Goal: Information Seeking & Learning: Find specific fact

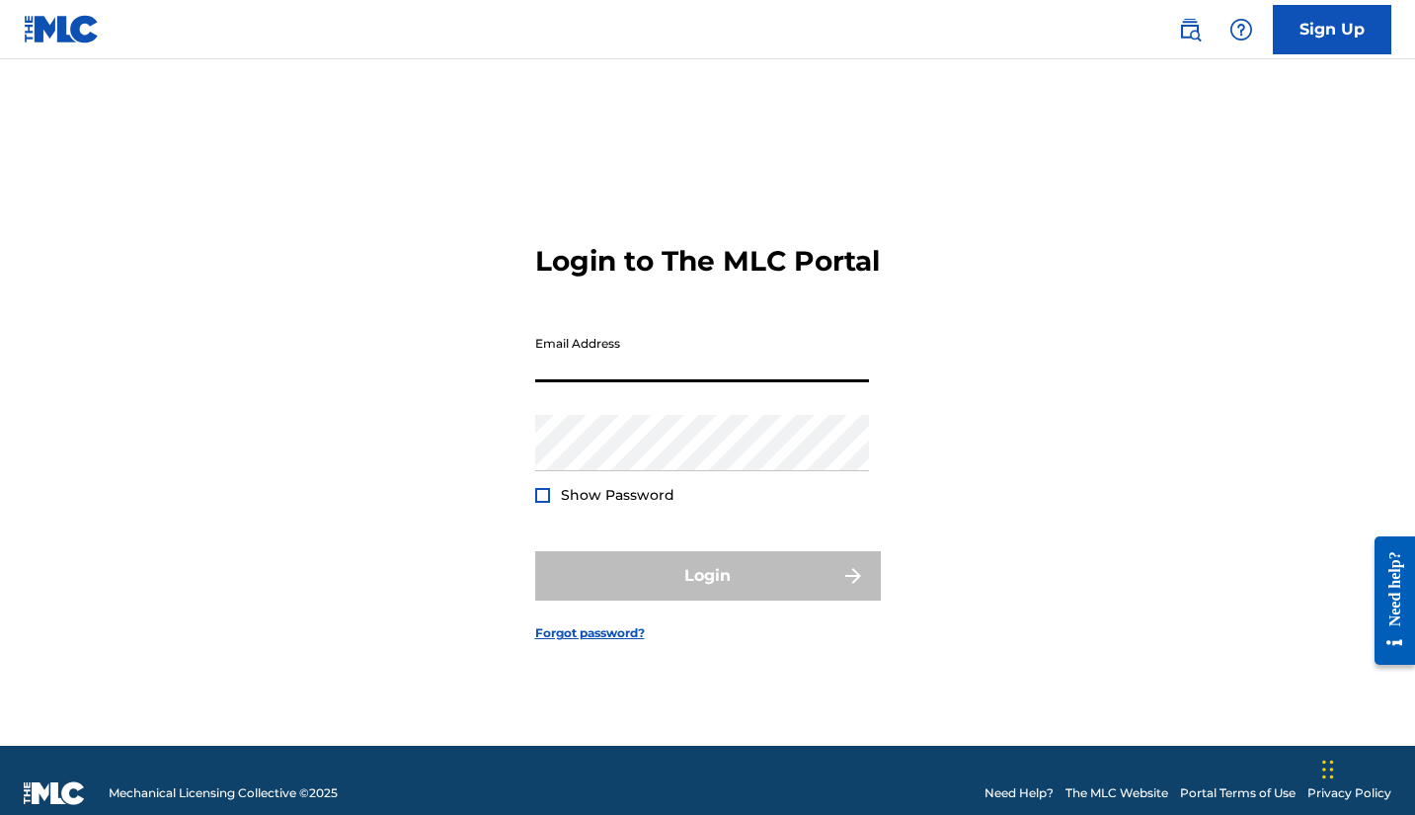
type input "[EMAIL_ADDRESS][DOMAIN_NAME]"
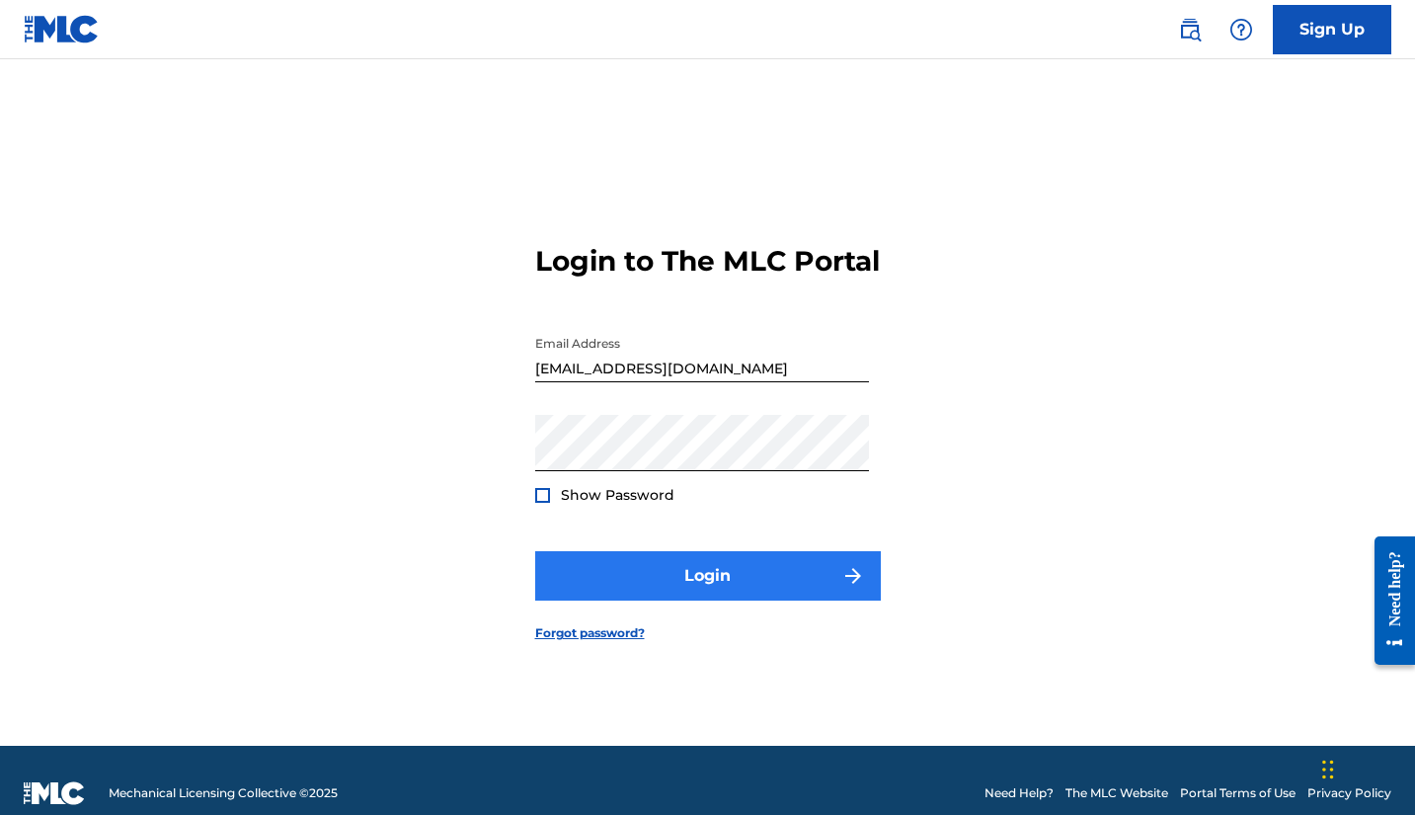
click at [681, 600] on button "Login" at bounding box center [708, 575] width 346 height 49
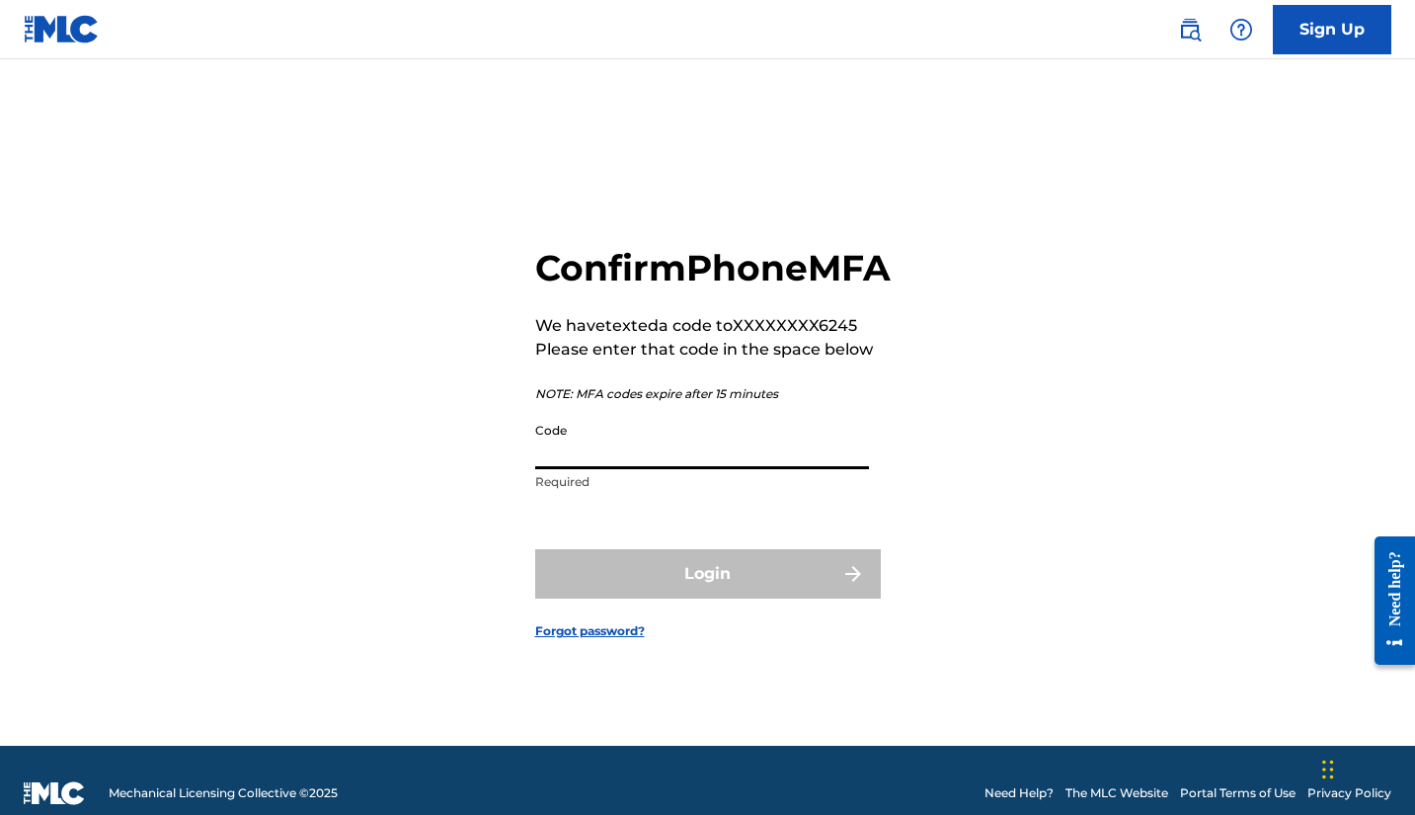
click at [690, 469] on input "Code" at bounding box center [702, 441] width 334 height 56
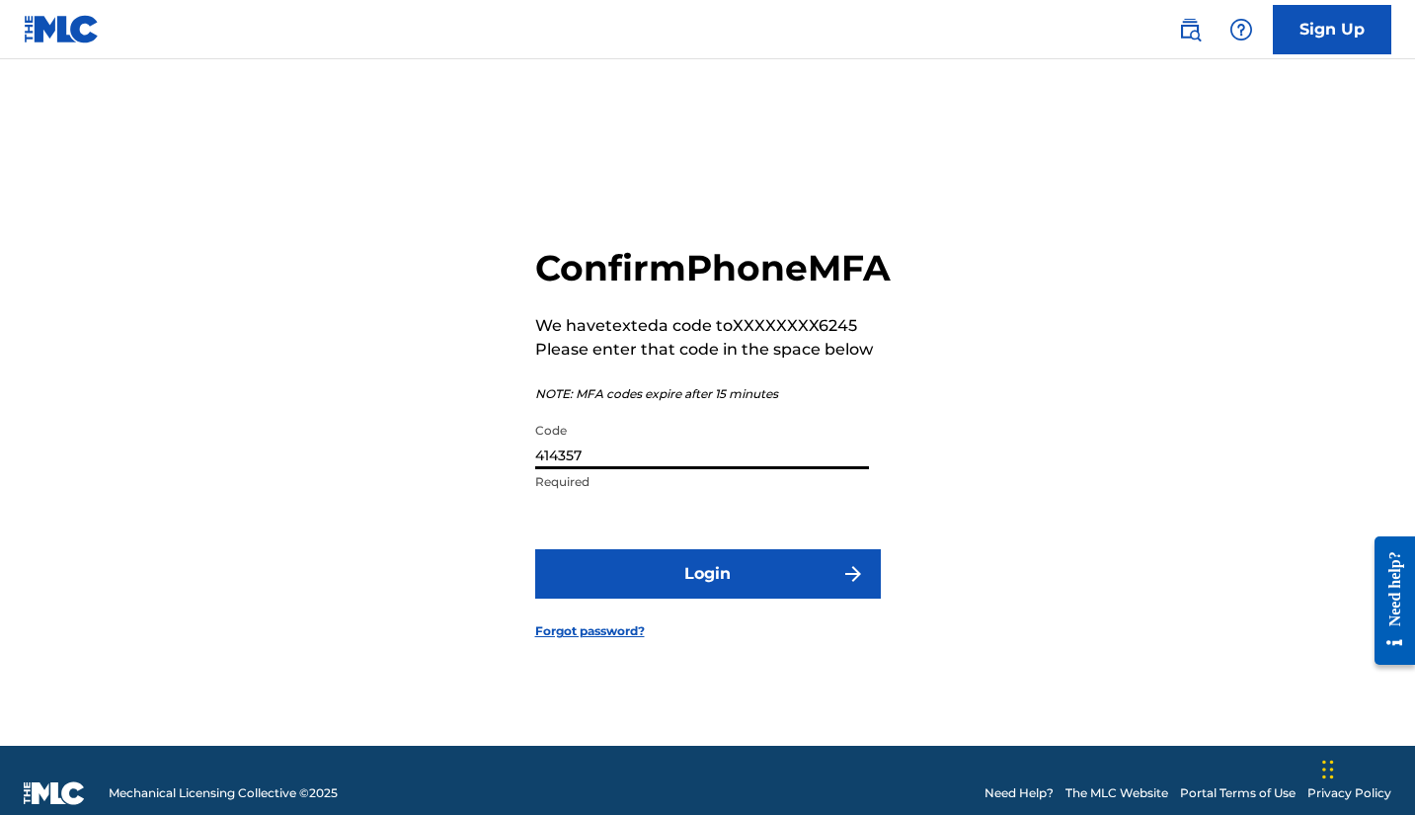
type input "414357"
click at [707, 595] on button "Login" at bounding box center [708, 573] width 346 height 49
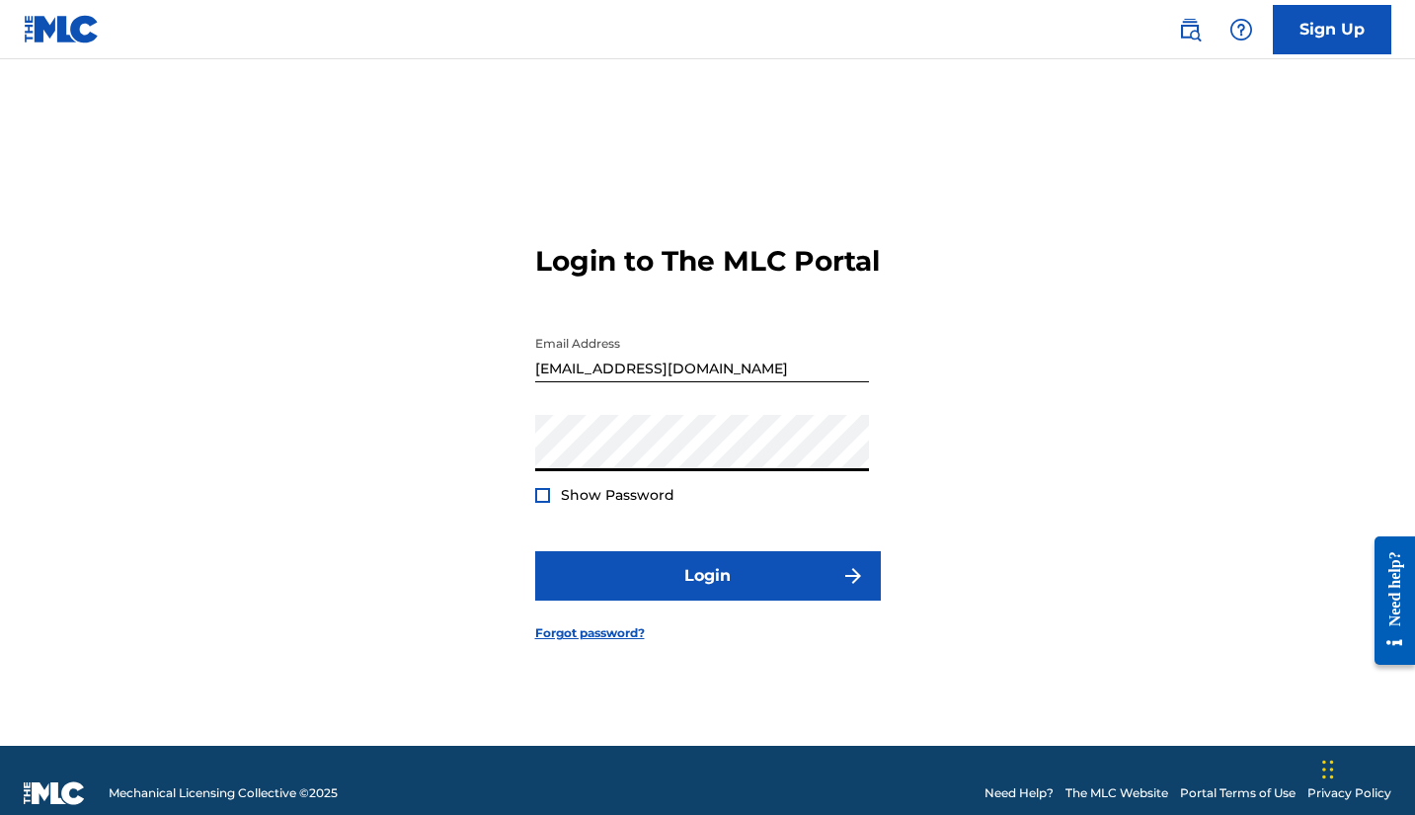
click at [707, 592] on button "Login" at bounding box center [708, 575] width 346 height 49
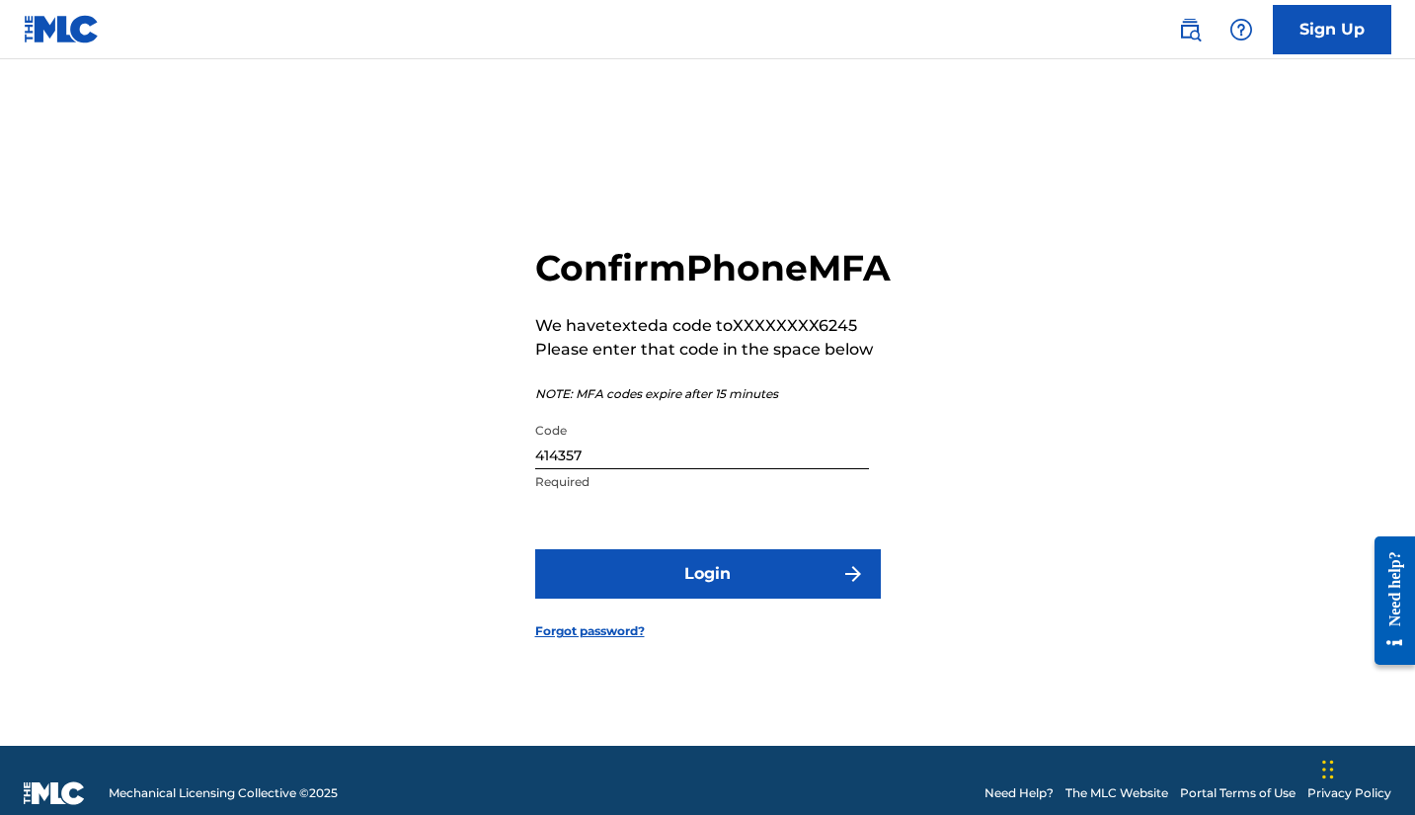
click at [682, 469] on input "414357" at bounding box center [702, 441] width 334 height 56
type input "690929"
click at [707, 595] on button "Login" at bounding box center [708, 573] width 346 height 49
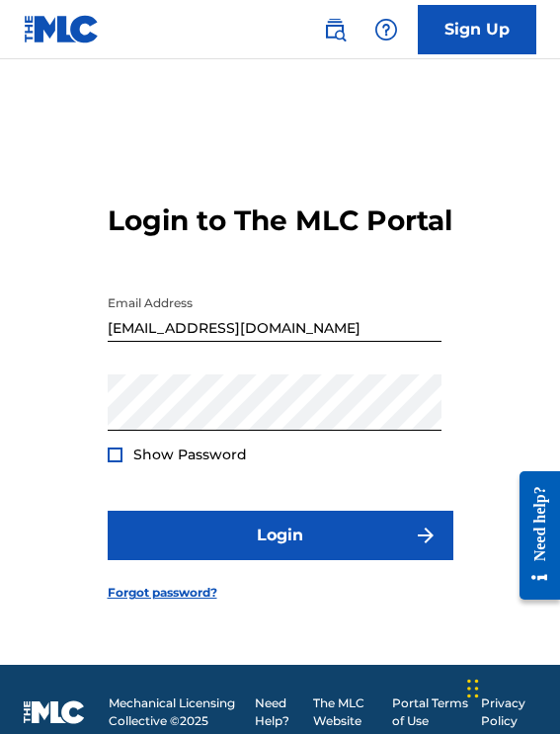
click at [112, 462] on div at bounding box center [115, 454] width 15 height 15
click at [320, 336] on input "[EMAIL_ADDRESS][DOMAIN_NAME]" at bounding box center [275, 313] width 334 height 56
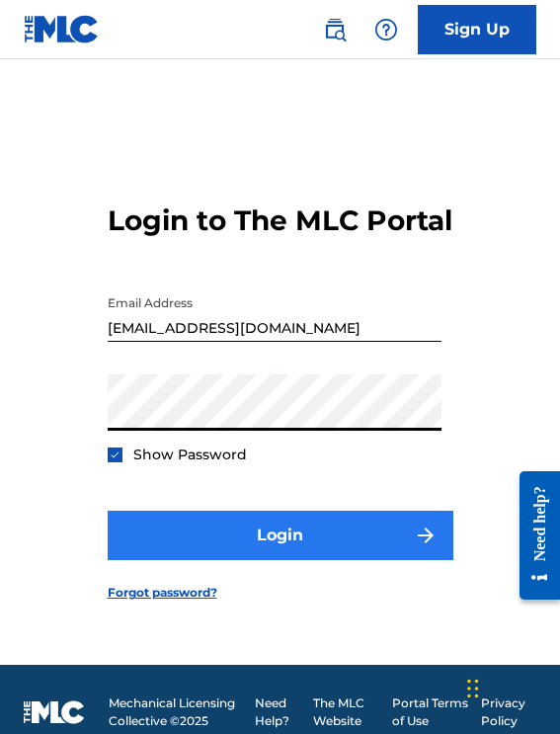
click at [324, 560] on button "Login" at bounding box center [281, 534] width 346 height 49
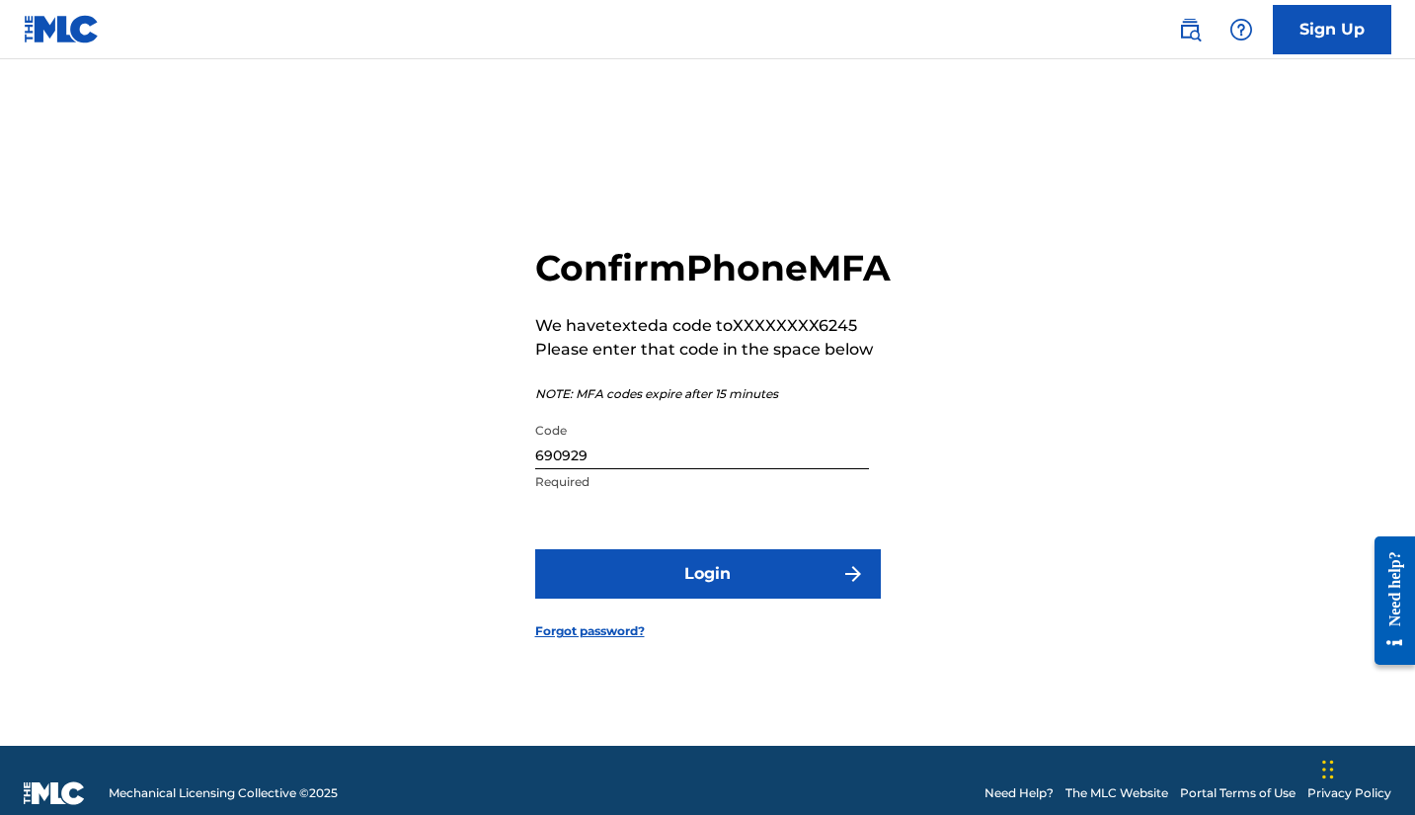
click at [613, 469] on input "690929" at bounding box center [702, 441] width 334 height 56
type input "711242"
click at [707, 595] on button "Login" at bounding box center [708, 573] width 346 height 49
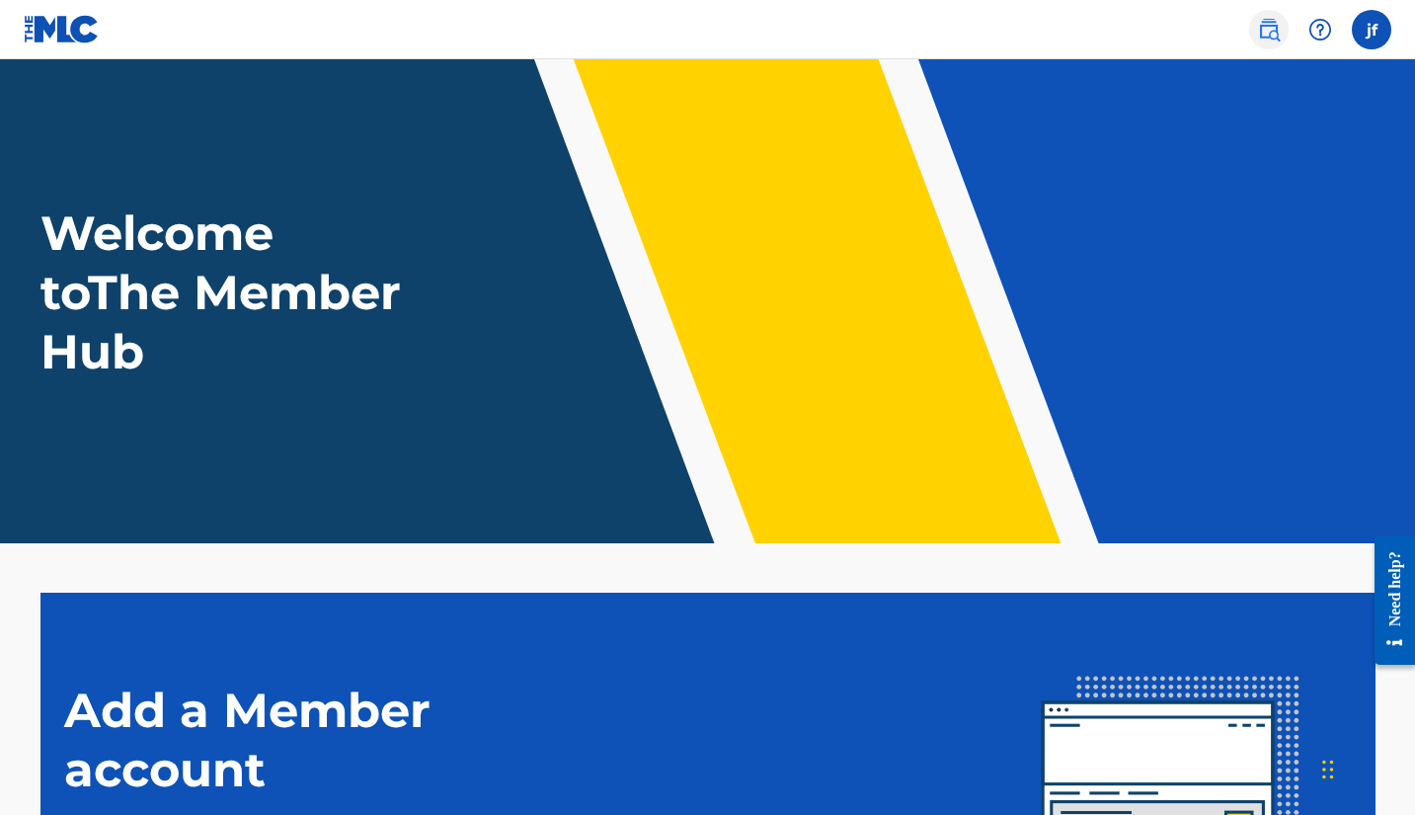
click at [1268, 30] on img at bounding box center [1269, 30] width 24 height 24
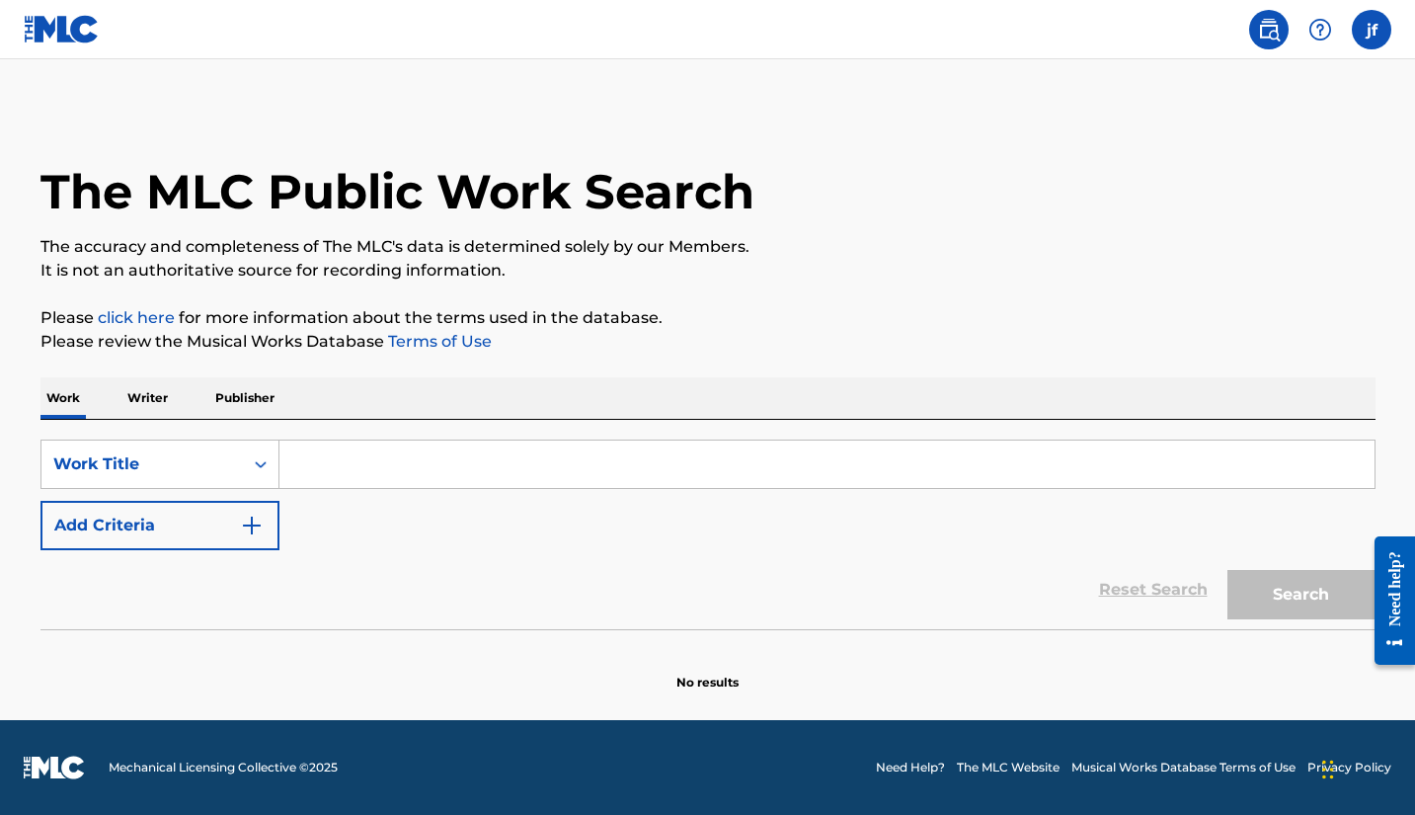
click at [156, 404] on p "Writer" at bounding box center [147, 397] width 52 height 41
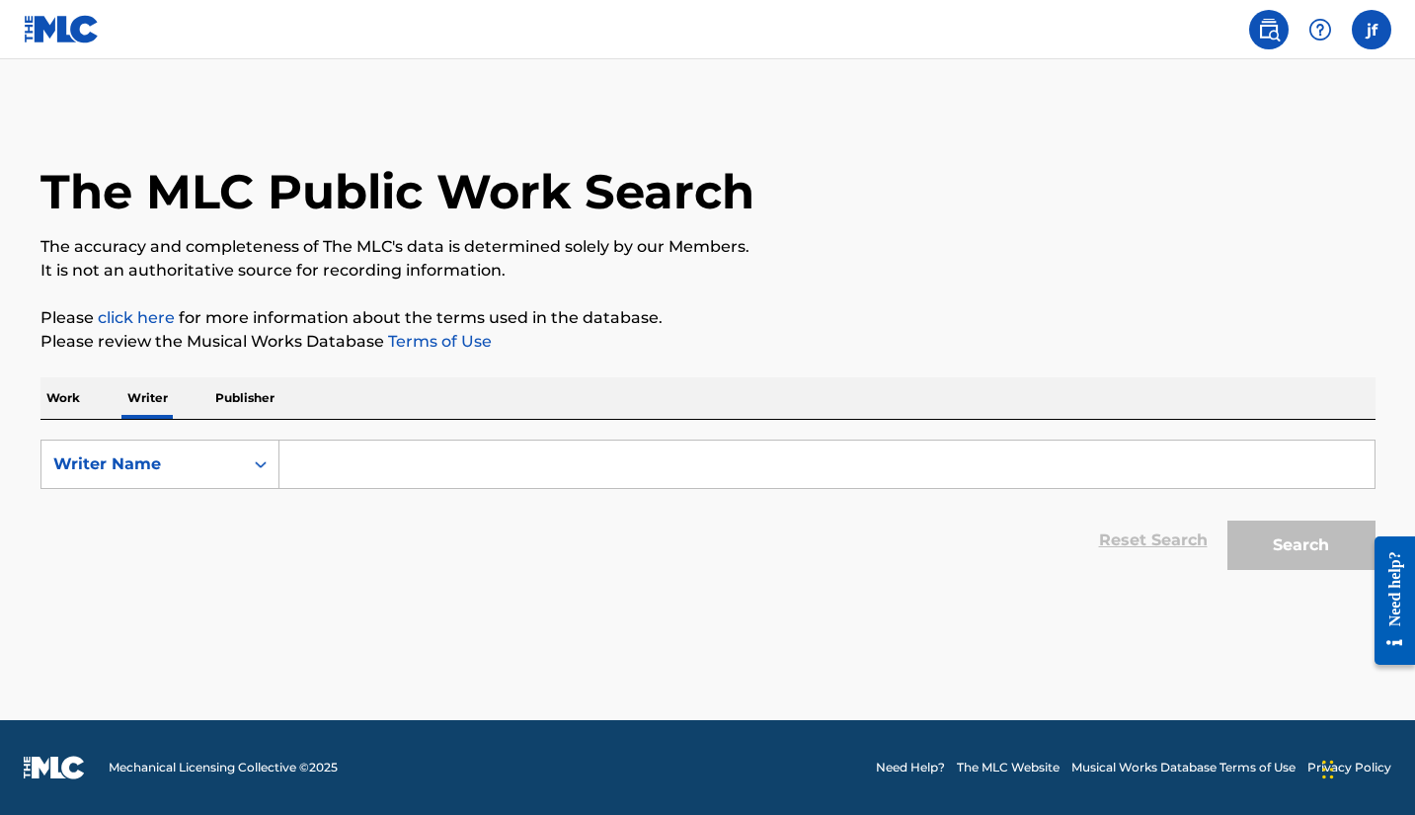
click at [316, 469] on input "Search Form" at bounding box center [826, 463] width 1095 height 47
click at [1300, 545] on button "Search" at bounding box center [1301, 544] width 148 height 49
type input "xor xor"
click at [1274, 535] on button "Search" at bounding box center [1301, 544] width 148 height 49
click at [361, 459] on input "xor xor" at bounding box center [826, 463] width 1095 height 47
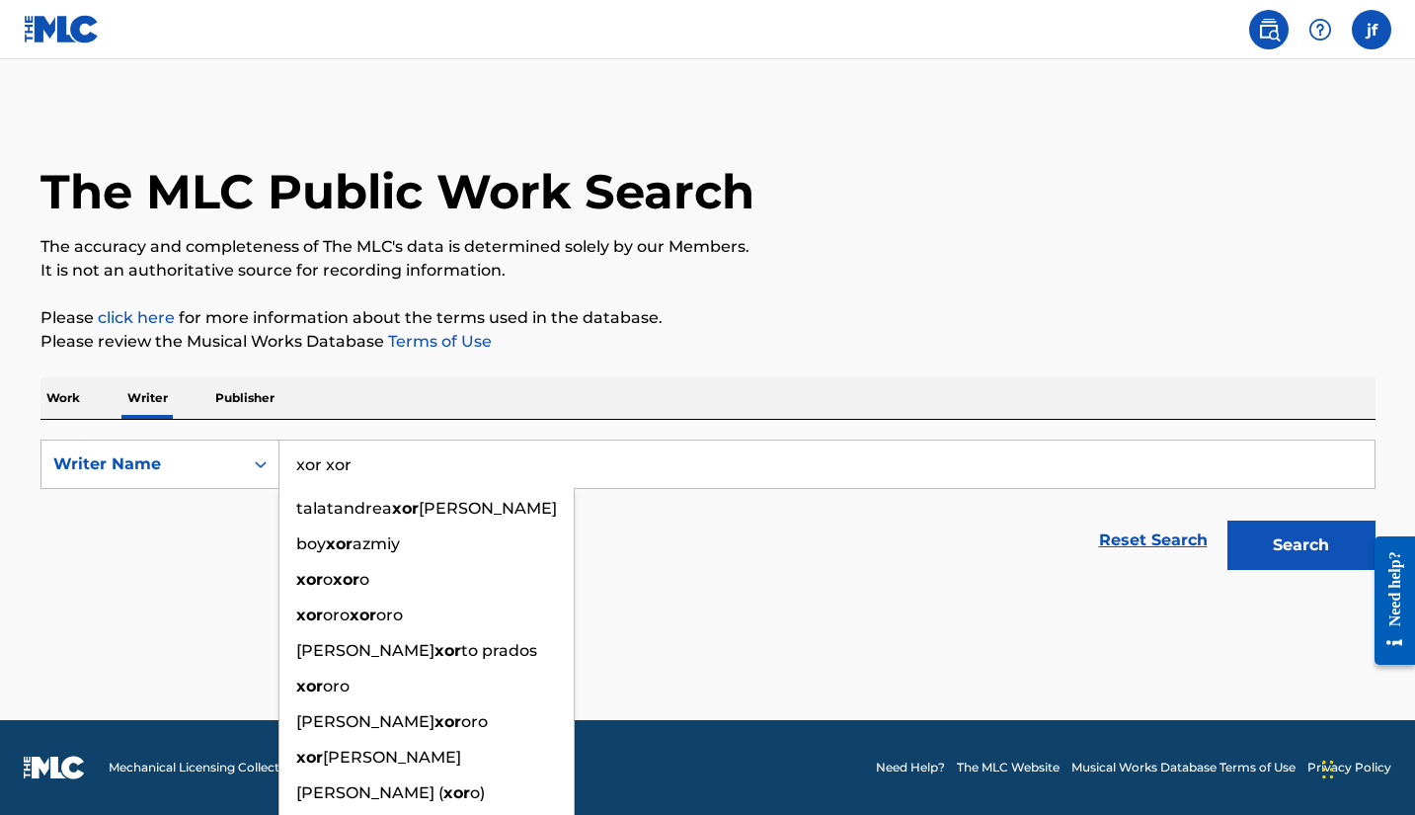
click at [361, 459] on input "xor xor" at bounding box center [826, 463] width 1095 height 47
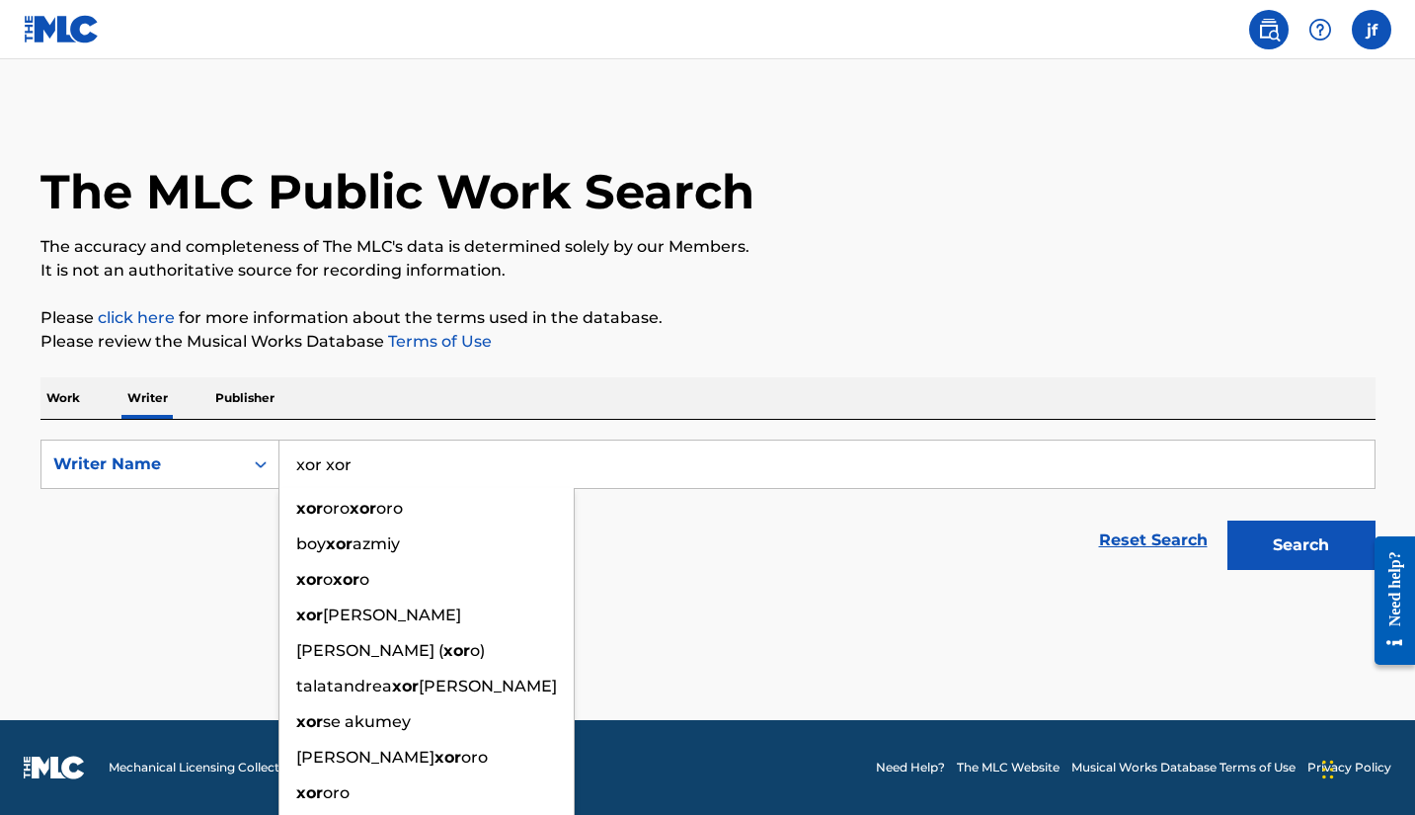
click at [81, 399] on p "Work" at bounding box center [62, 397] width 45 height 41
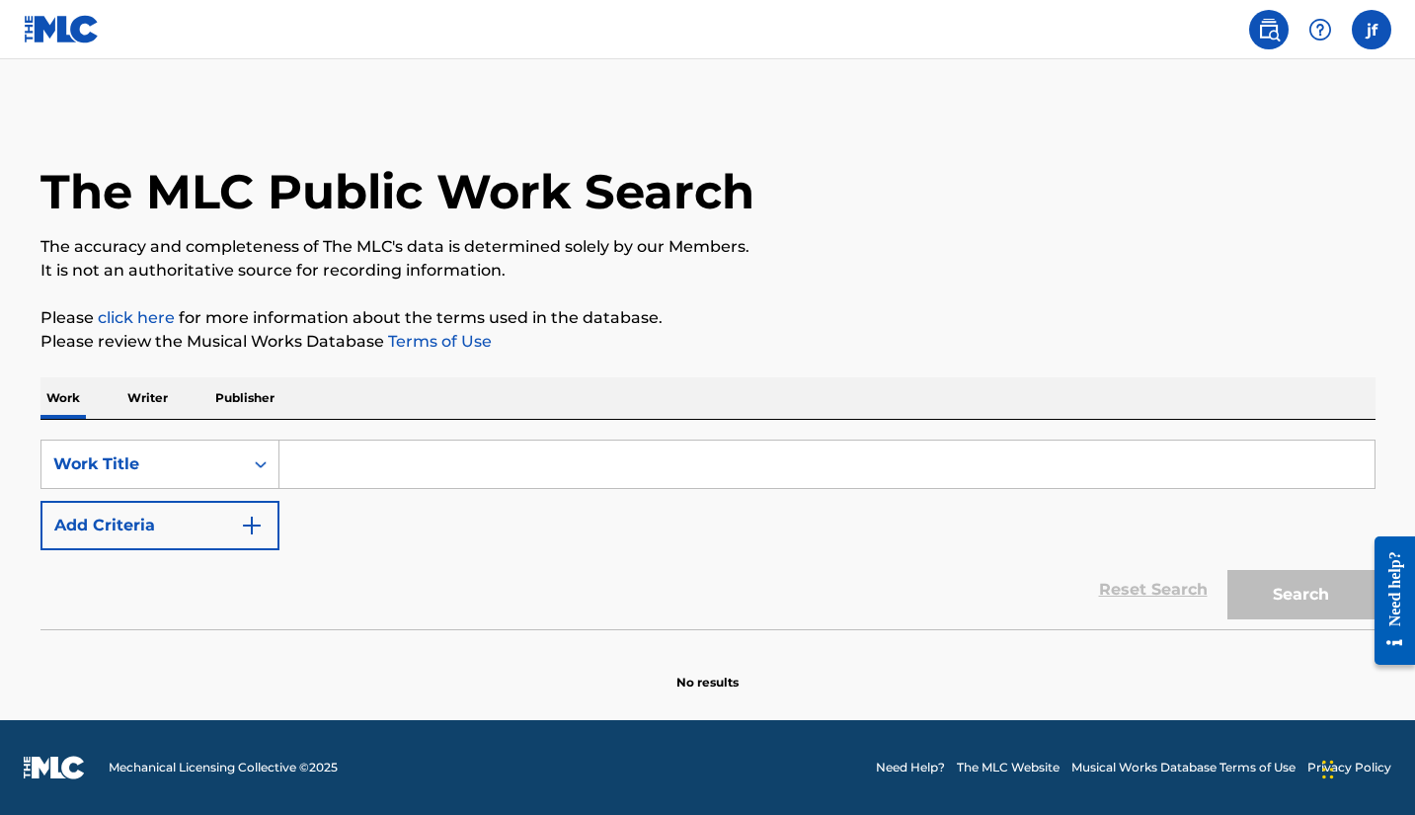
click at [367, 464] on input "Search Form" at bounding box center [826, 463] width 1095 height 47
click at [1300, 594] on button "Search" at bounding box center [1301, 594] width 148 height 49
click at [1291, 589] on button "Search" at bounding box center [1301, 594] width 148 height 49
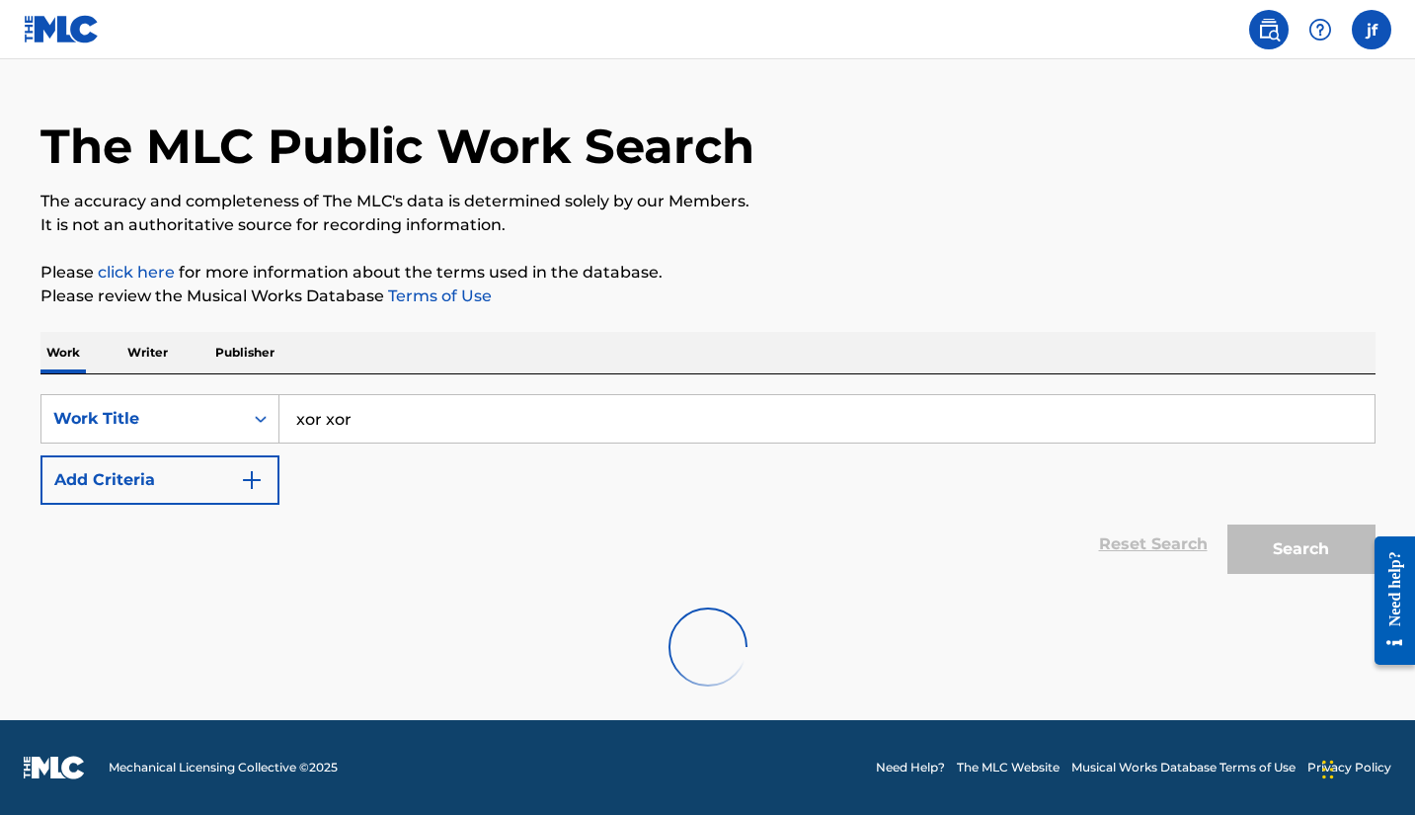
scroll to position [45, 0]
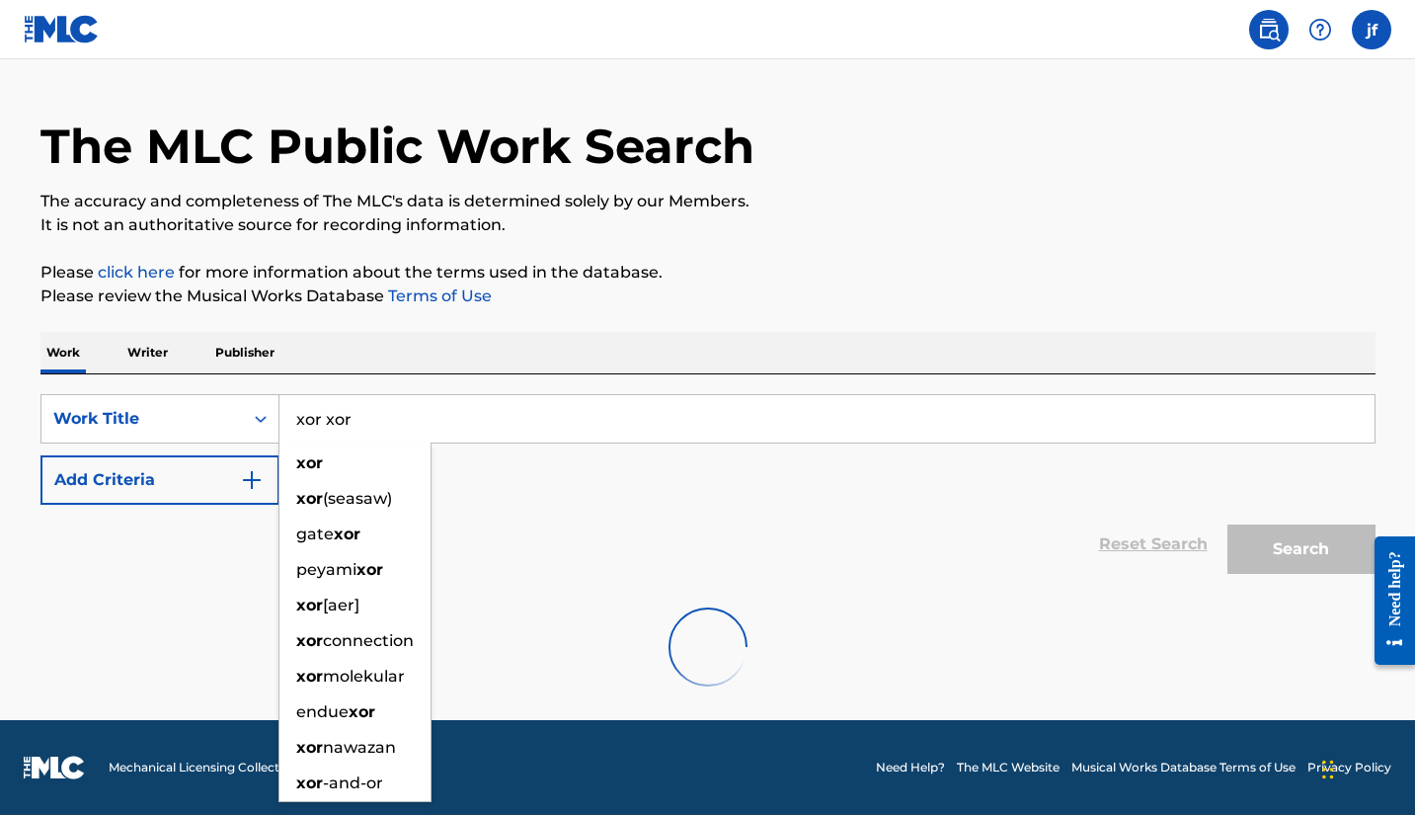
click at [371, 419] on input "xor xor" at bounding box center [826, 418] width 1095 height 47
drag, startPoint x: 371, startPoint y: 419, endPoint x: 327, endPoint y: 419, distance: 44.4
click at [327, 419] on input "xor xor" at bounding box center [826, 418] width 1095 height 47
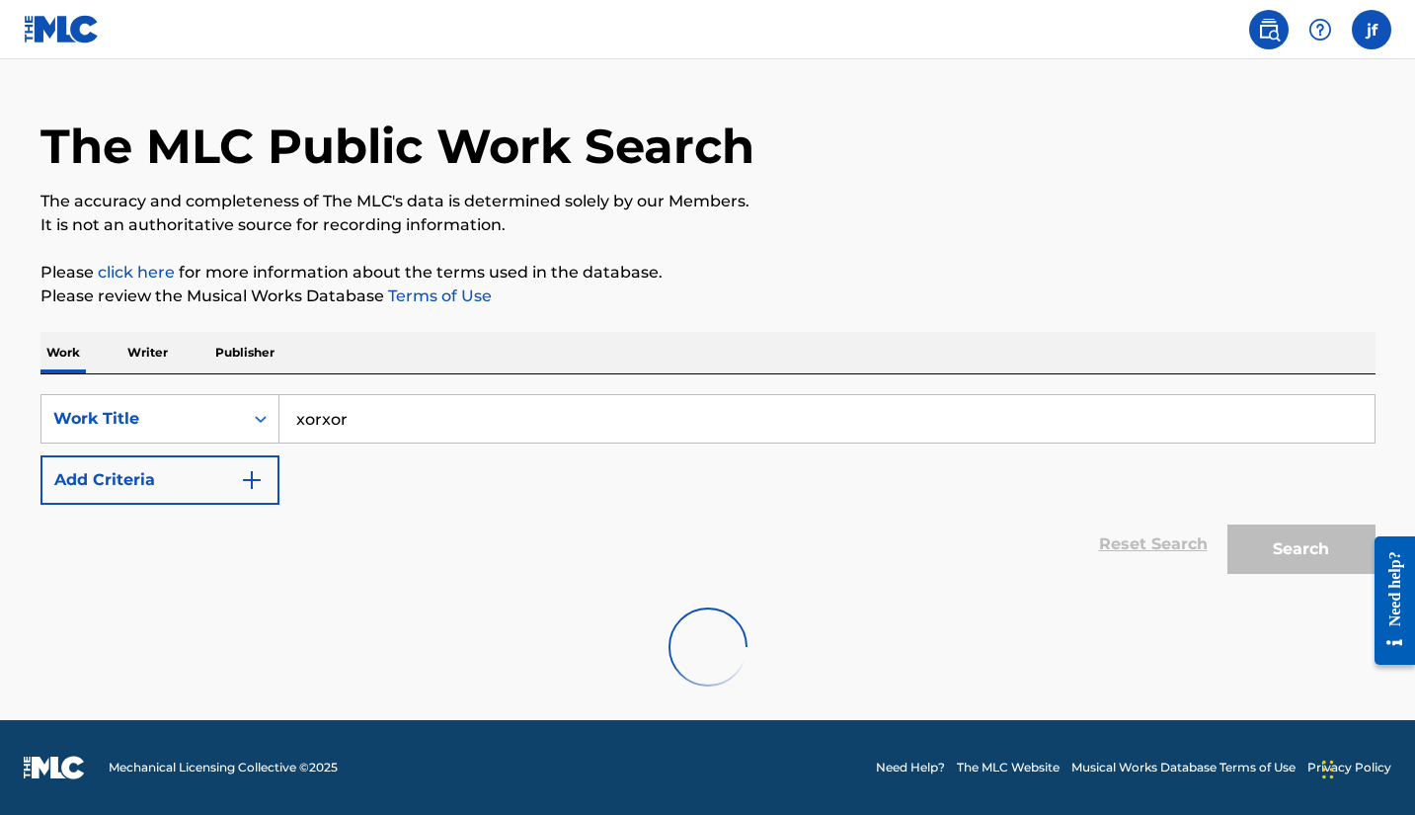
click at [356, 416] on input "xorxor" at bounding box center [826, 418] width 1095 height 47
type input "xorxor 4k"
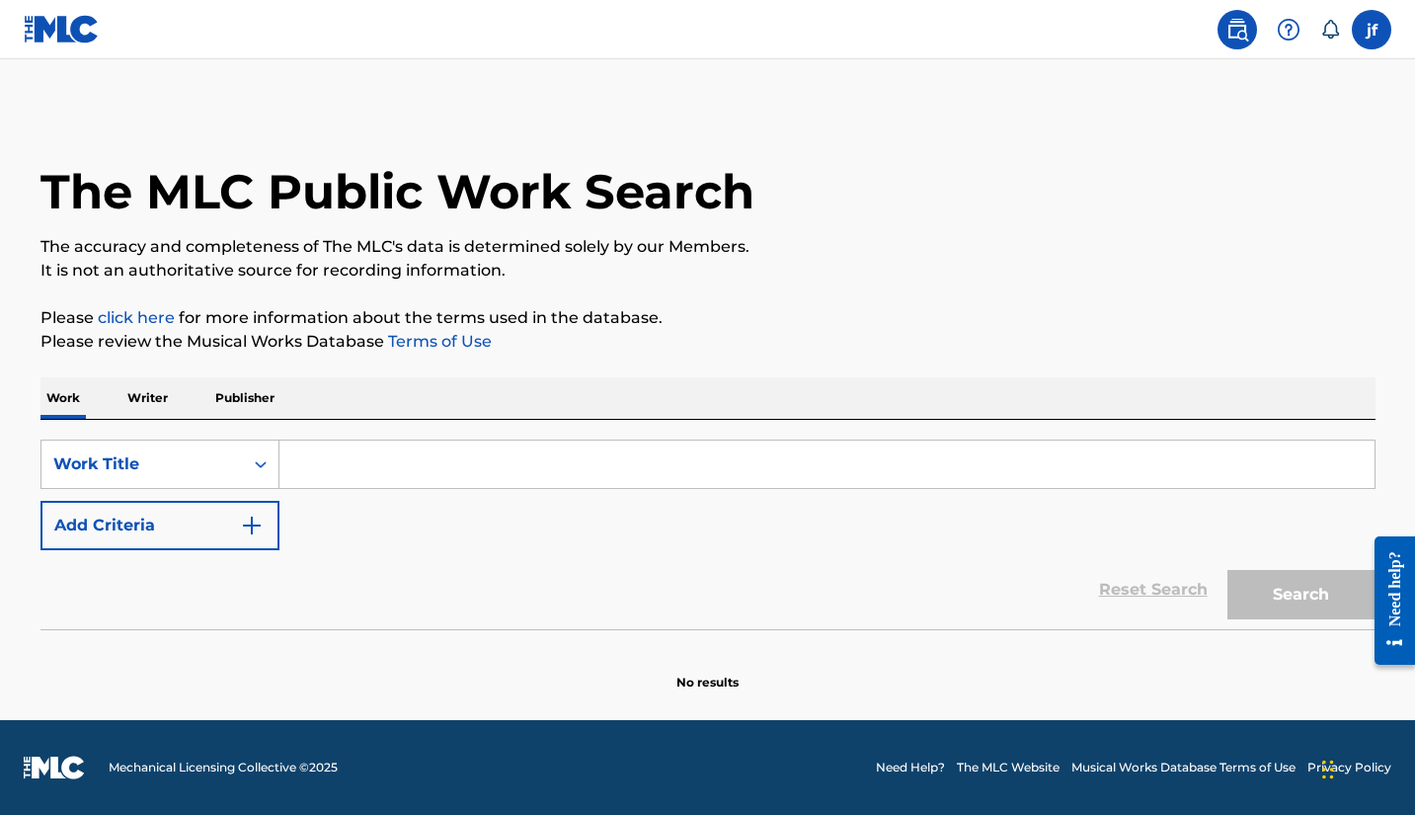
click at [302, 459] on input "Search Form" at bounding box center [826, 463] width 1095 height 47
type input "xorxor"
click at [1274, 592] on button "Search" at bounding box center [1301, 594] width 148 height 49
click at [392, 470] on input "xorxor" at bounding box center [826, 463] width 1095 height 47
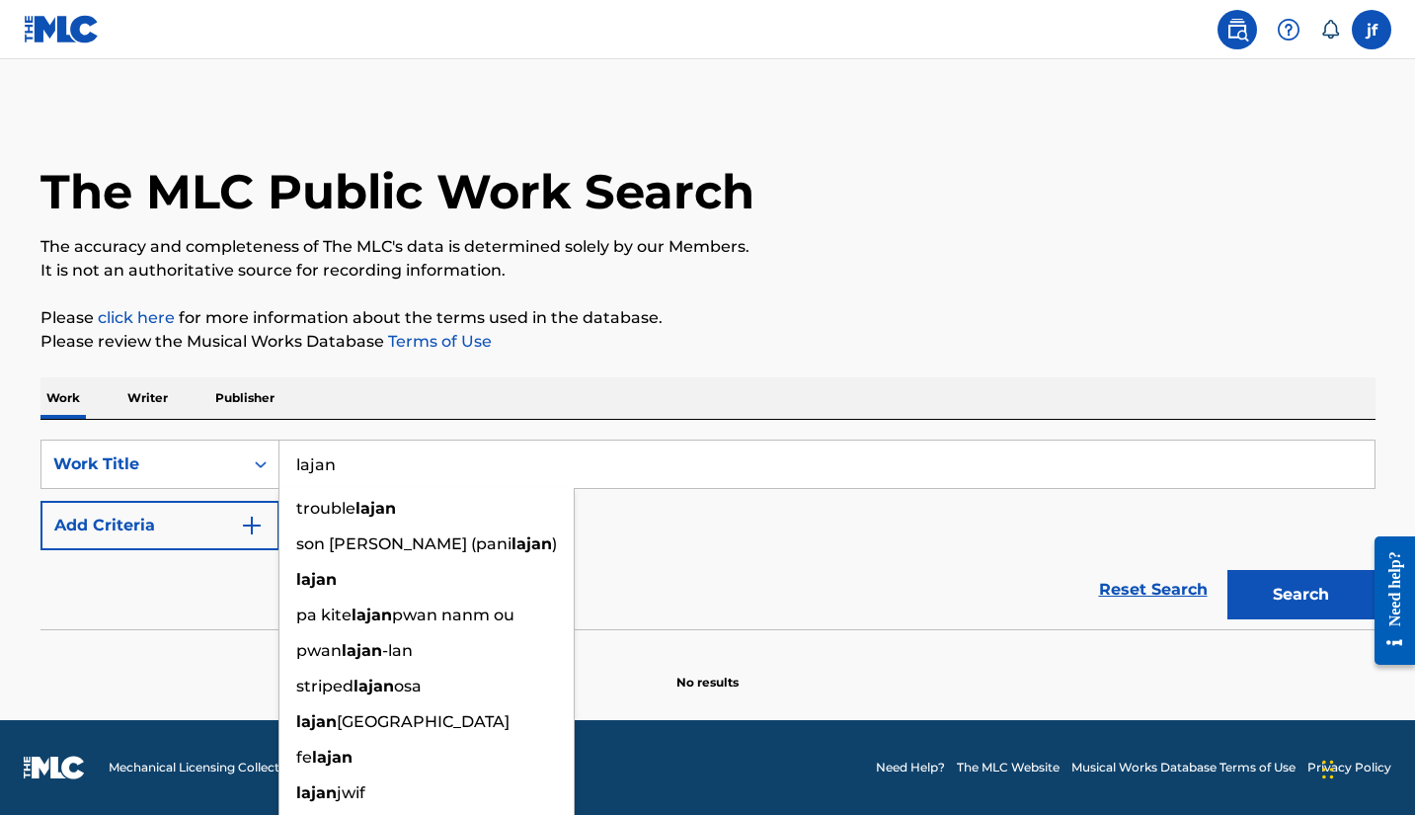
type input "lajan"
click at [1300, 594] on button "Search" at bounding box center [1301, 594] width 148 height 49
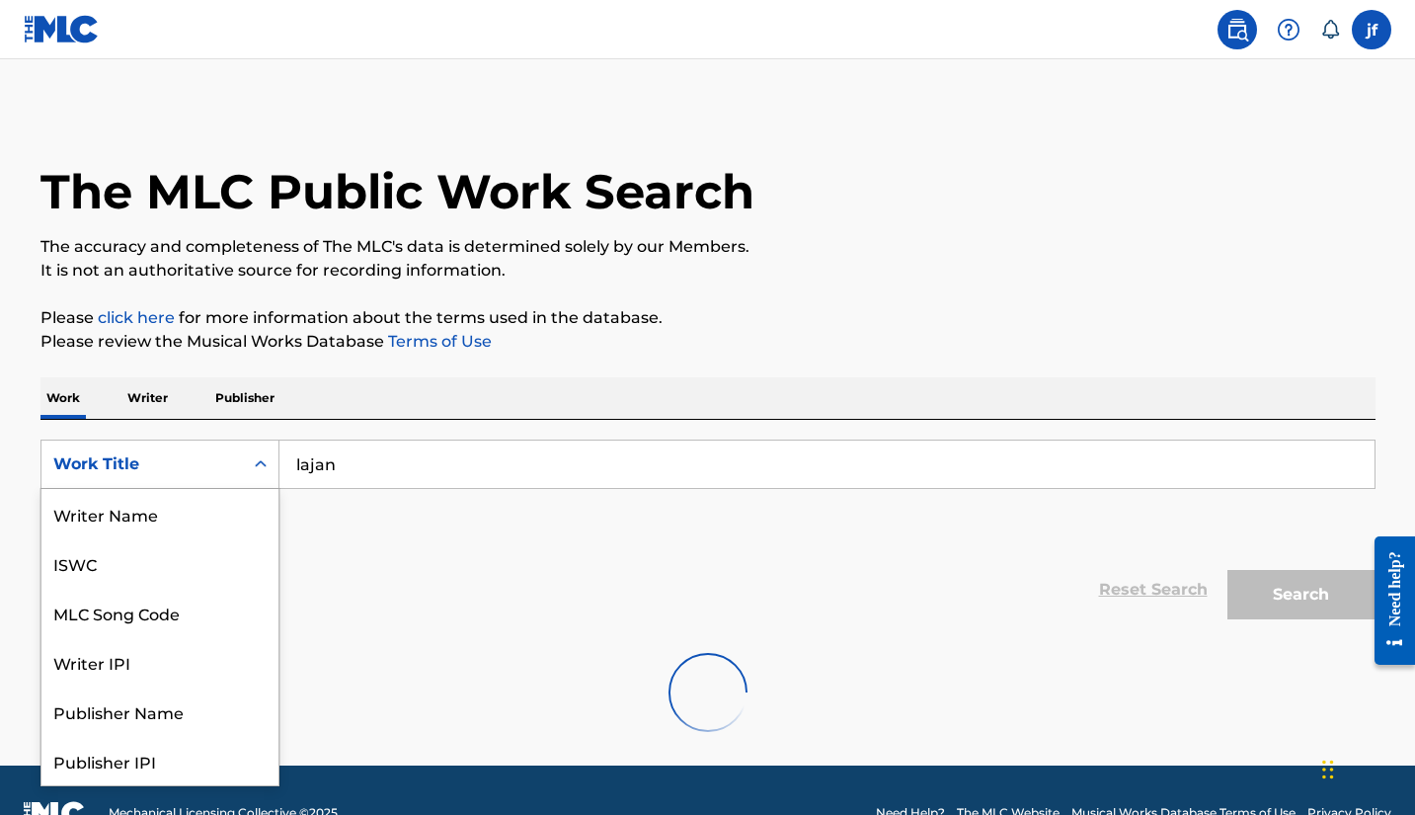
click at [255, 463] on icon "Search Form" at bounding box center [261, 464] width 20 height 20
click at [176, 614] on div "Publisher Name" at bounding box center [159, 611] width 237 height 49
click at [213, 476] on div "Publisher Name" at bounding box center [141, 464] width 201 height 38
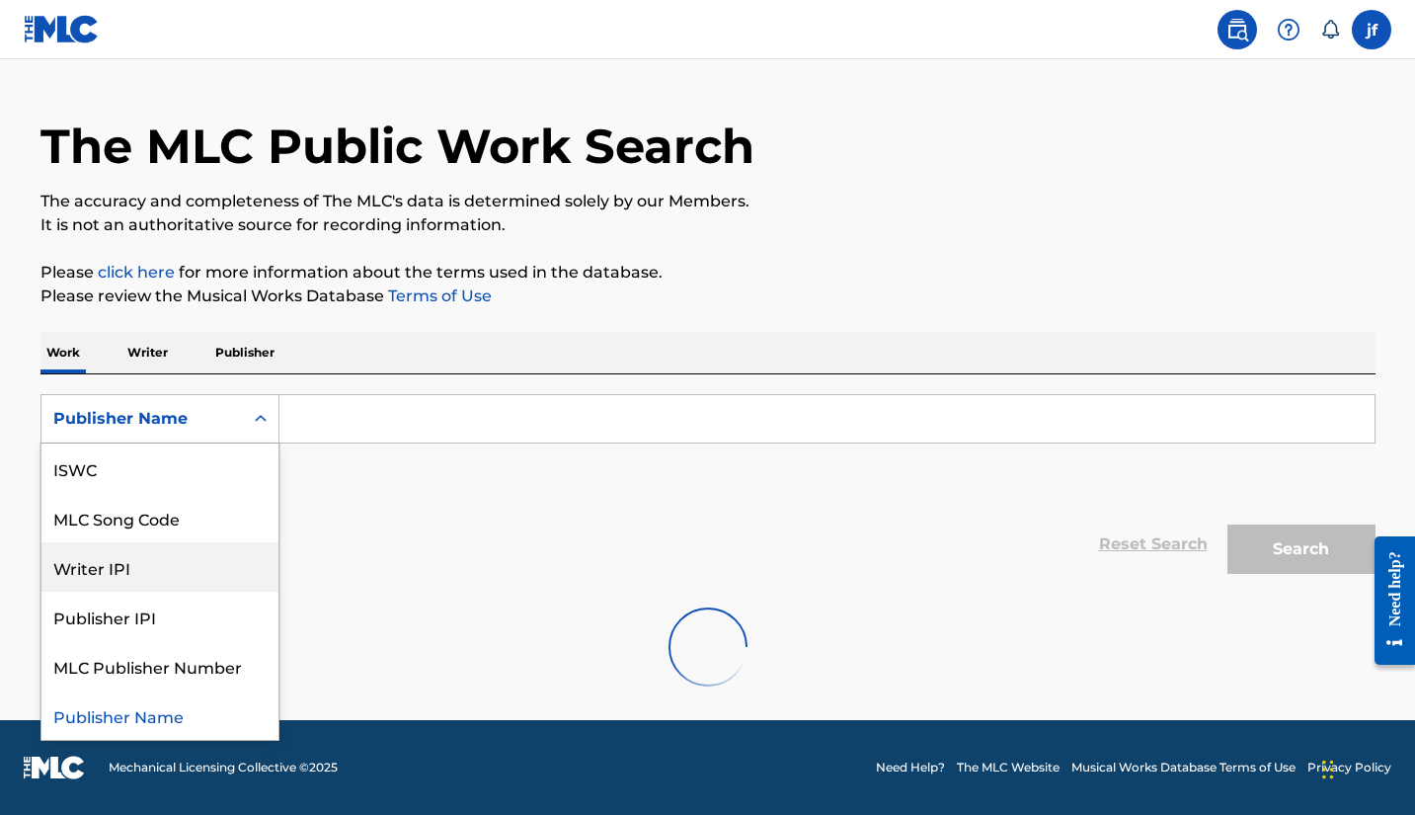
scroll to position [45, 0]
click at [166, 712] on div "Publisher Name" at bounding box center [159, 714] width 237 height 49
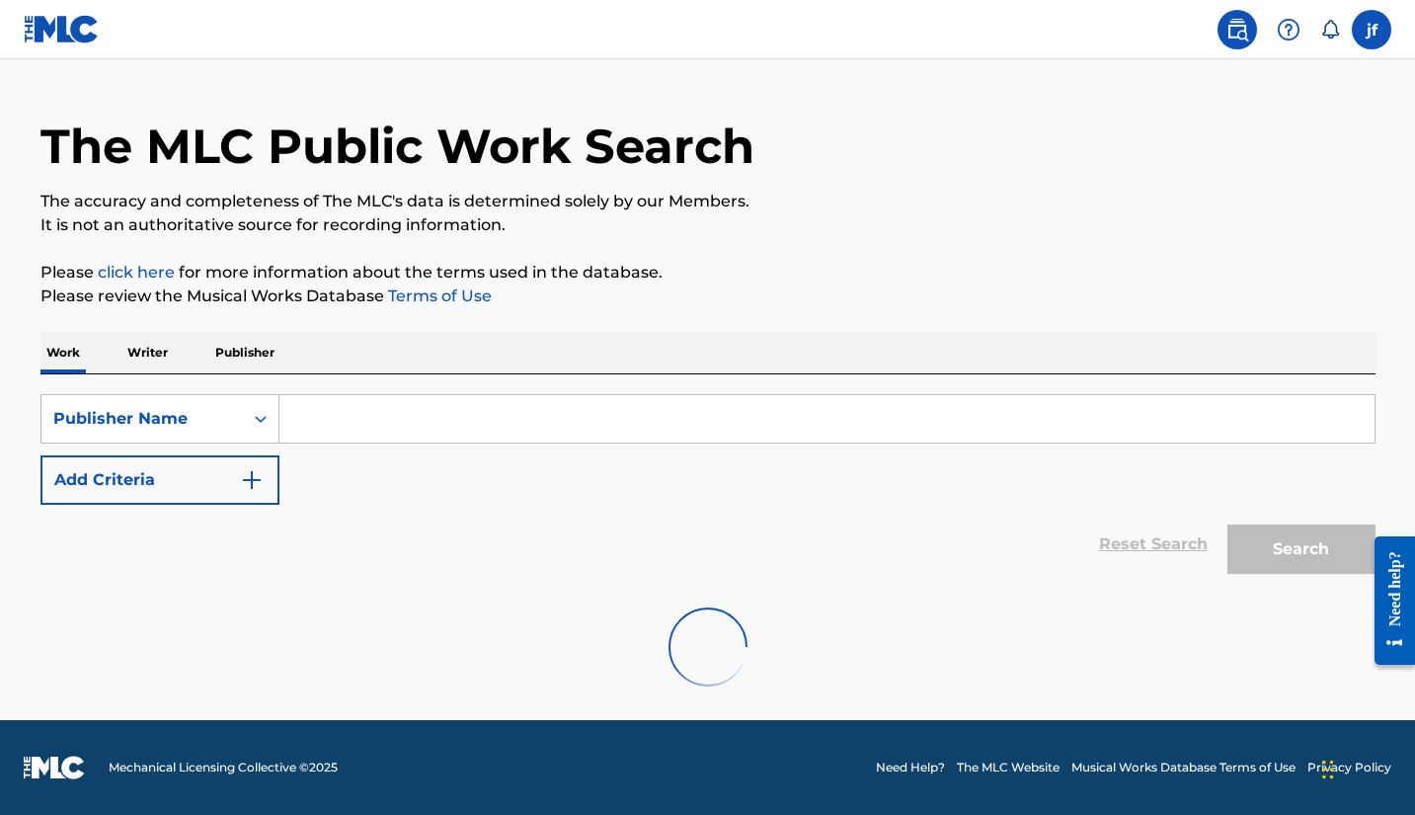
click at [344, 424] on input "Search Form" at bounding box center [826, 418] width 1095 height 47
type input "jd high"
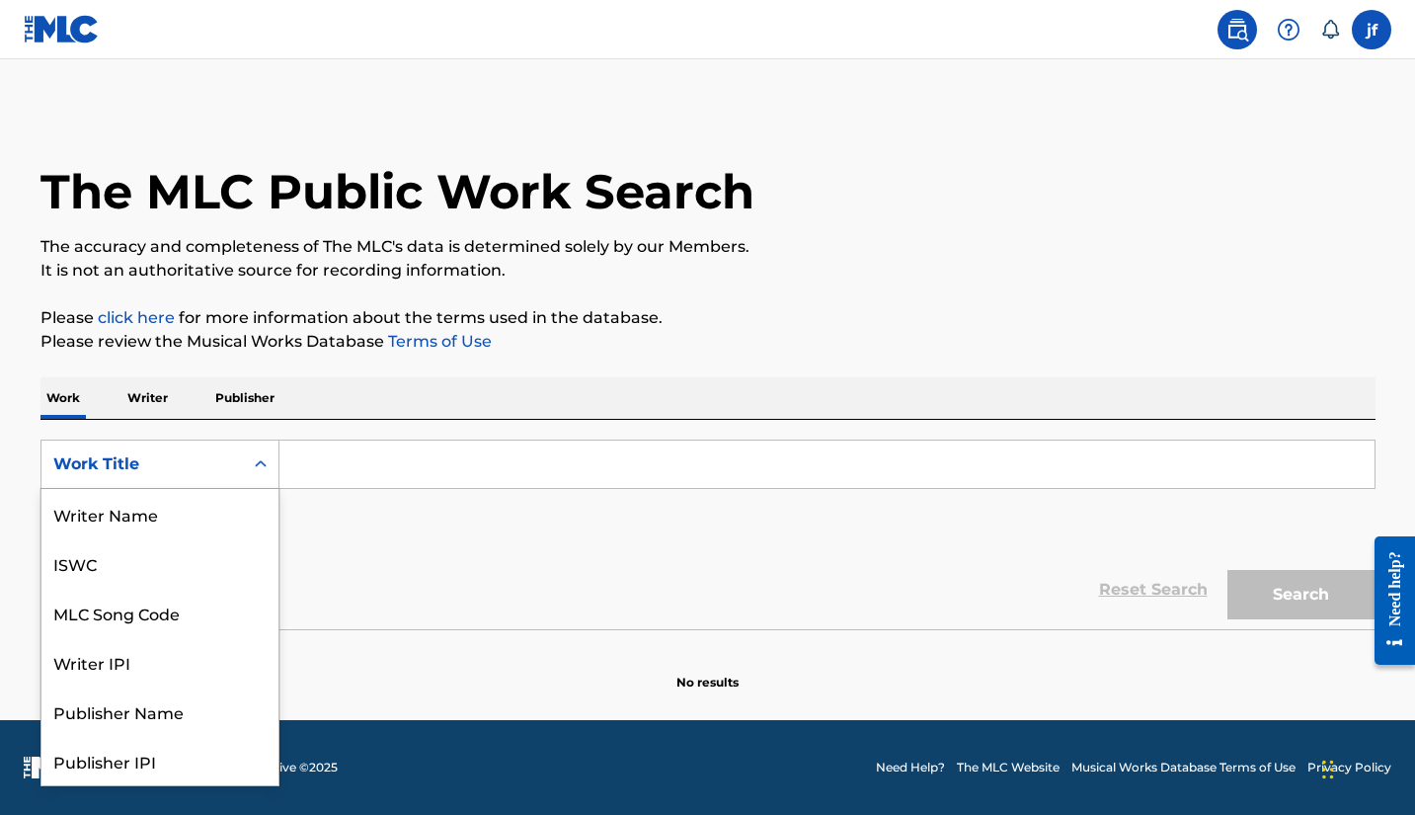
click at [267, 460] on icon "Search Form" at bounding box center [261, 464] width 20 height 20
click at [151, 616] on div "Publisher Name" at bounding box center [159, 611] width 237 height 49
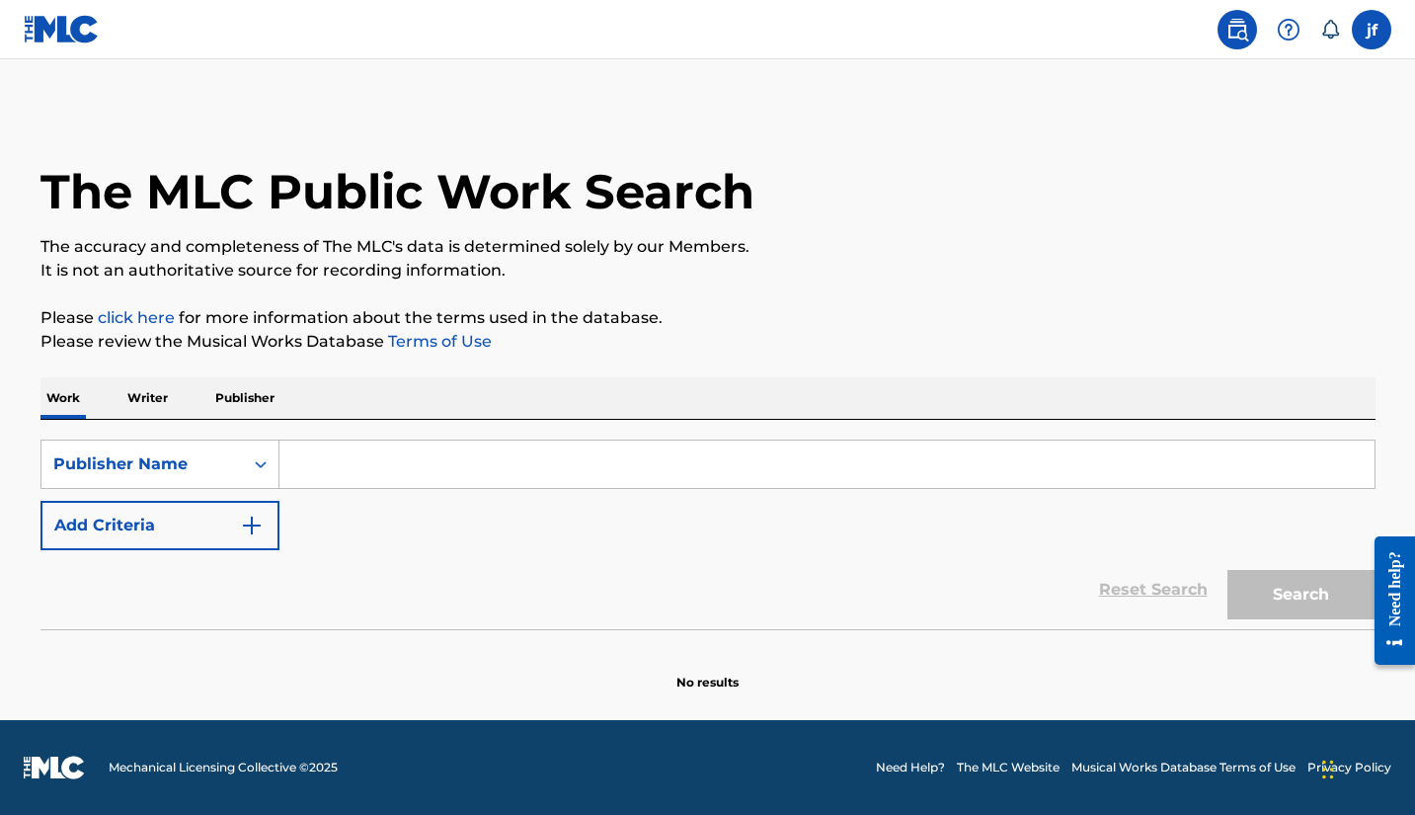
click at [306, 471] on input "Search Form" at bounding box center [826, 463] width 1095 height 47
click at [1300, 594] on button "Search" at bounding box center [1301, 594] width 148 height 49
click at [357, 464] on input "xor xor" at bounding box center [826, 463] width 1095 height 47
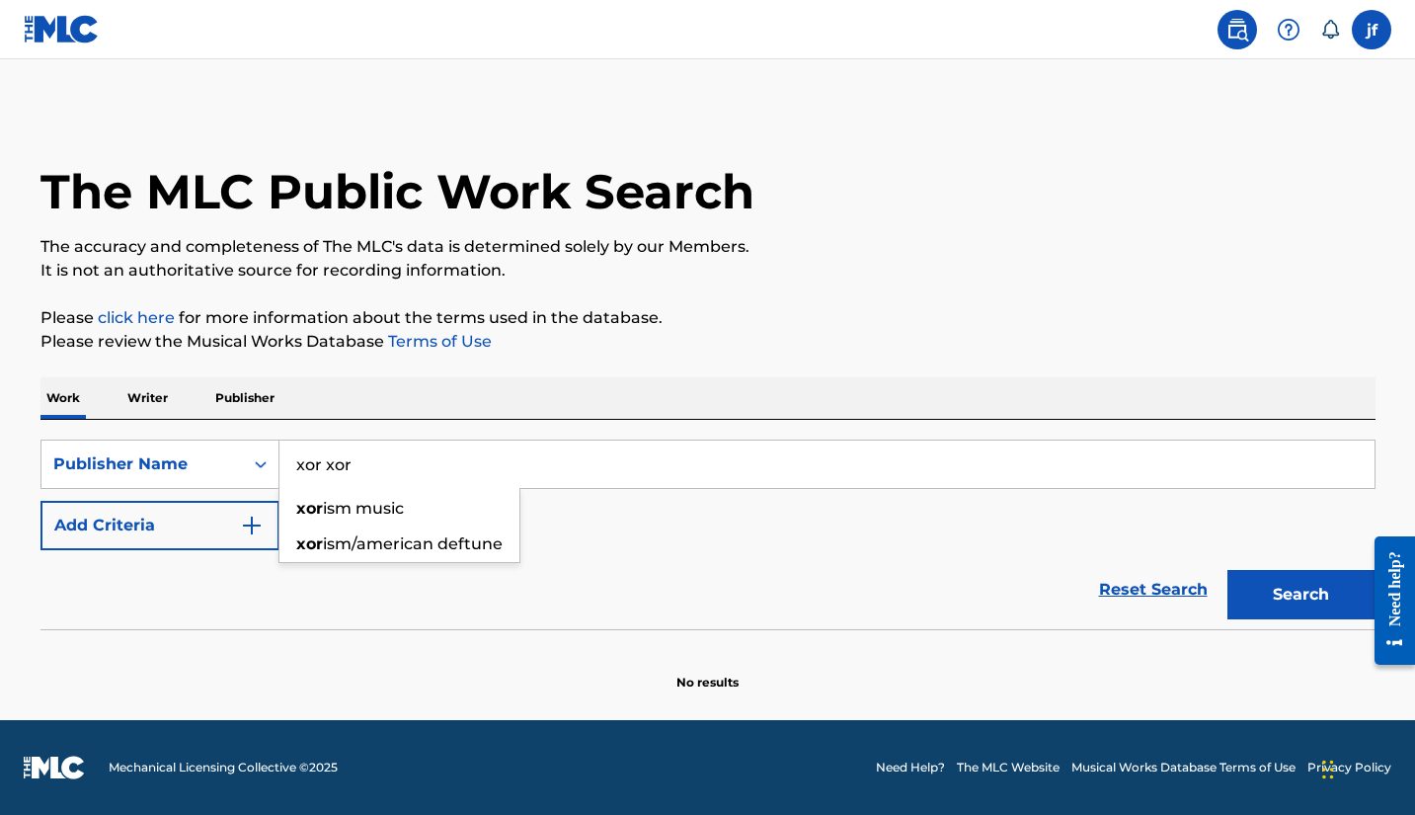
click at [357, 464] on input "xor xor" at bounding box center [826, 463] width 1095 height 47
type input "jd high"
click at [1300, 594] on button "Search" at bounding box center [1301, 594] width 148 height 49
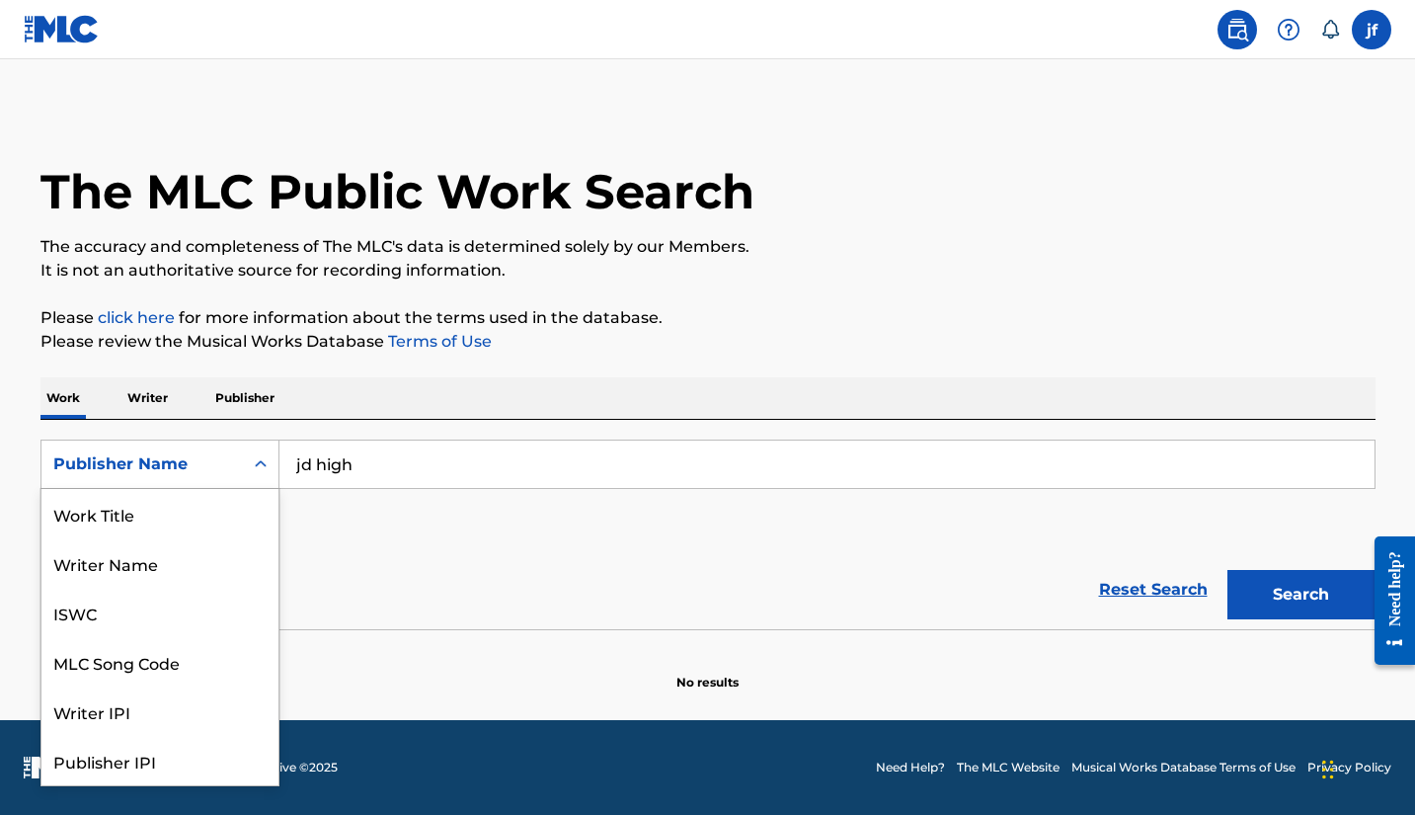
click at [218, 472] on div "Publisher Name" at bounding box center [142, 464] width 178 height 24
click at [197, 753] on div "Publisher Name" at bounding box center [159, 760] width 237 height 49
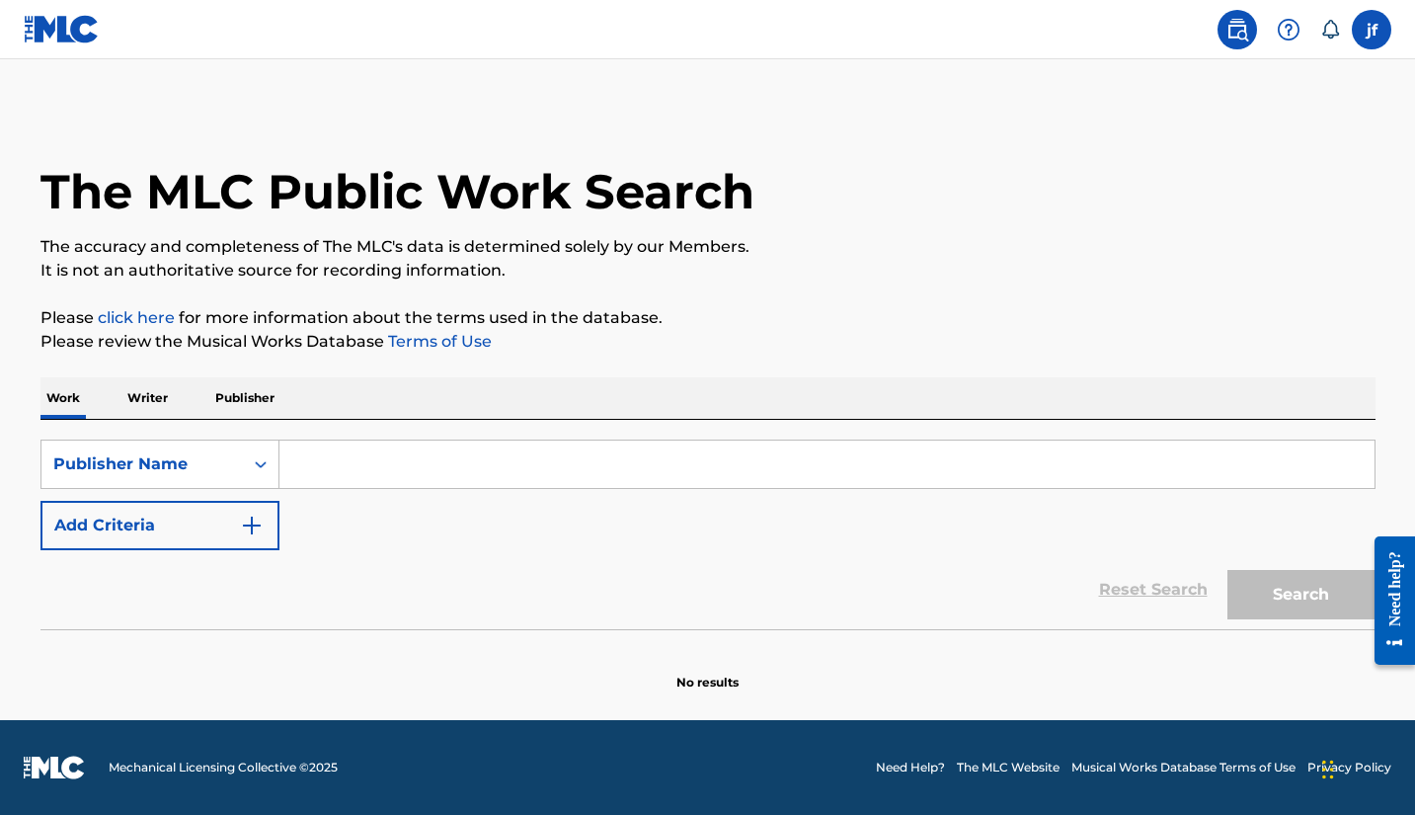
click at [567, 456] on input "Search Form" at bounding box center [826, 463] width 1095 height 47
type input "jd high"
click at [1300, 594] on button "Search" at bounding box center [1301, 594] width 148 height 49
click at [232, 400] on p "Publisher" at bounding box center [244, 397] width 71 height 41
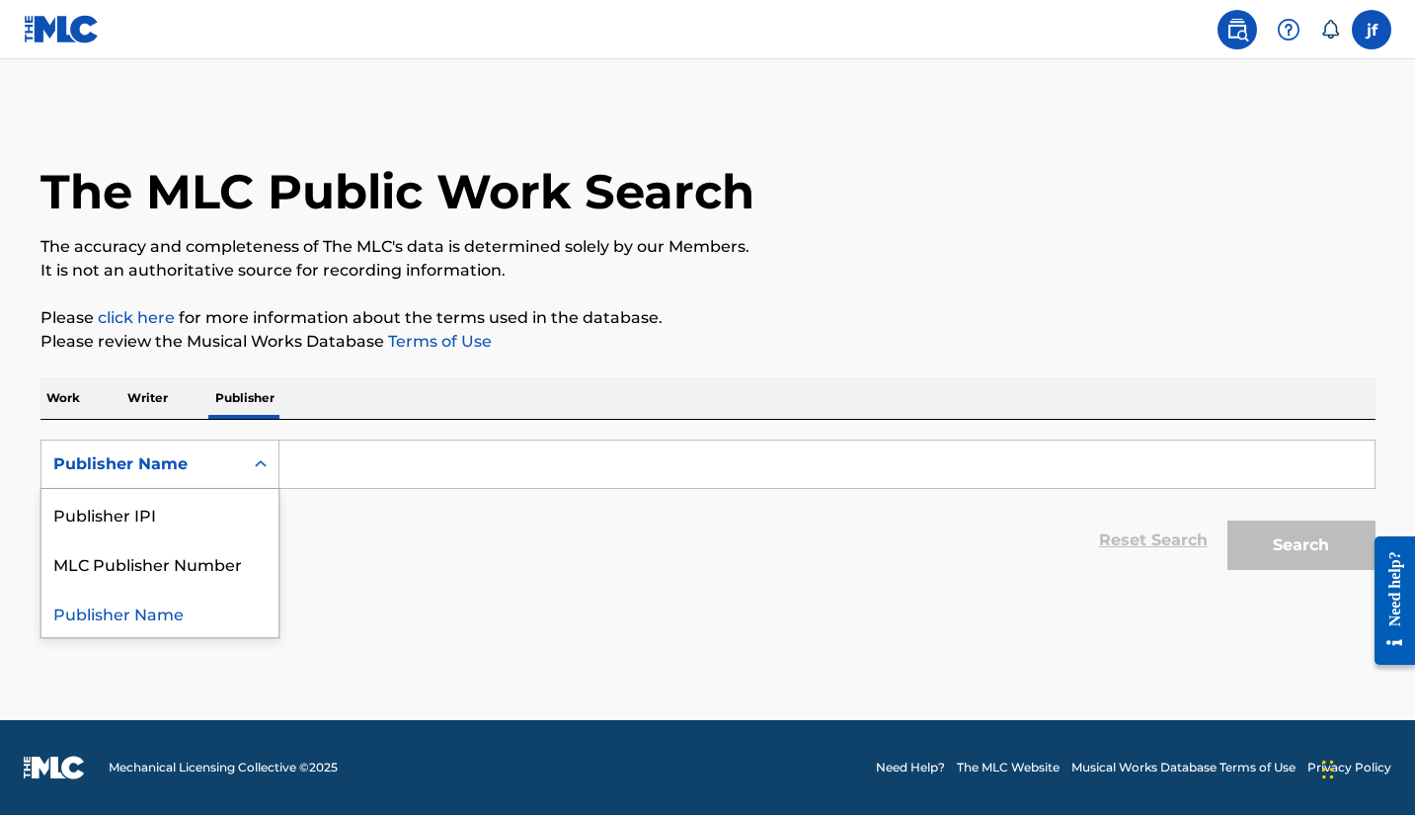
click at [219, 461] on div "Publisher Name" at bounding box center [142, 464] width 178 height 24
click at [62, 393] on p "Work" at bounding box center [62, 397] width 45 height 41
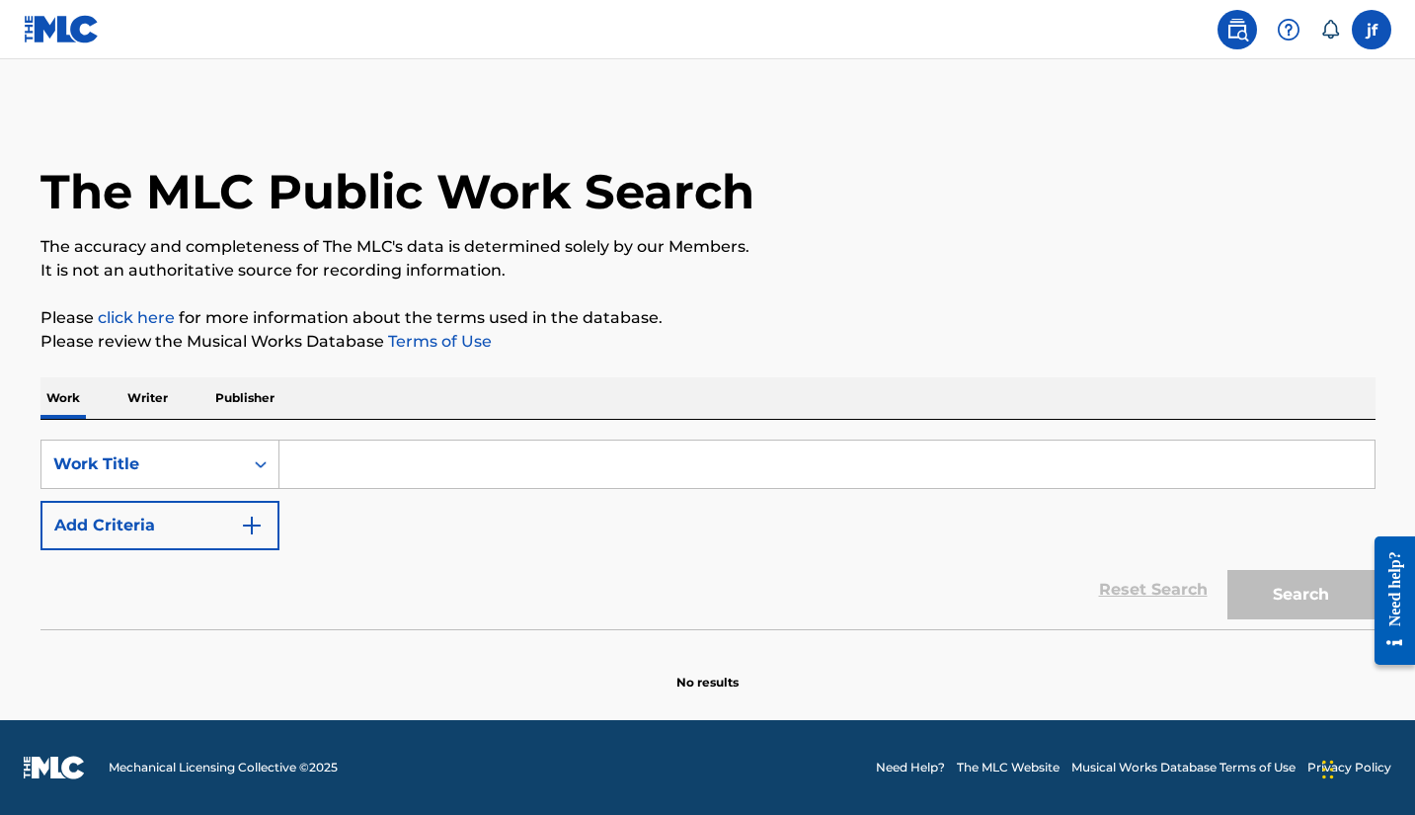
click at [1406, 608] on div "Need help?" at bounding box center [1394, 587] width 27 height 75
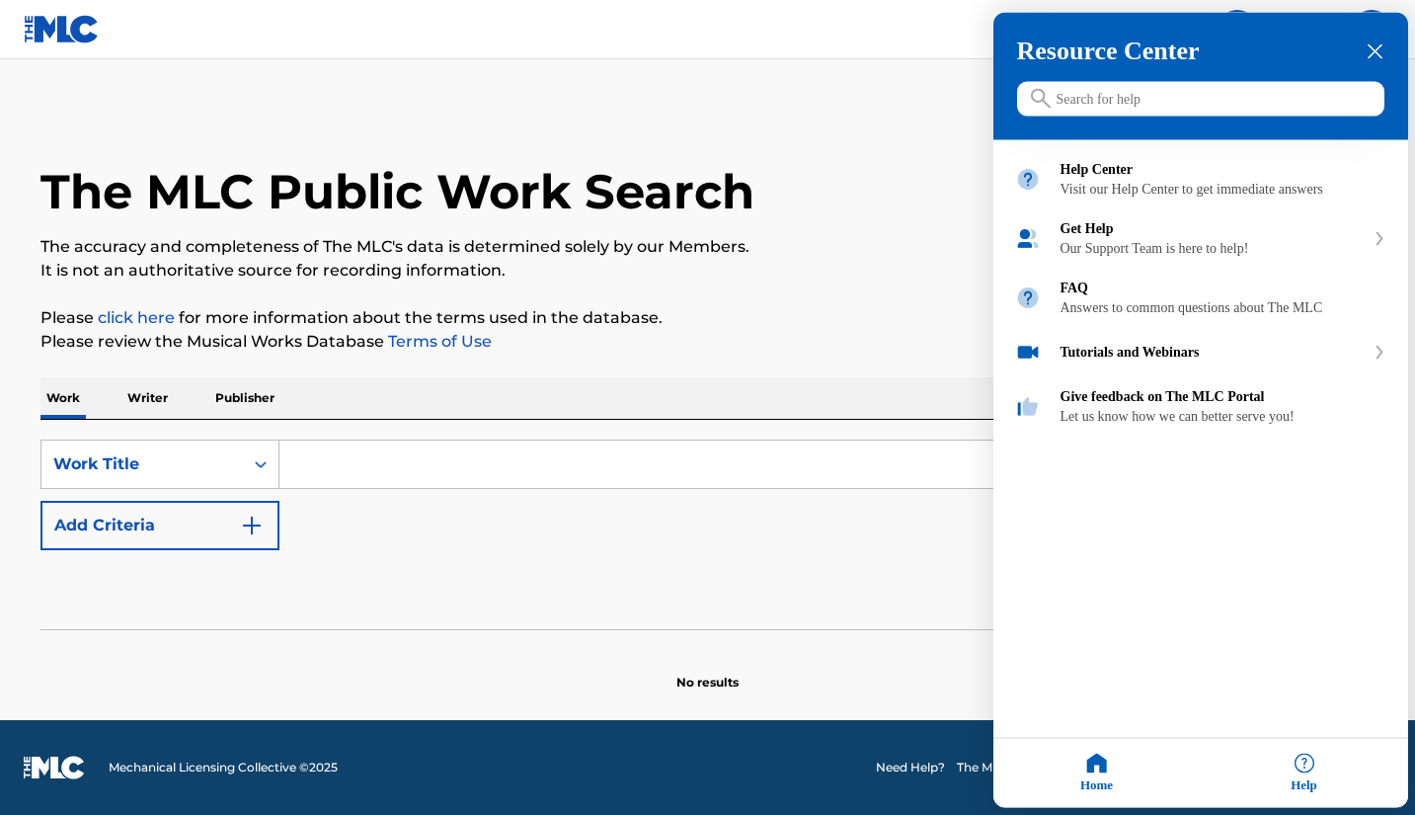
click at [1144, 107] on input "Search for help" at bounding box center [1200, 99] width 367 height 35
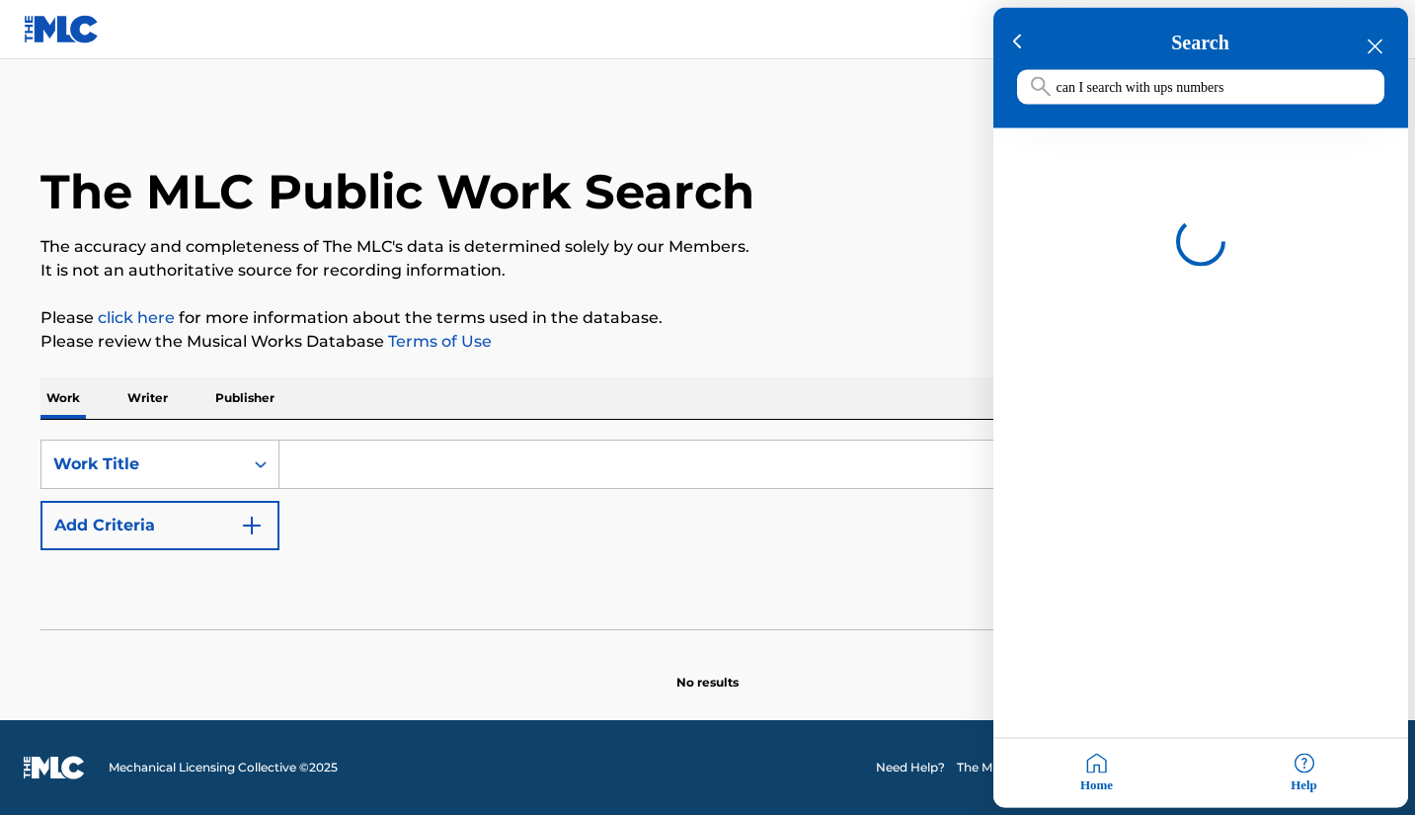
type input "can I search with ups numbers"
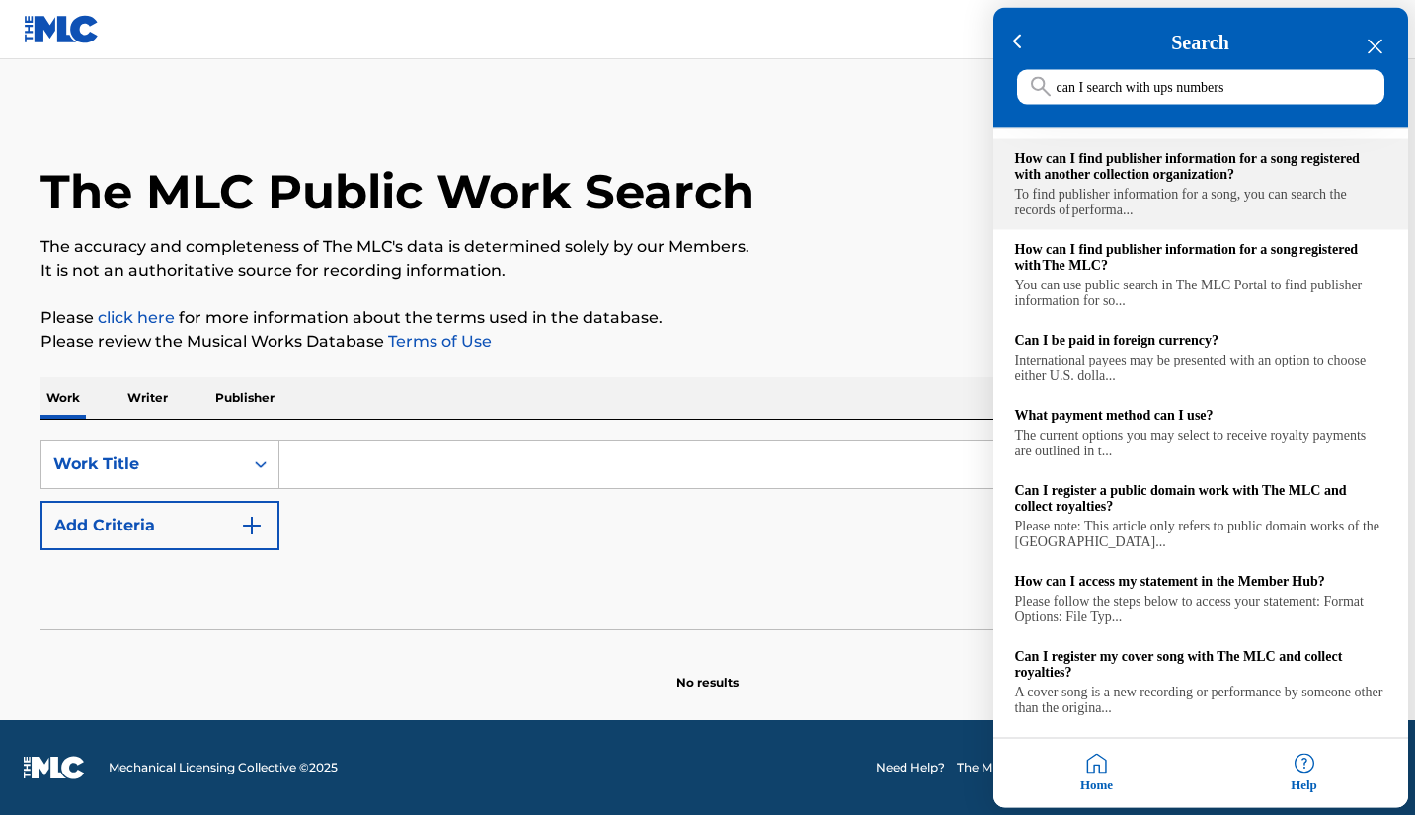
click at [1131, 218] on div "To find publisher information for a song, you can search the records of perform…" at bounding box center [1200, 203] width 371 height 32
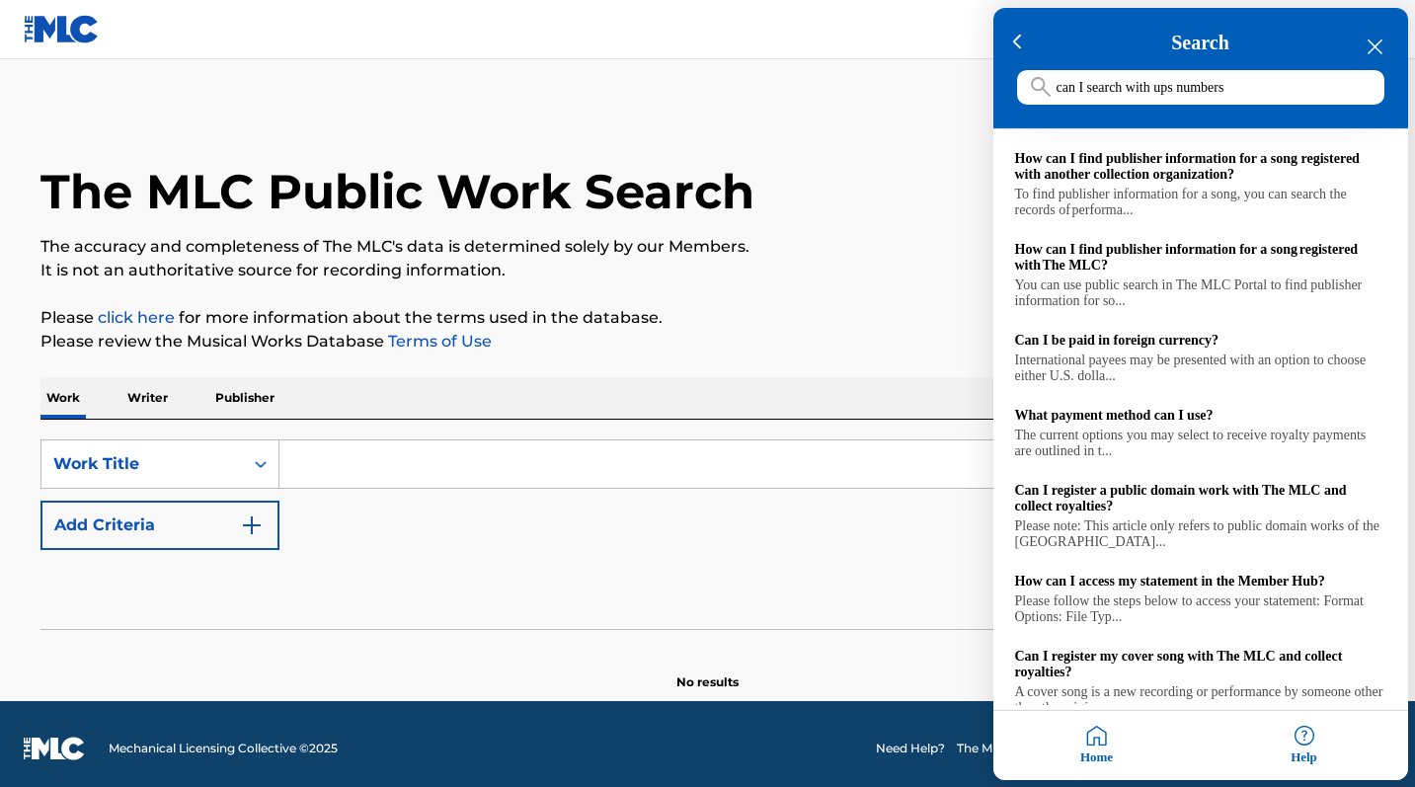
click at [63, 405] on div at bounding box center [707, 393] width 1415 height 787
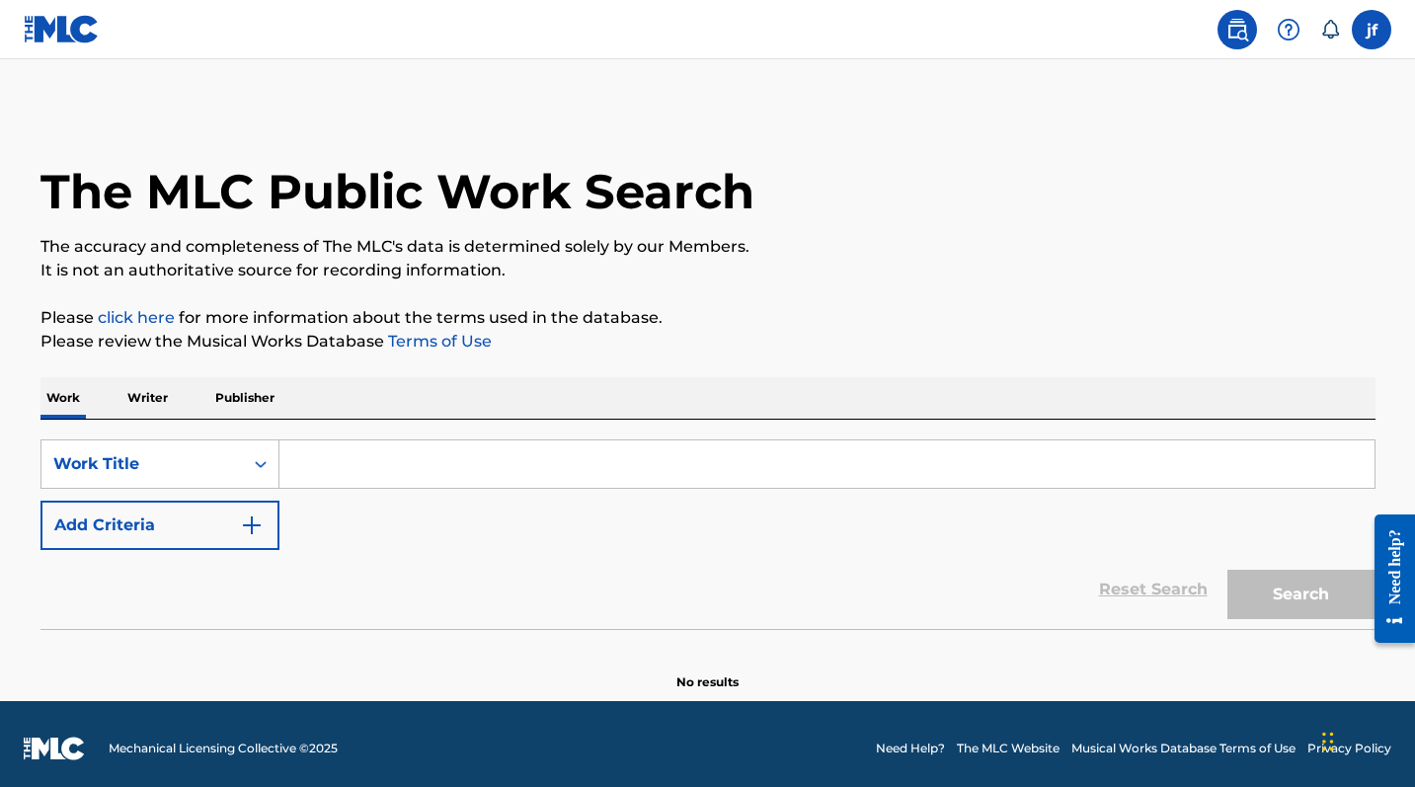
scroll to position [9, 0]
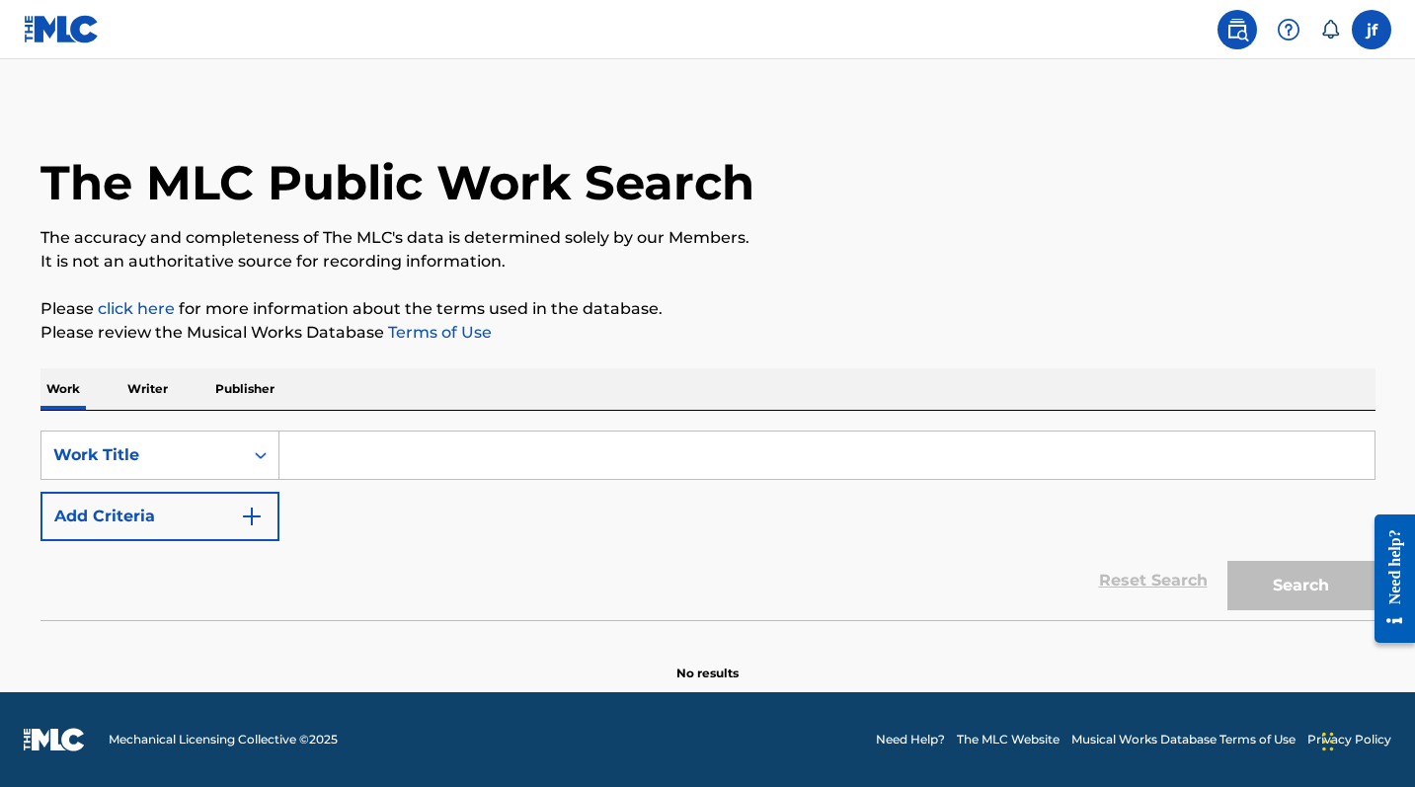
click at [500, 421] on div "SearchWithCriteria552ccf0e-0854-480b-83d0-4f64f689b120 Work Title Add Criteria …" at bounding box center [707, 515] width 1335 height 209
click at [481, 450] on input "Search Form" at bounding box center [826, 454] width 1095 height 47
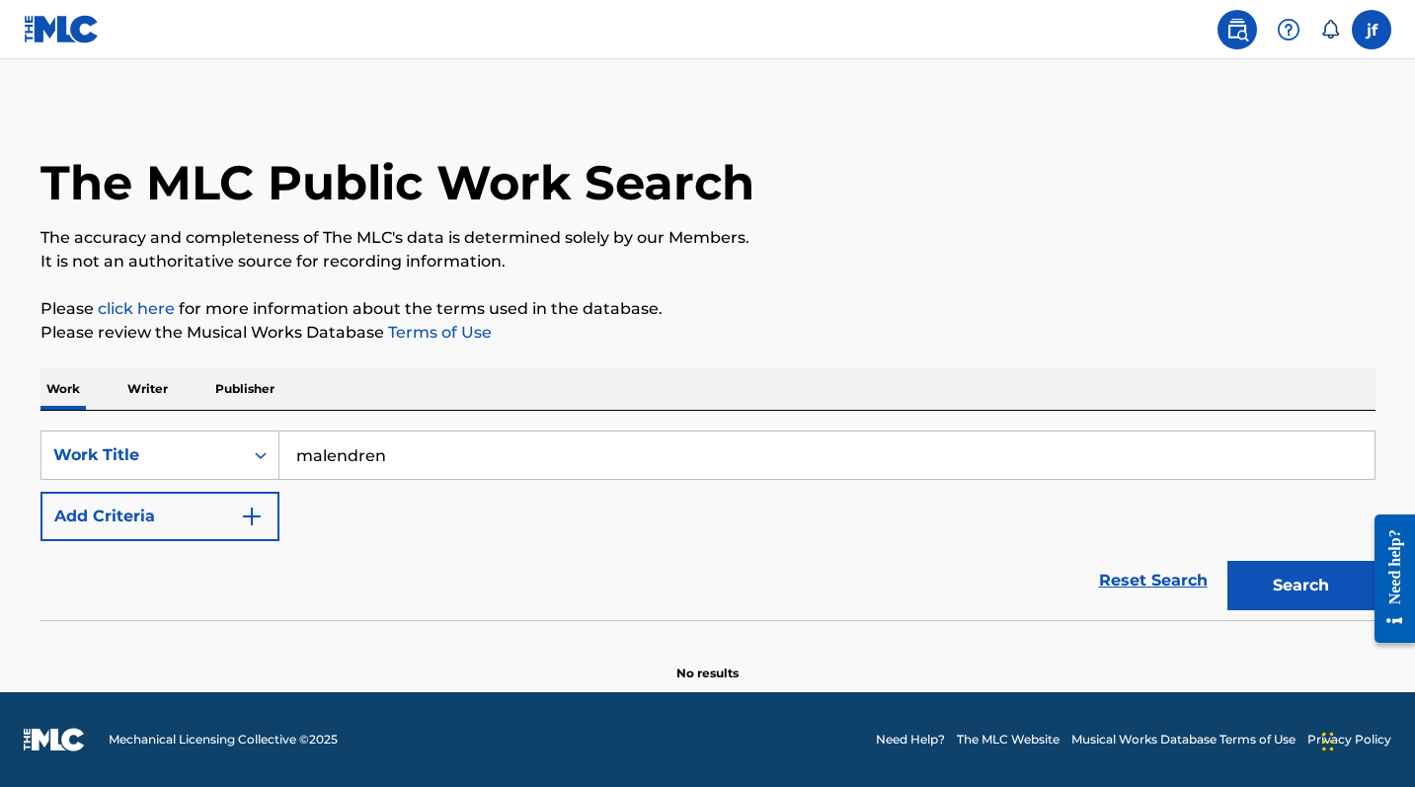
click at [1300, 586] on button "Search" at bounding box center [1301, 585] width 148 height 49
click at [335, 457] on input "malendren" at bounding box center [826, 454] width 1095 height 47
type input "malandren"
click at [1300, 586] on button "Search" at bounding box center [1301, 585] width 148 height 49
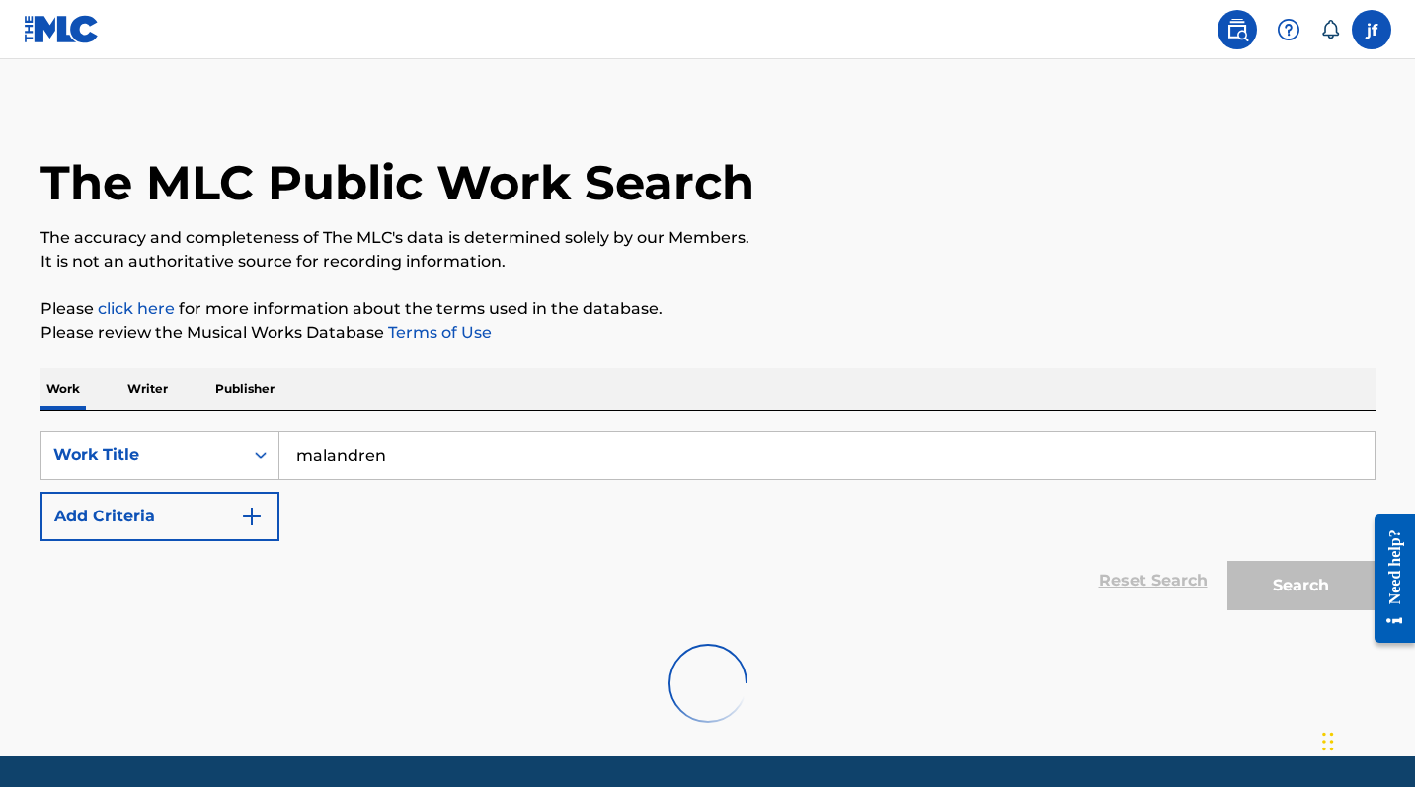
click at [360, 472] on input "malandren" at bounding box center [826, 454] width 1095 height 47
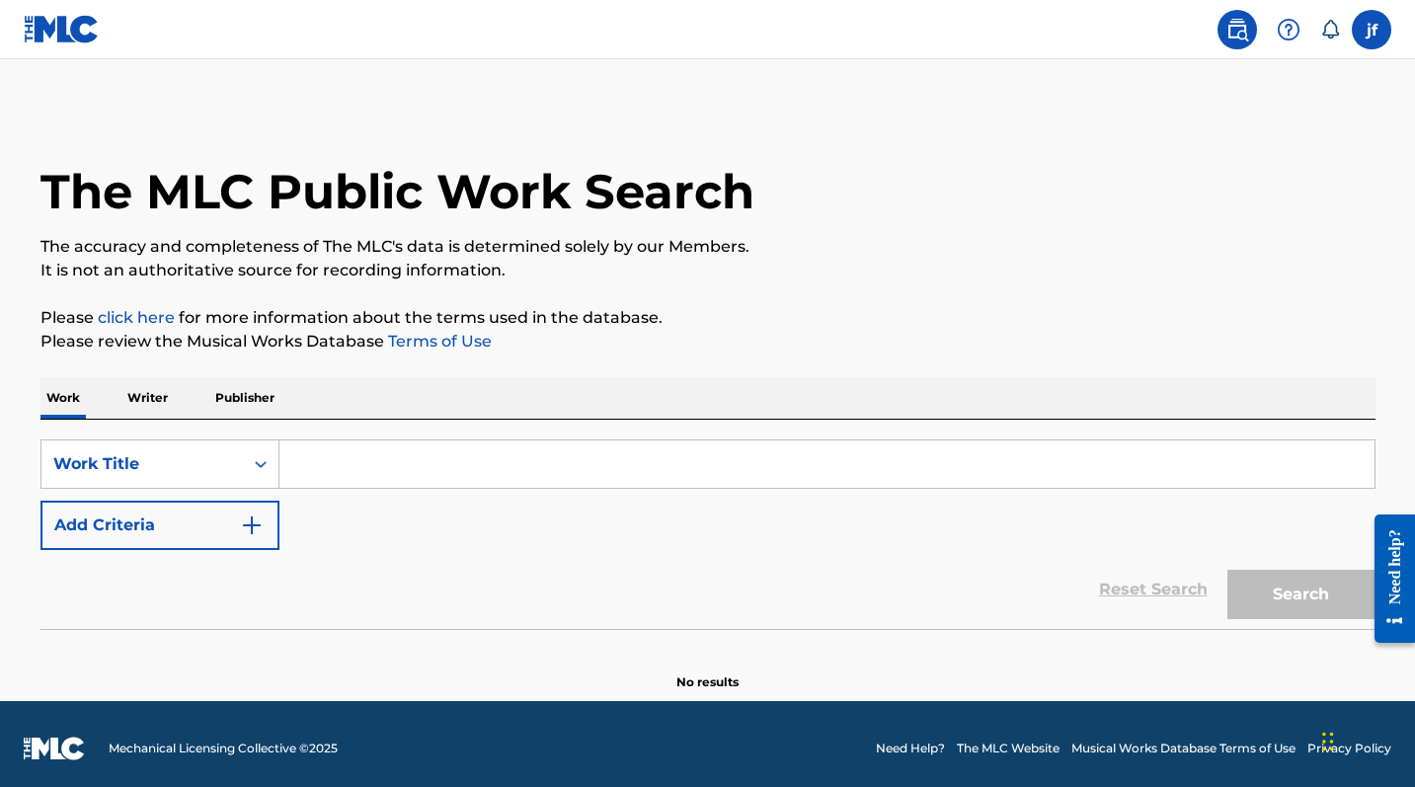
click at [331, 471] on input "Search Form" at bounding box center [826, 463] width 1095 height 47
paste input "malandren"
click at [1284, 586] on button "Search" at bounding box center [1301, 594] width 148 height 49
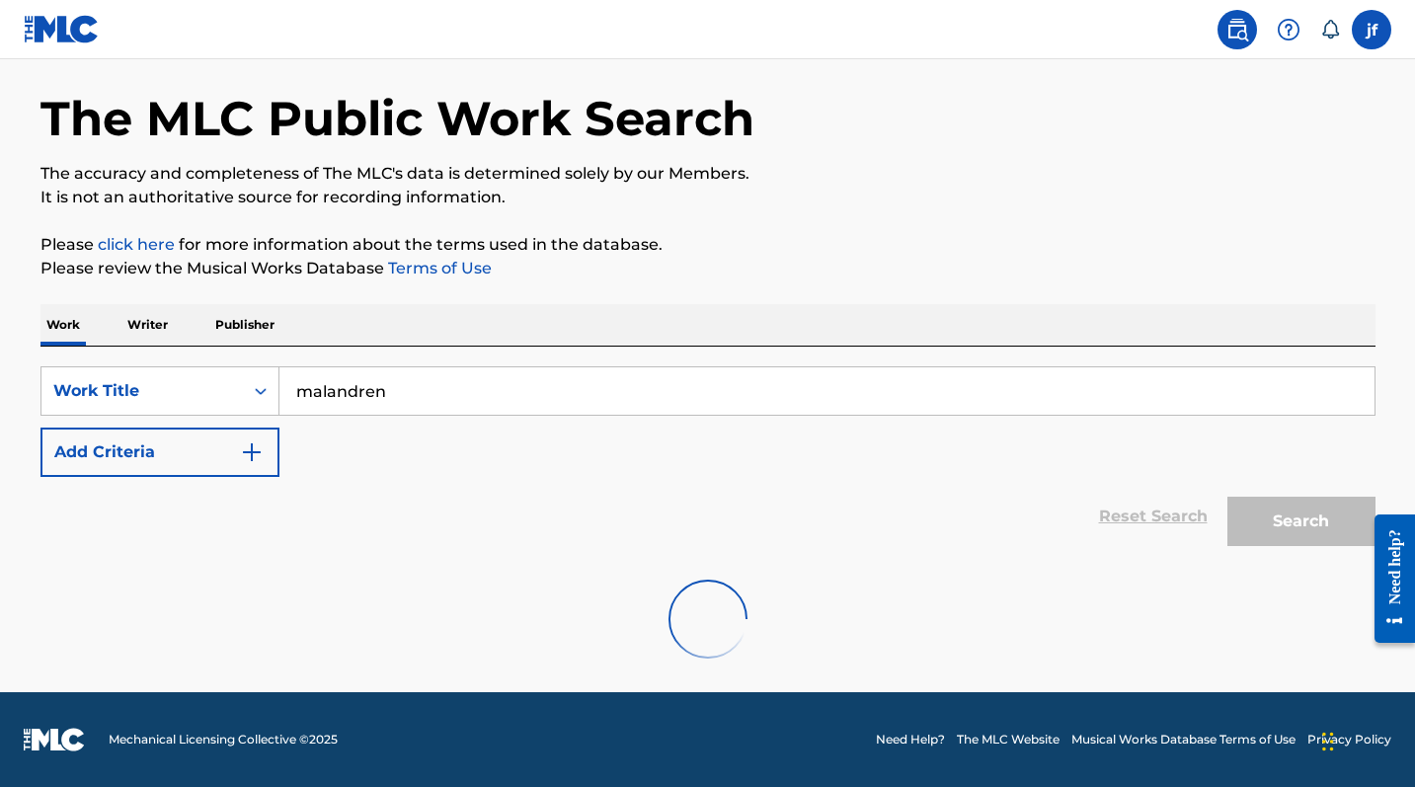
scroll to position [9, 0]
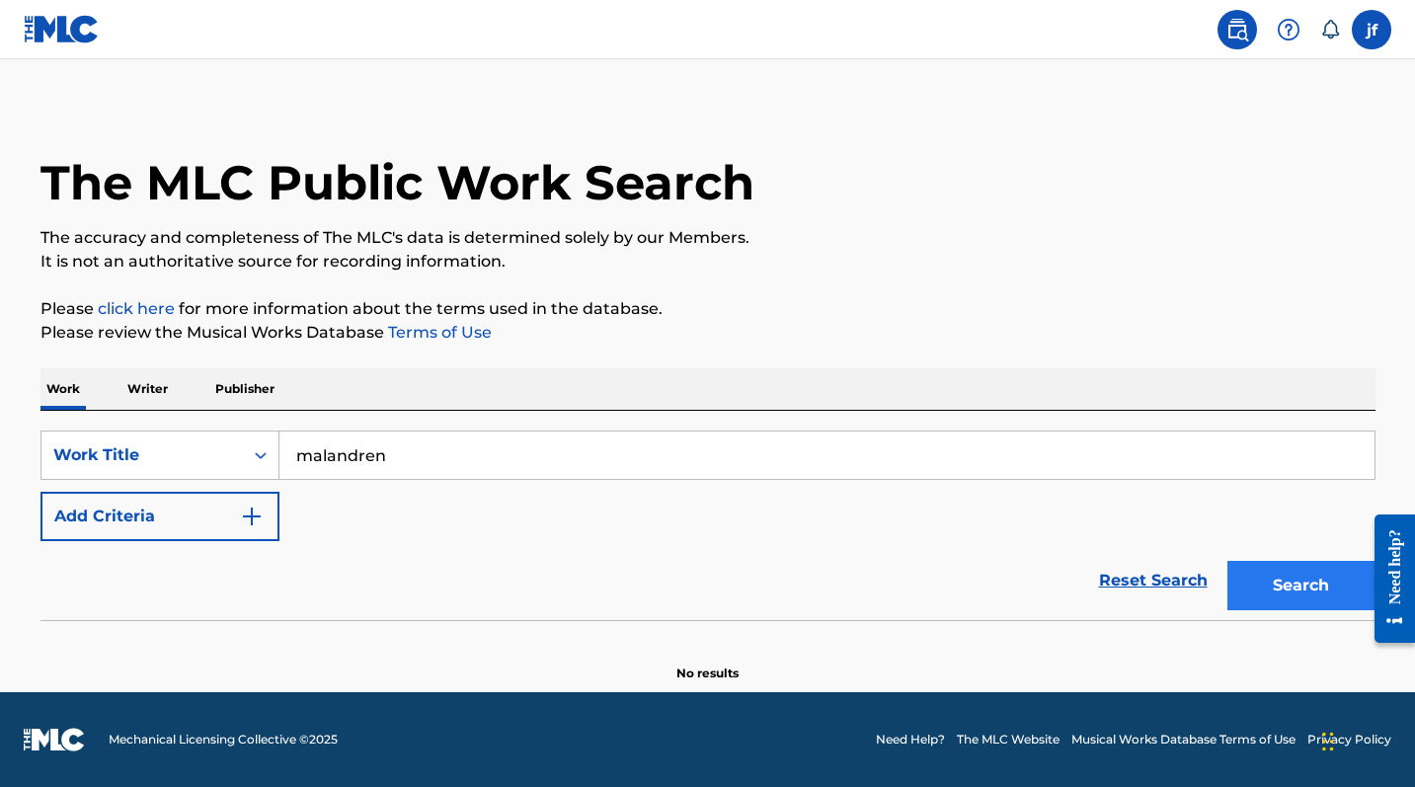
click at [1289, 589] on button "Search" at bounding box center [1301, 585] width 148 height 49
click at [1293, 587] on button "Search" at bounding box center [1301, 585] width 148 height 49
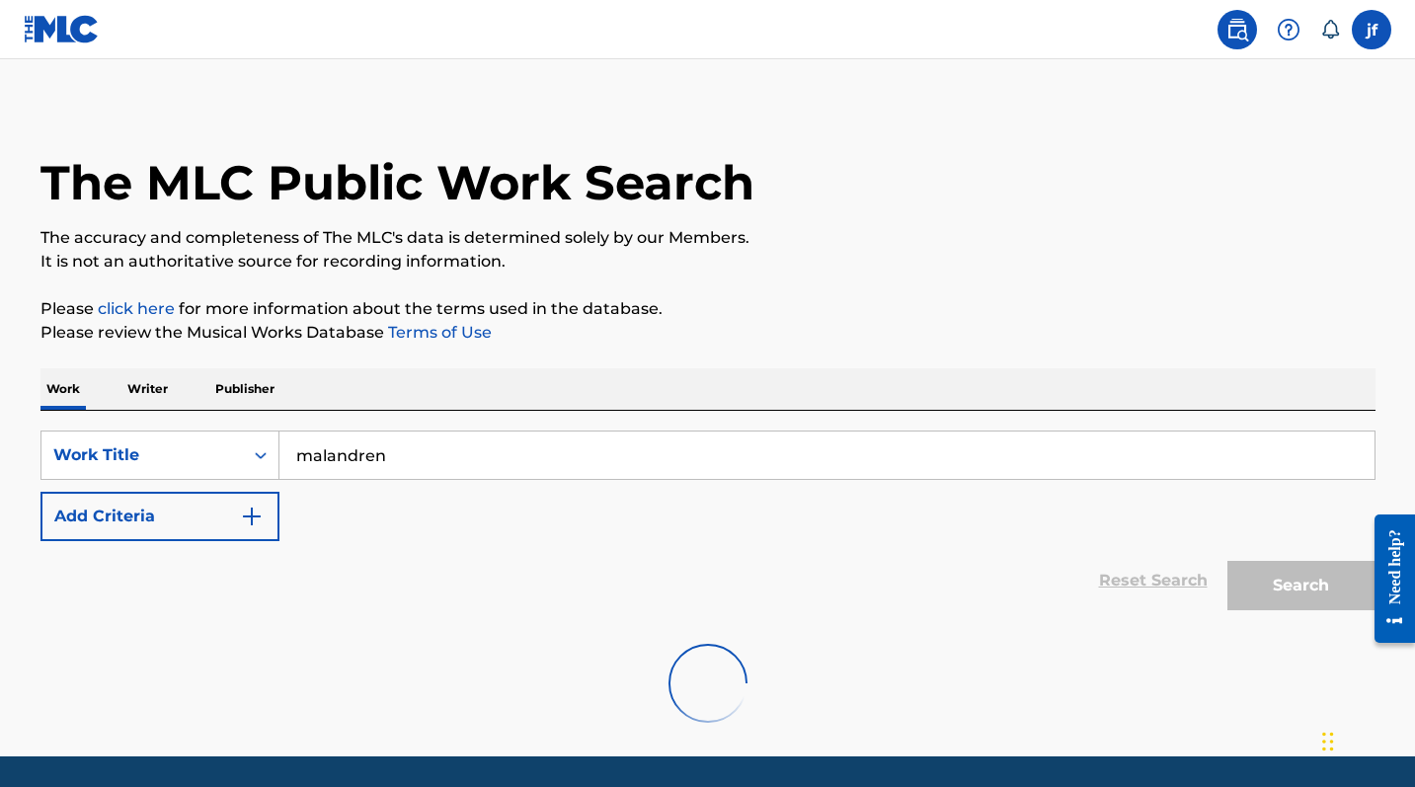
click at [609, 443] on input "malandren" at bounding box center [826, 454] width 1095 height 47
type input "freshagang"
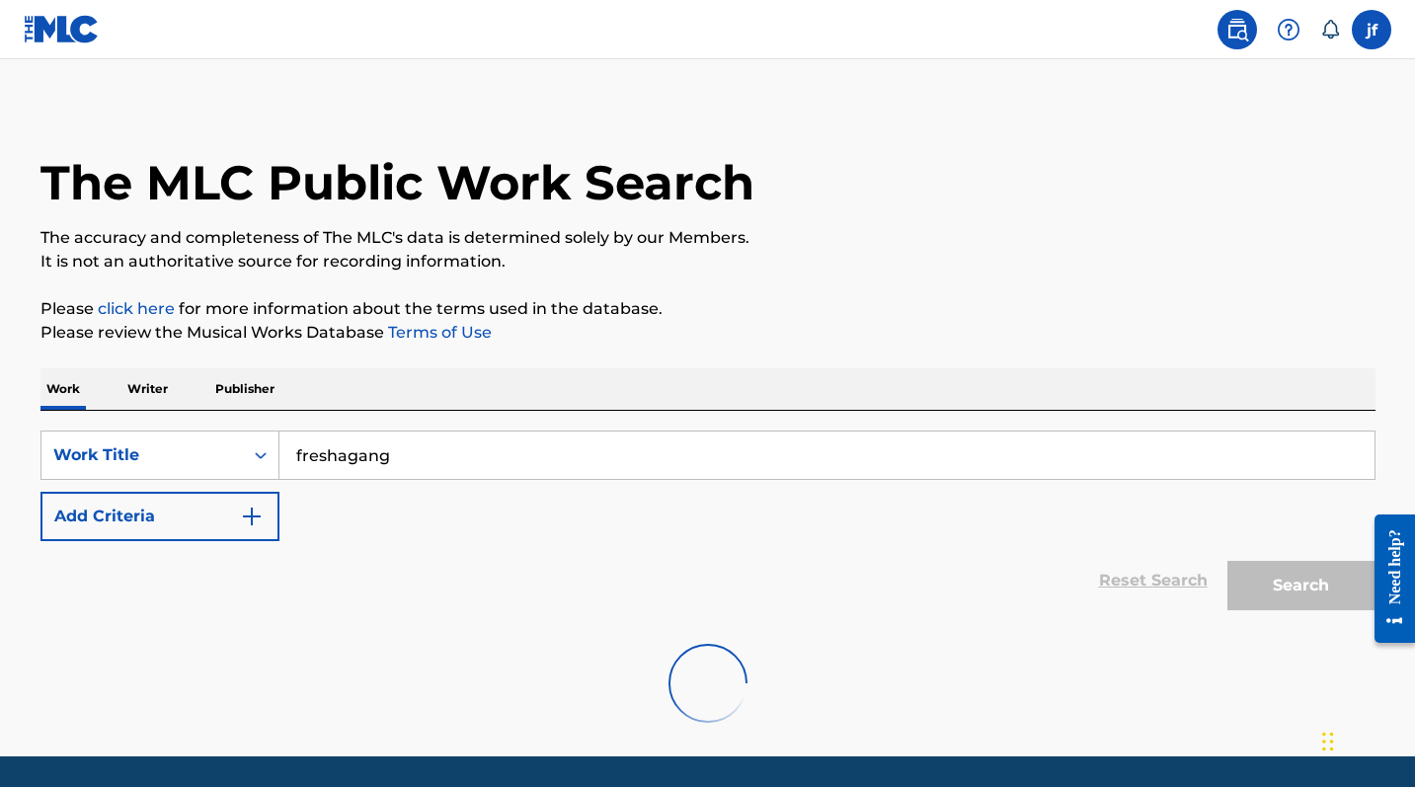
click at [150, 391] on p "Writer" at bounding box center [147, 388] width 52 height 41
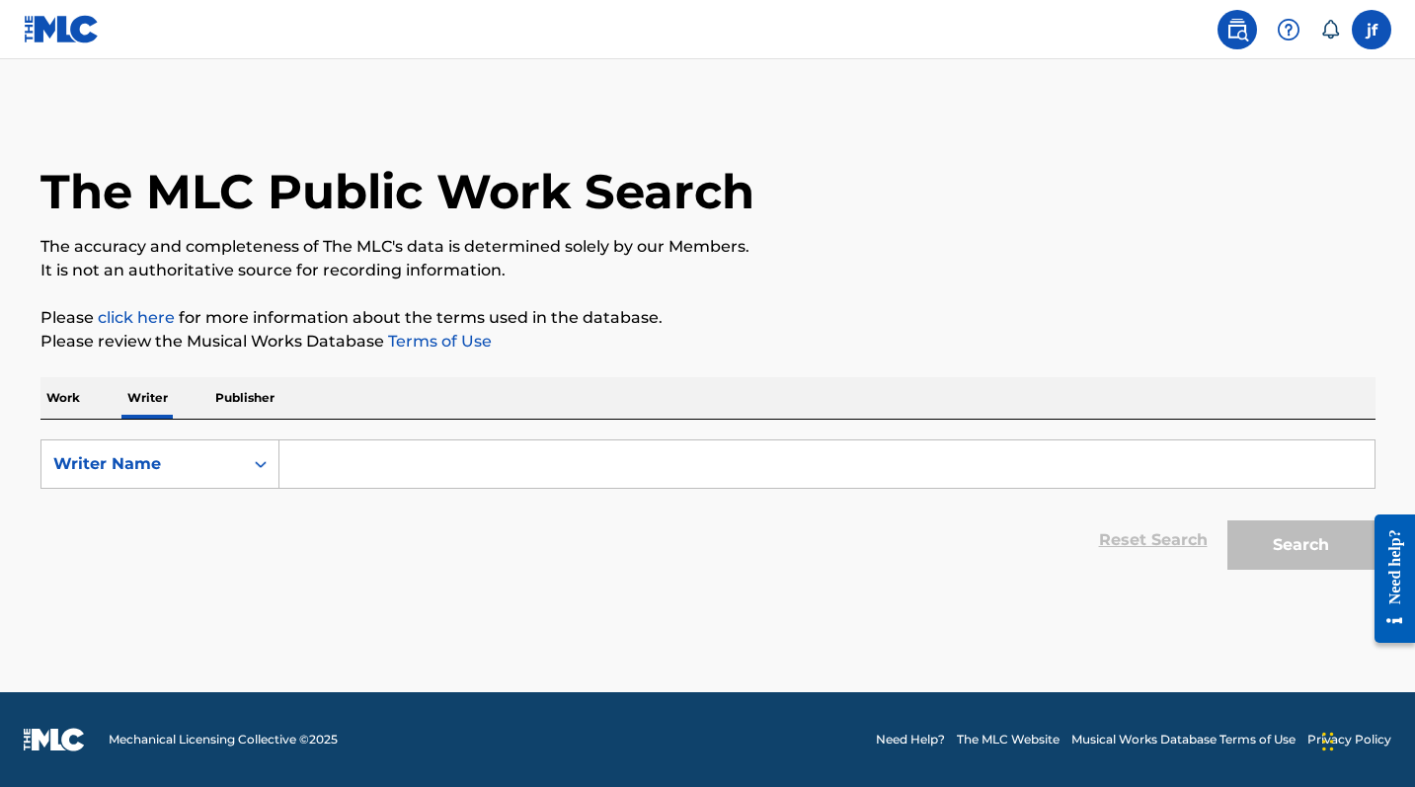
click at [345, 476] on input "Search Form" at bounding box center [826, 463] width 1095 height 47
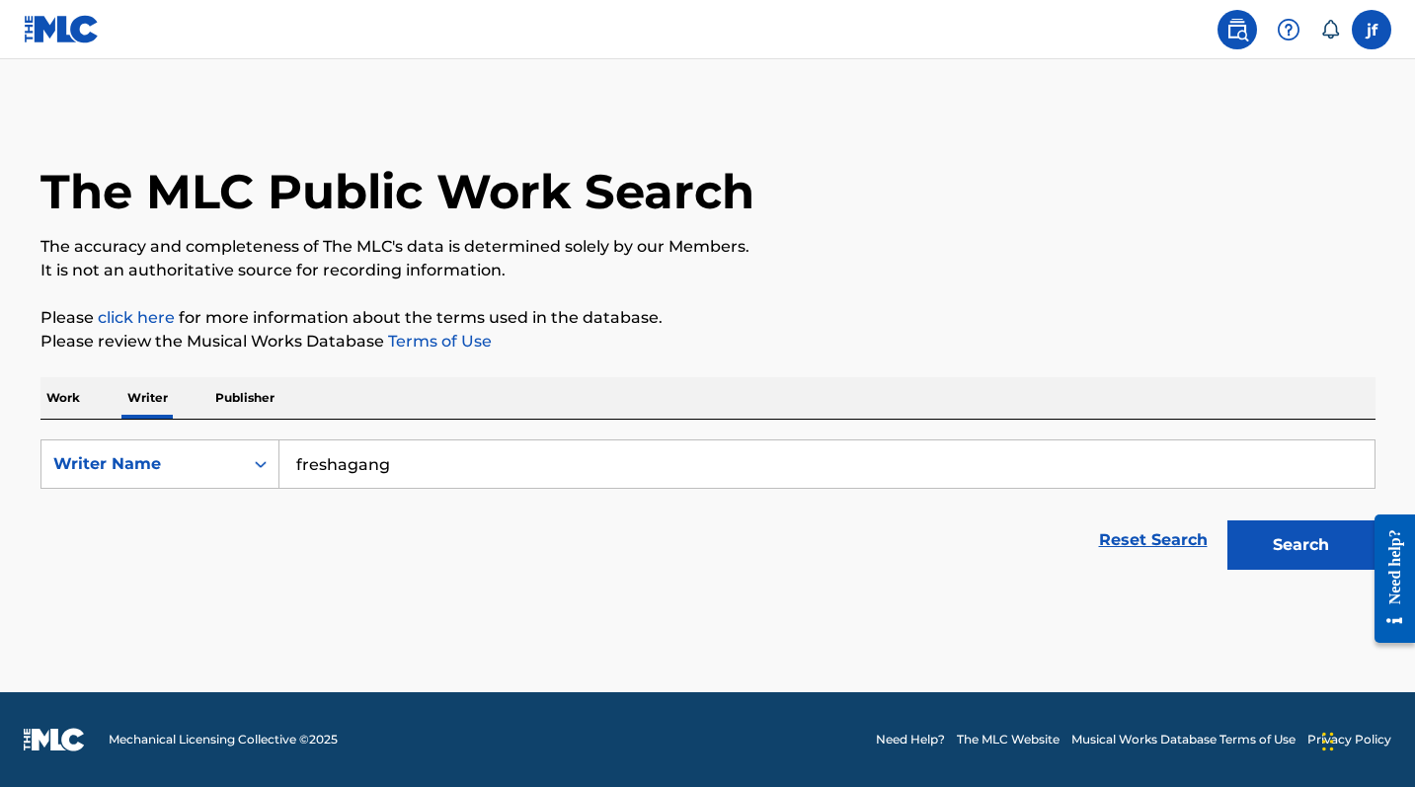
click at [1300, 545] on button "Search" at bounding box center [1301, 544] width 148 height 49
click at [1246, 534] on button "Search" at bounding box center [1301, 544] width 148 height 49
click at [524, 460] on input "freshagang" at bounding box center [826, 463] width 1095 height 47
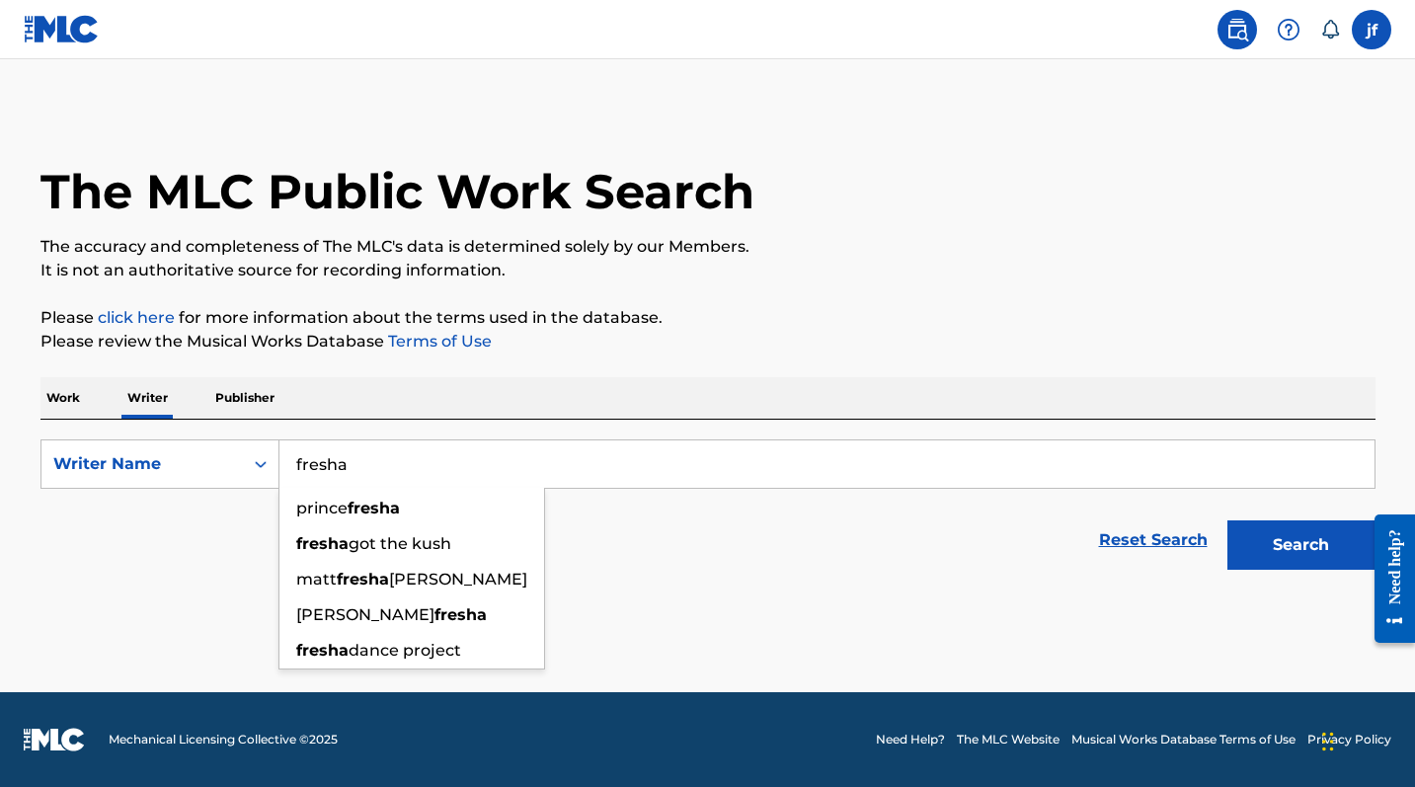
click at [1300, 545] on button "Search" at bounding box center [1301, 544] width 148 height 49
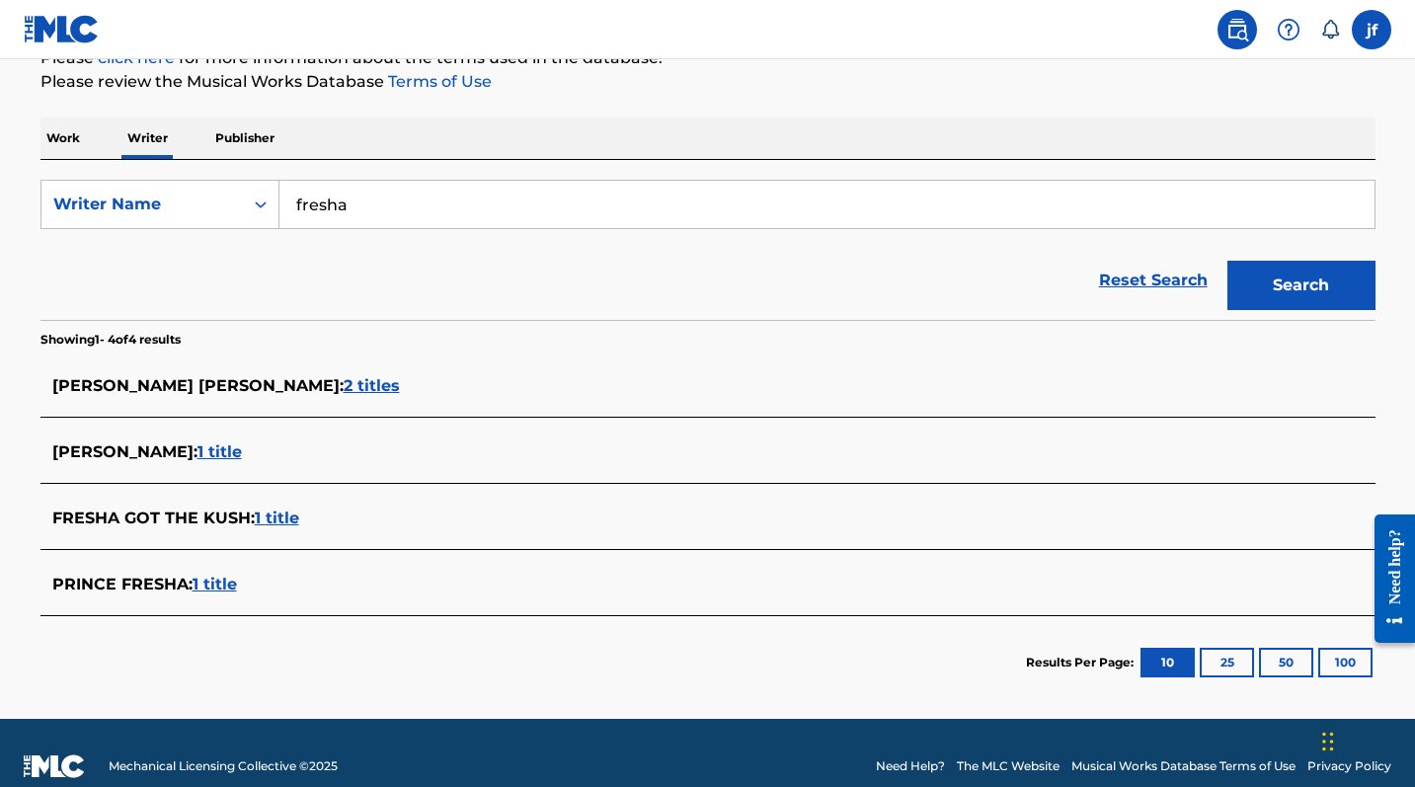
scroll to position [264, 0]
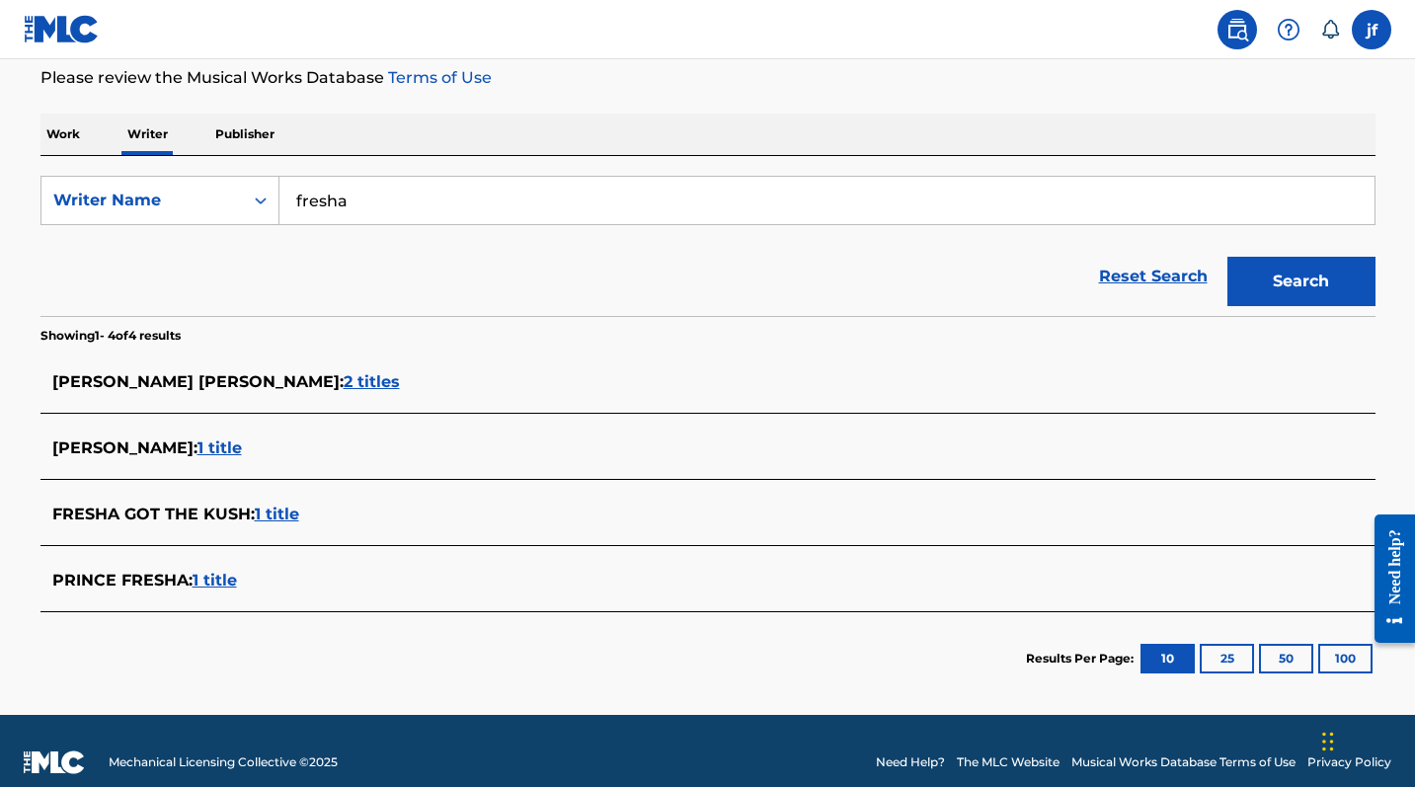
click at [384, 191] on input "fresha" at bounding box center [826, 200] width 1095 height 47
click at [1300, 281] on button "Search" at bounding box center [1301, 281] width 148 height 49
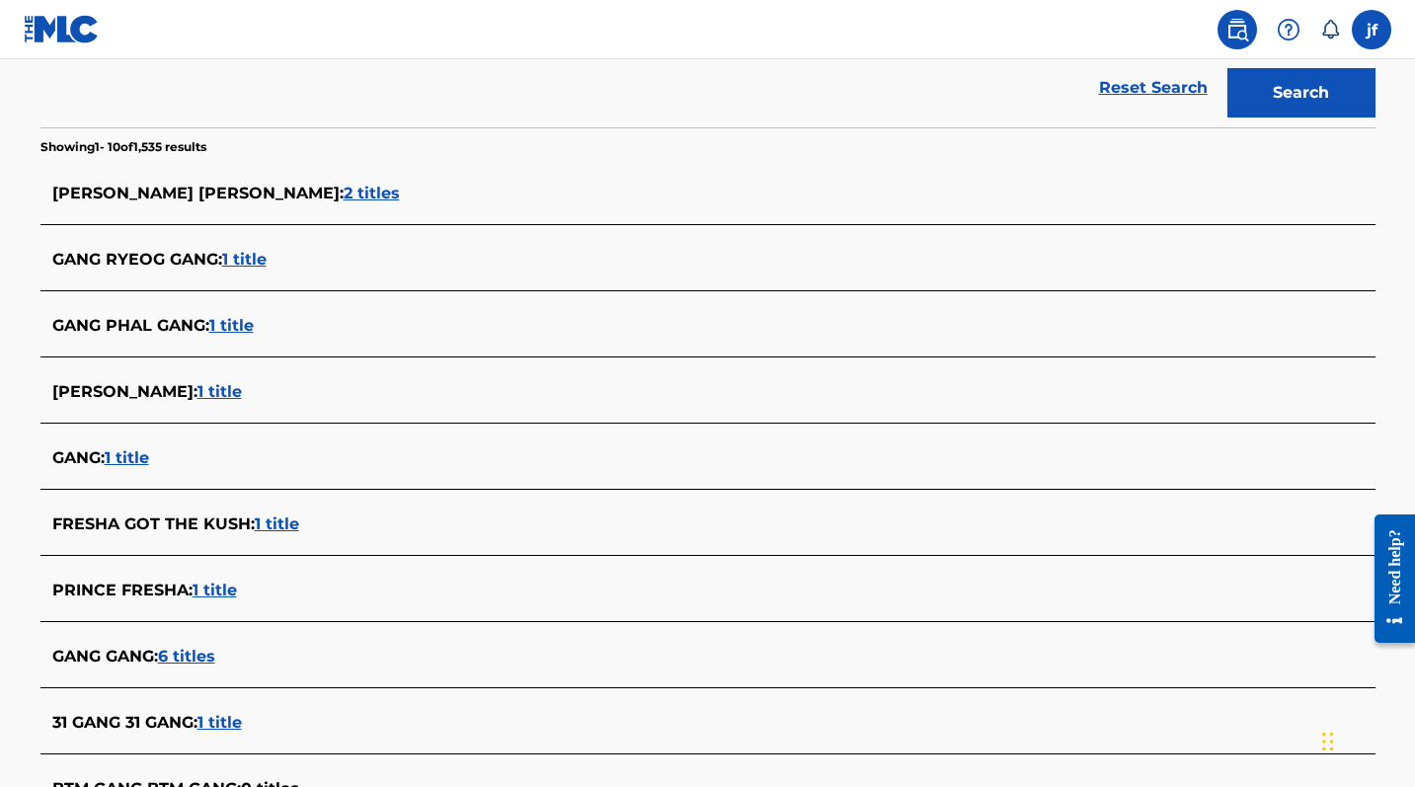
scroll to position [289, 0]
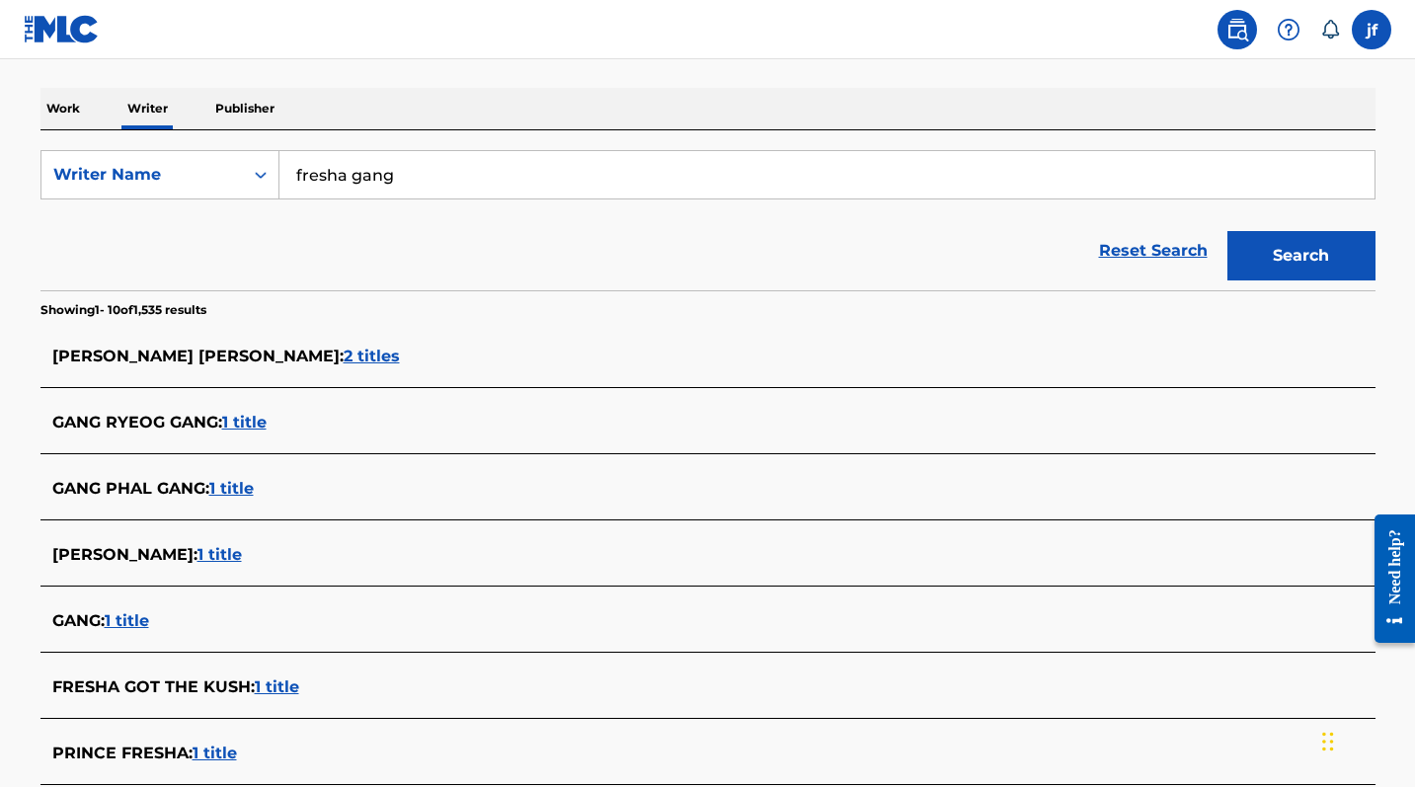
click at [338, 173] on input "fresha gang" at bounding box center [826, 174] width 1095 height 47
type input "a"
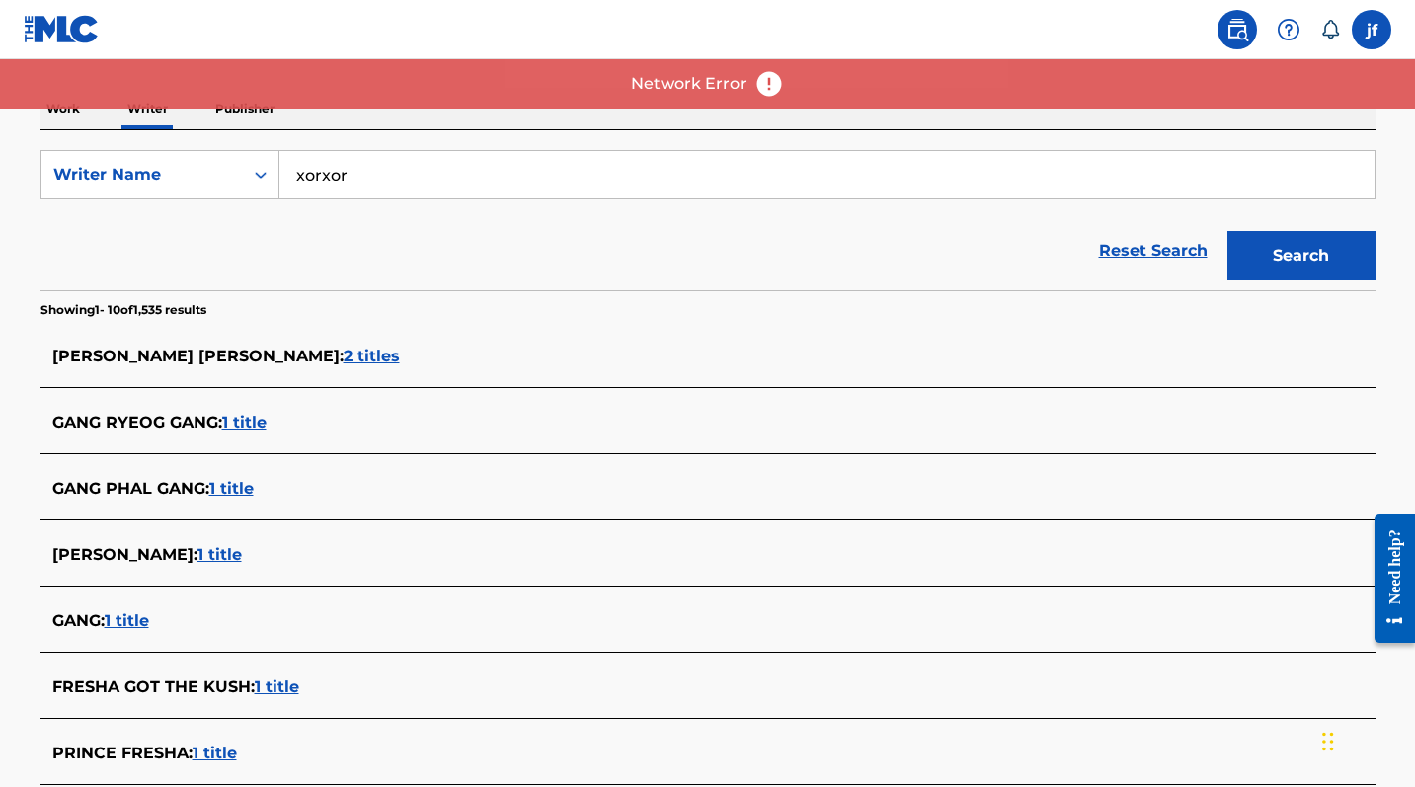
click at [1300, 256] on button "Search" at bounding box center [1301, 255] width 148 height 49
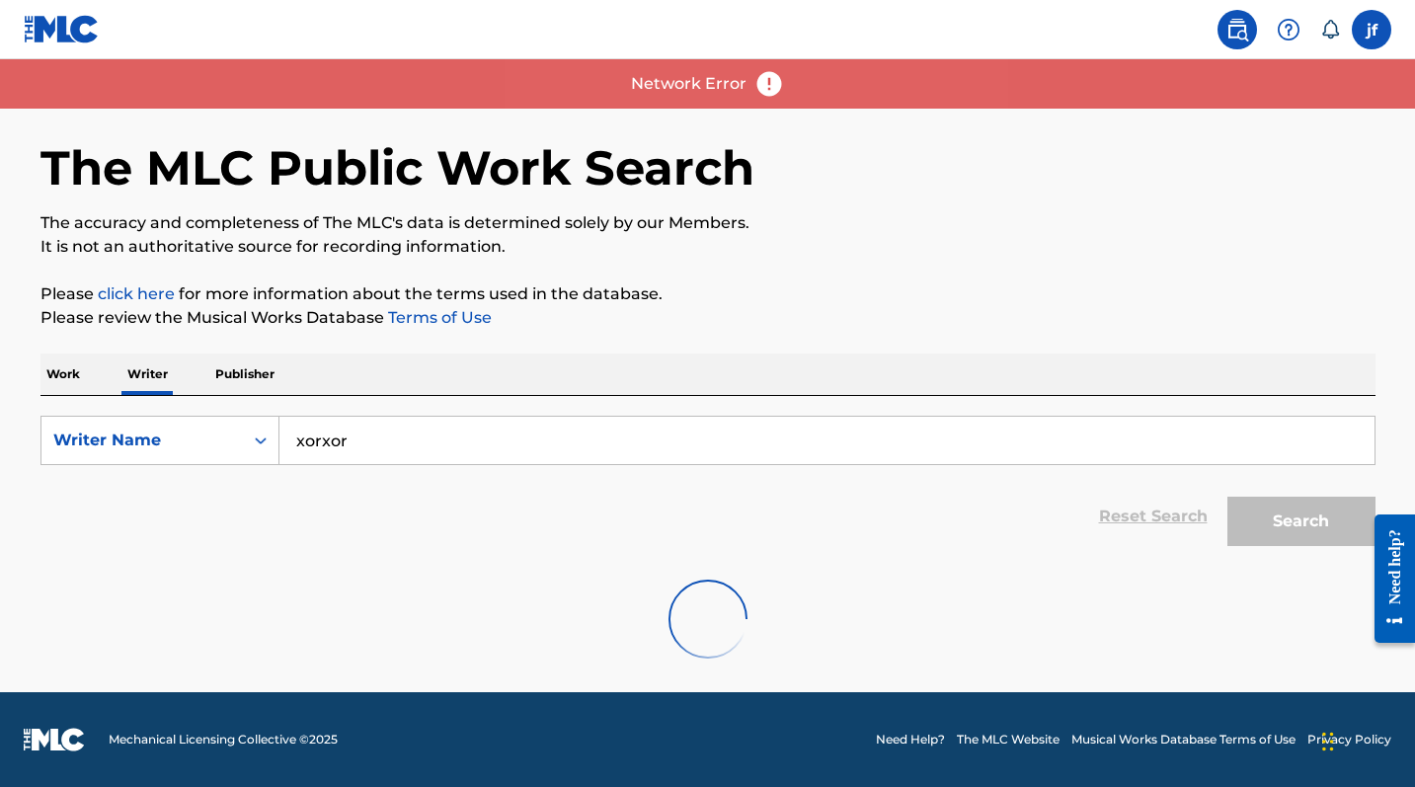
scroll to position [0, 0]
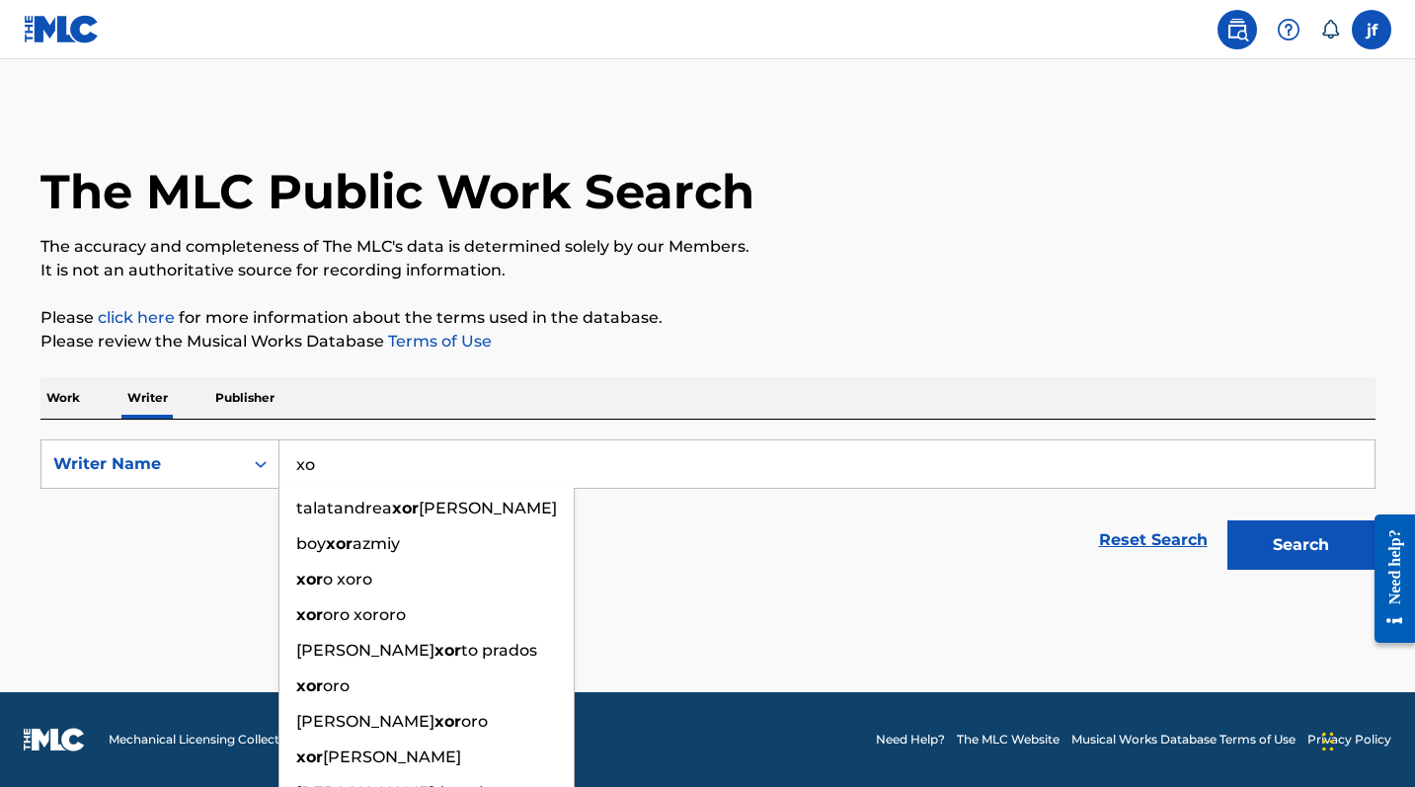
type input "x"
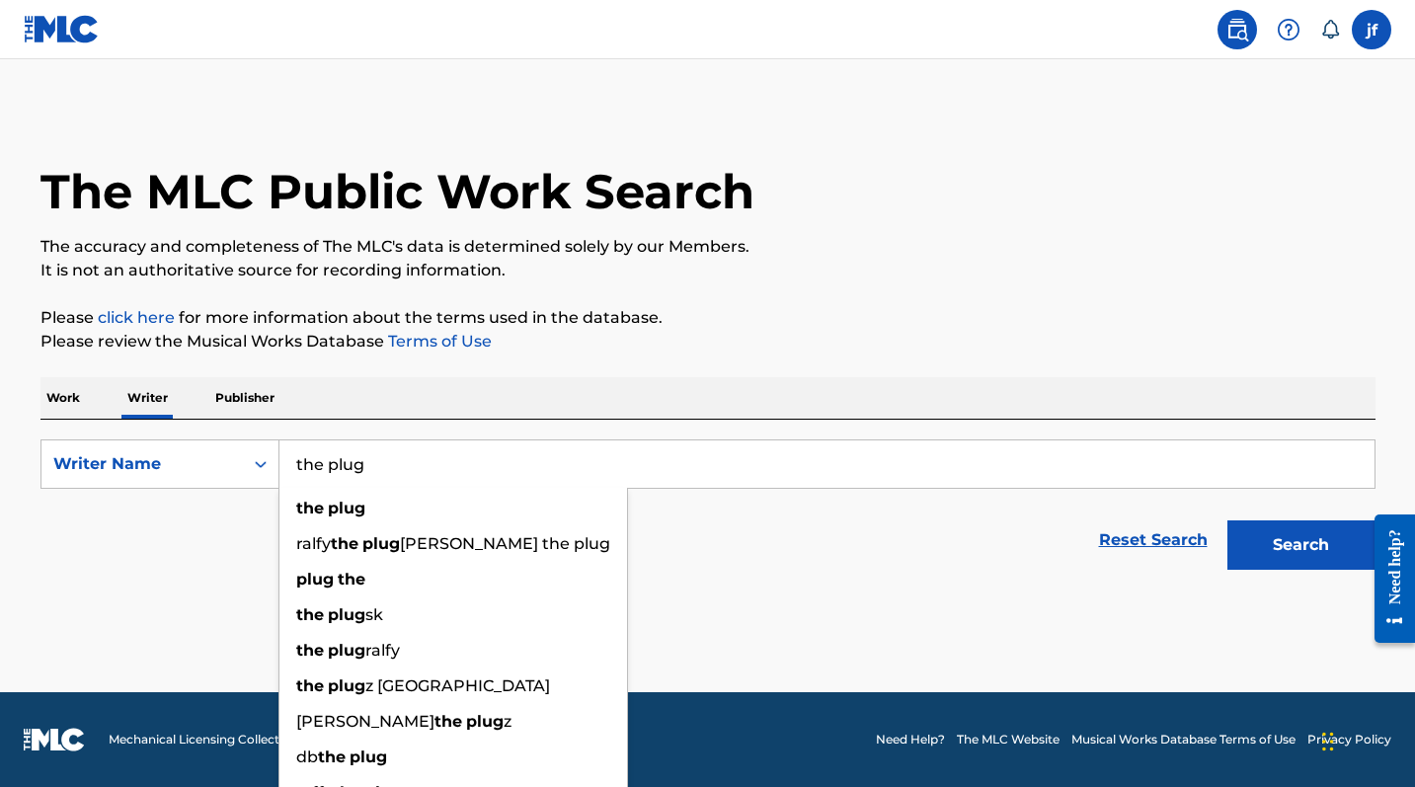
type input "the plug"
click at [1300, 545] on button "Search" at bounding box center [1301, 544] width 148 height 49
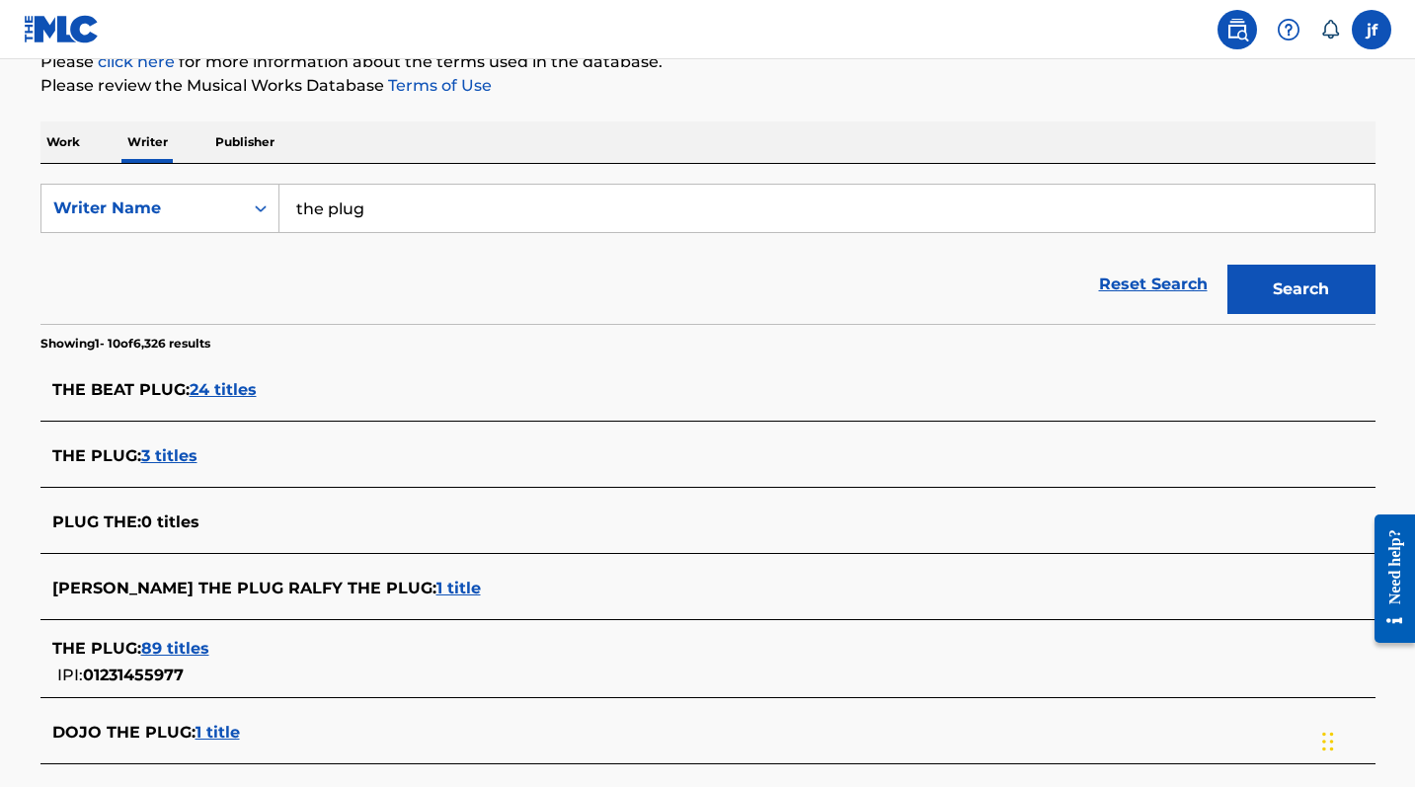
scroll to position [259, 0]
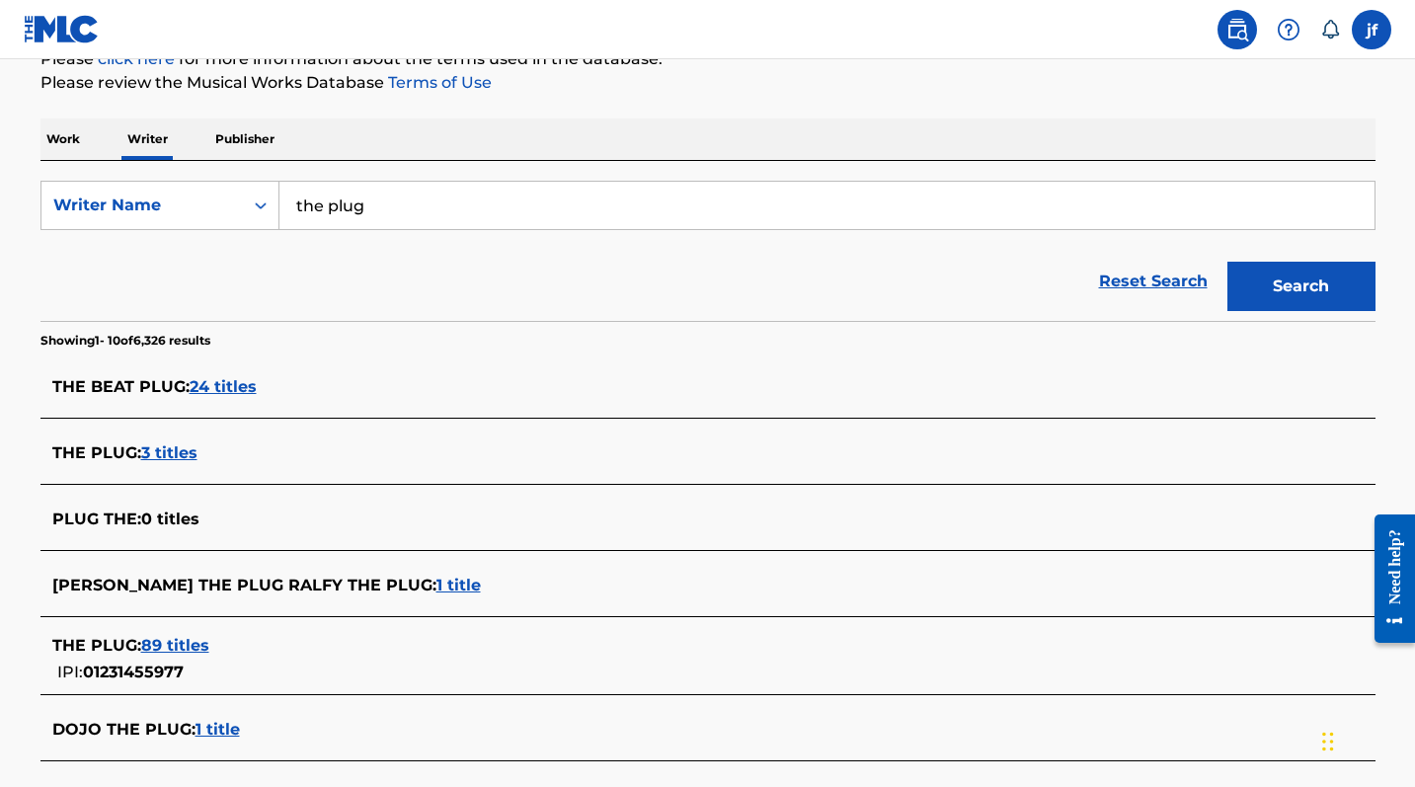
click at [175, 455] on span "3 titles" at bounding box center [169, 452] width 56 height 19
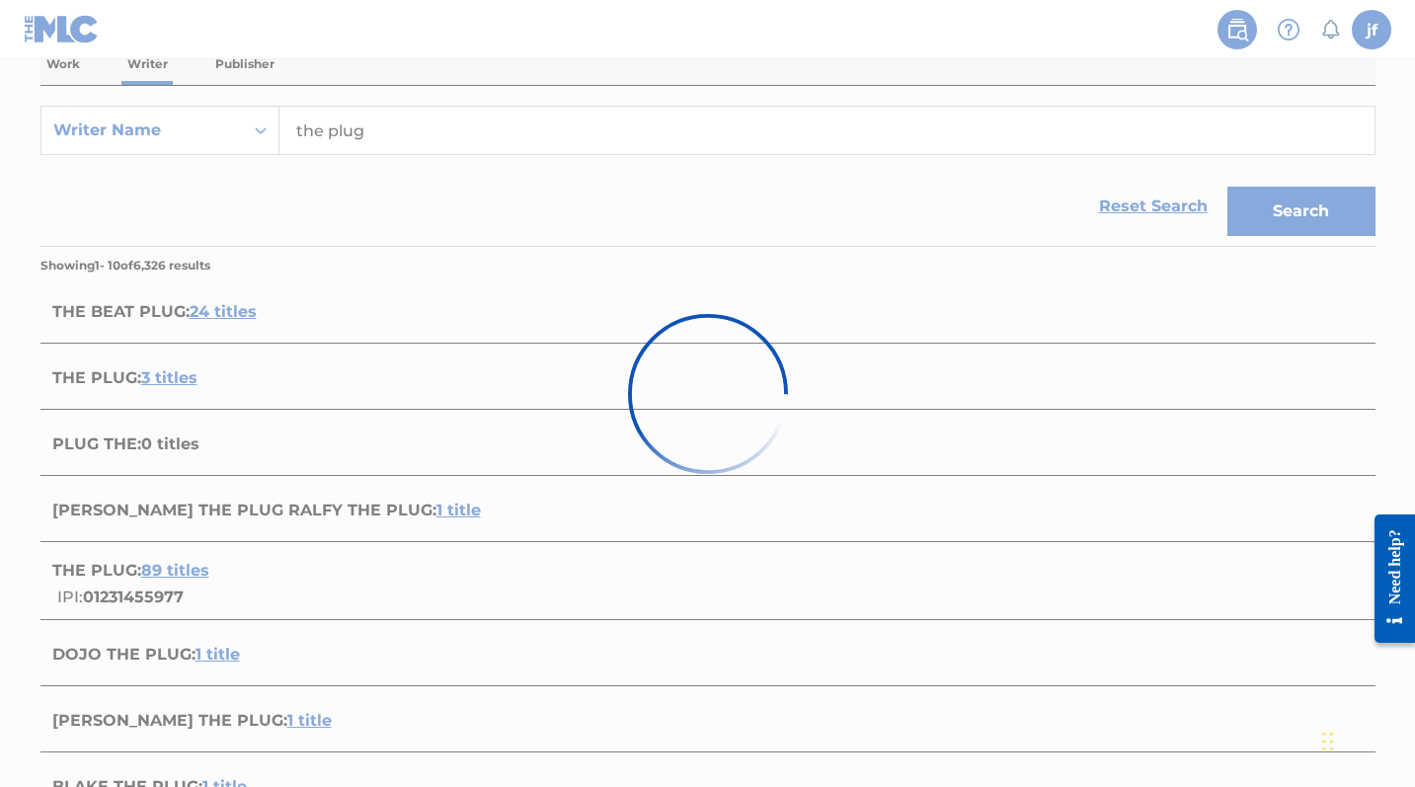
scroll to position [289, 0]
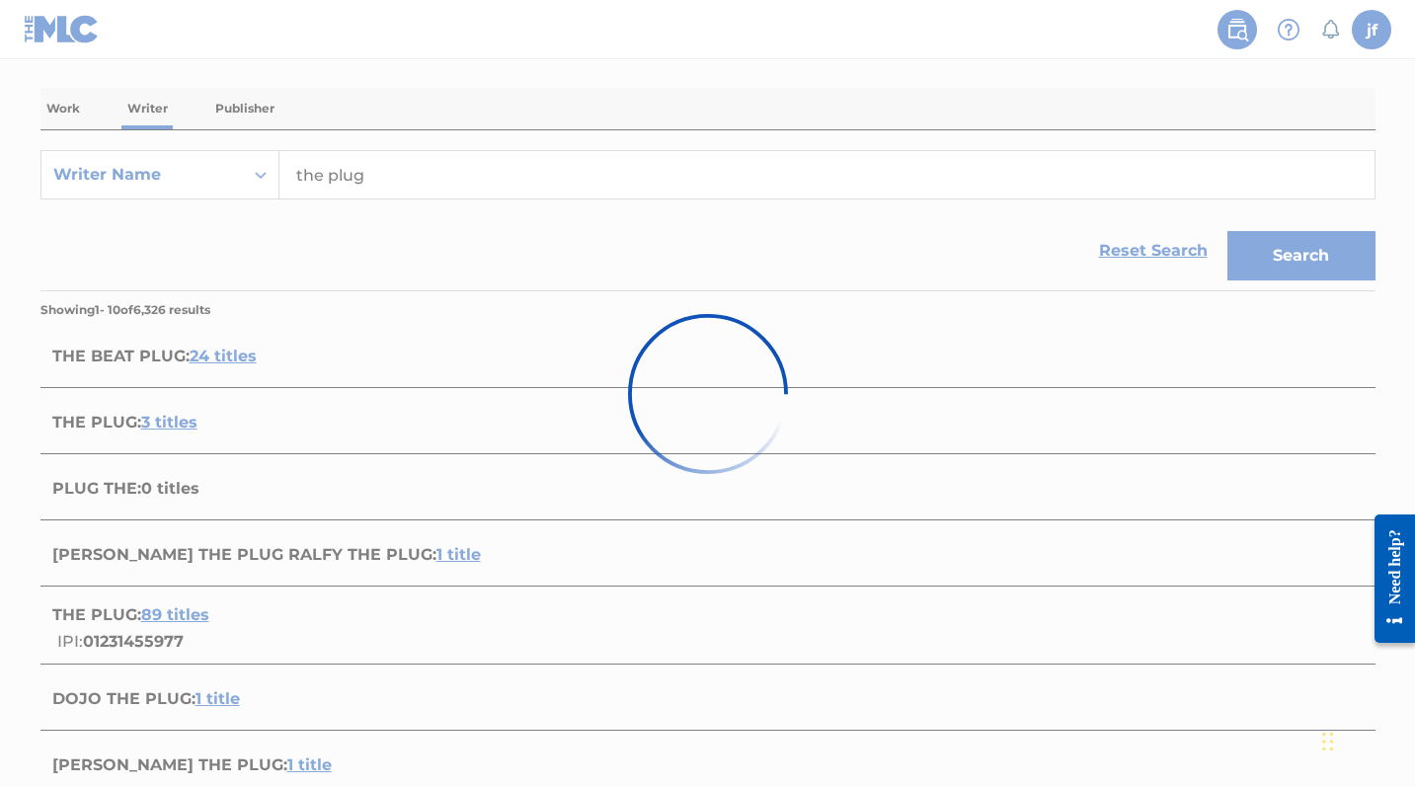
click at [177, 615] on div at bounding box center [707, 393] width 1415 height 787
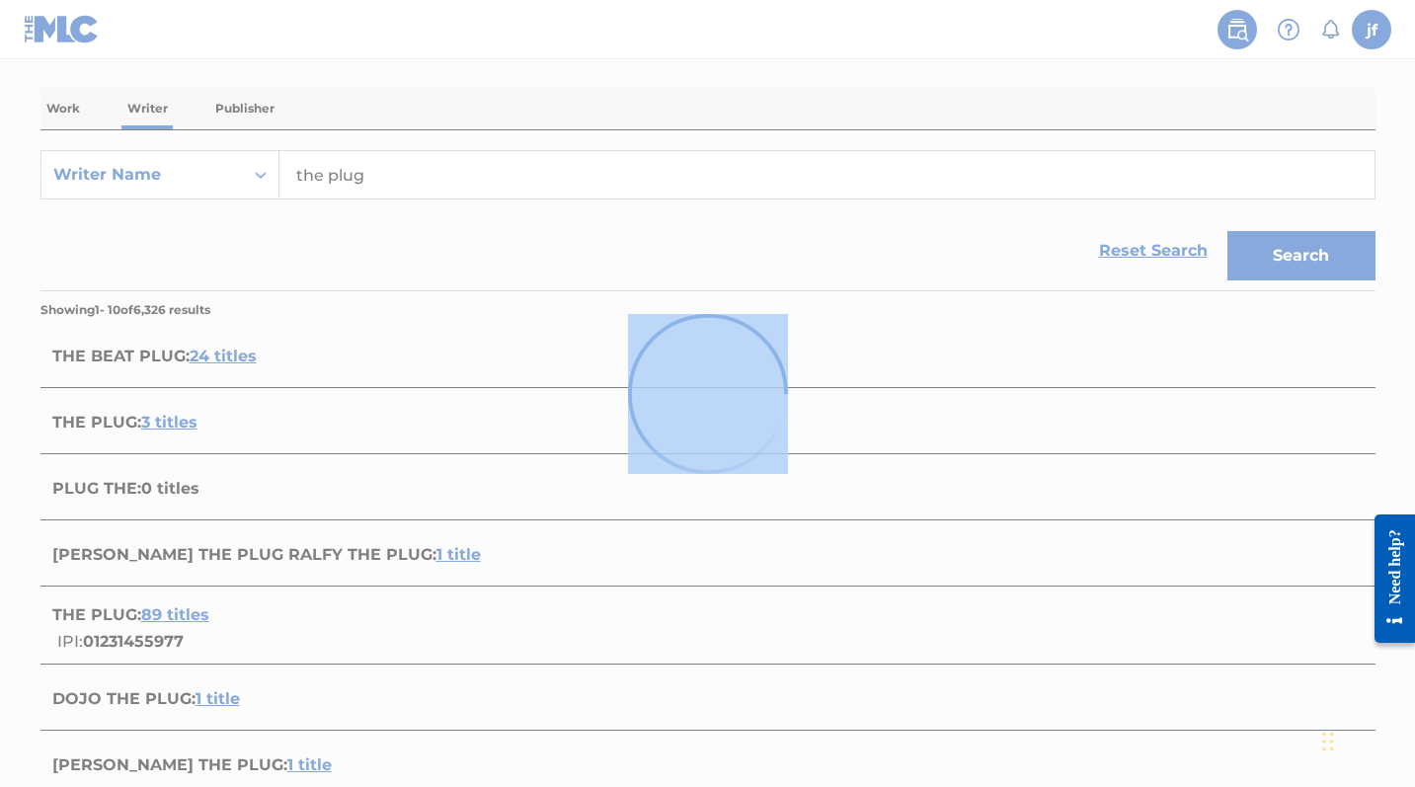
click at [177, 615] on div at bounding box center [707, 393] width 1415 height 787
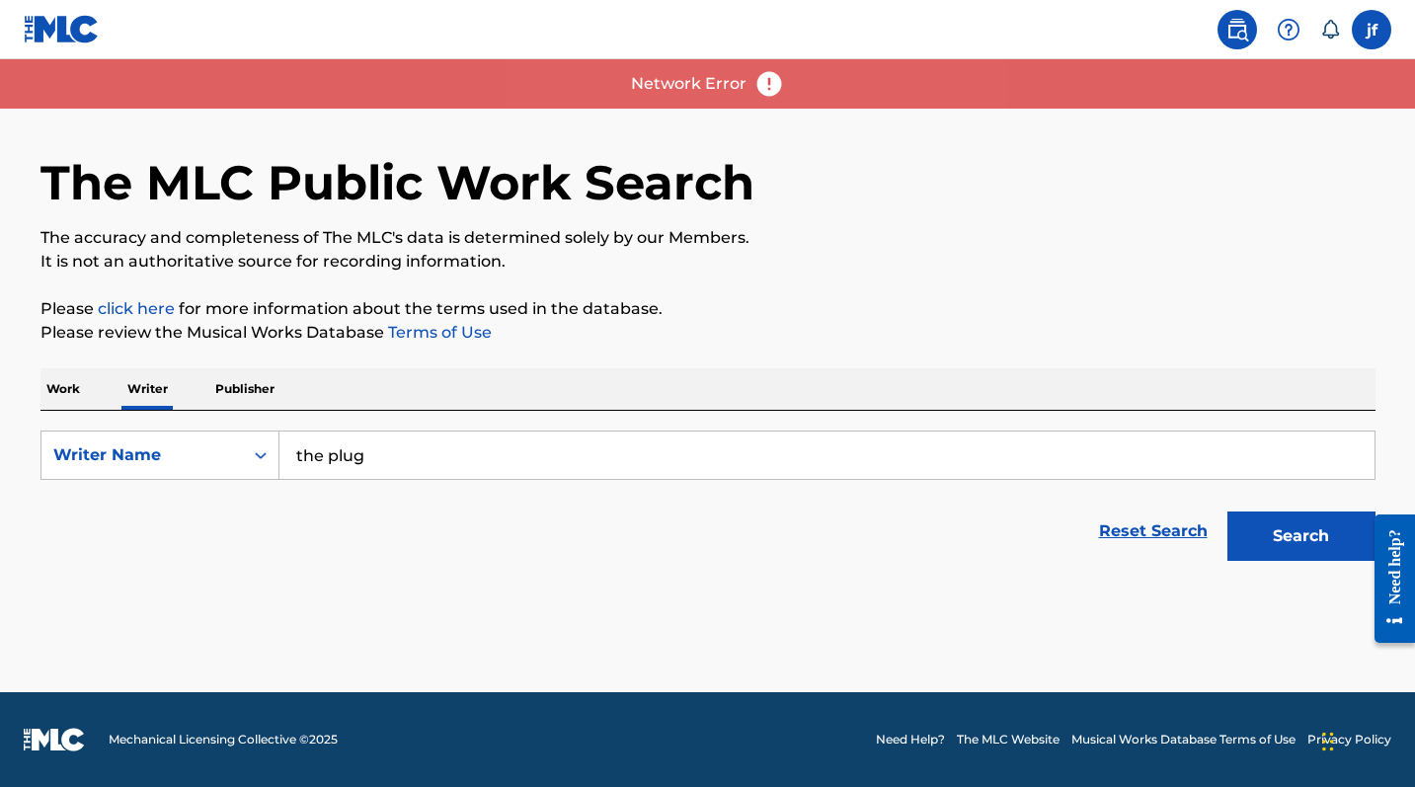
scroll to position [9, 0]
click at [950, 234] on p "The accuracy and completeness of The MLC's data is determined solely by our Mem…" at bounding box center [707, 238] width 1335 height 24
click at [1283, 547] on button "Search" at bounding box center [1301, 535] width 148 height 49
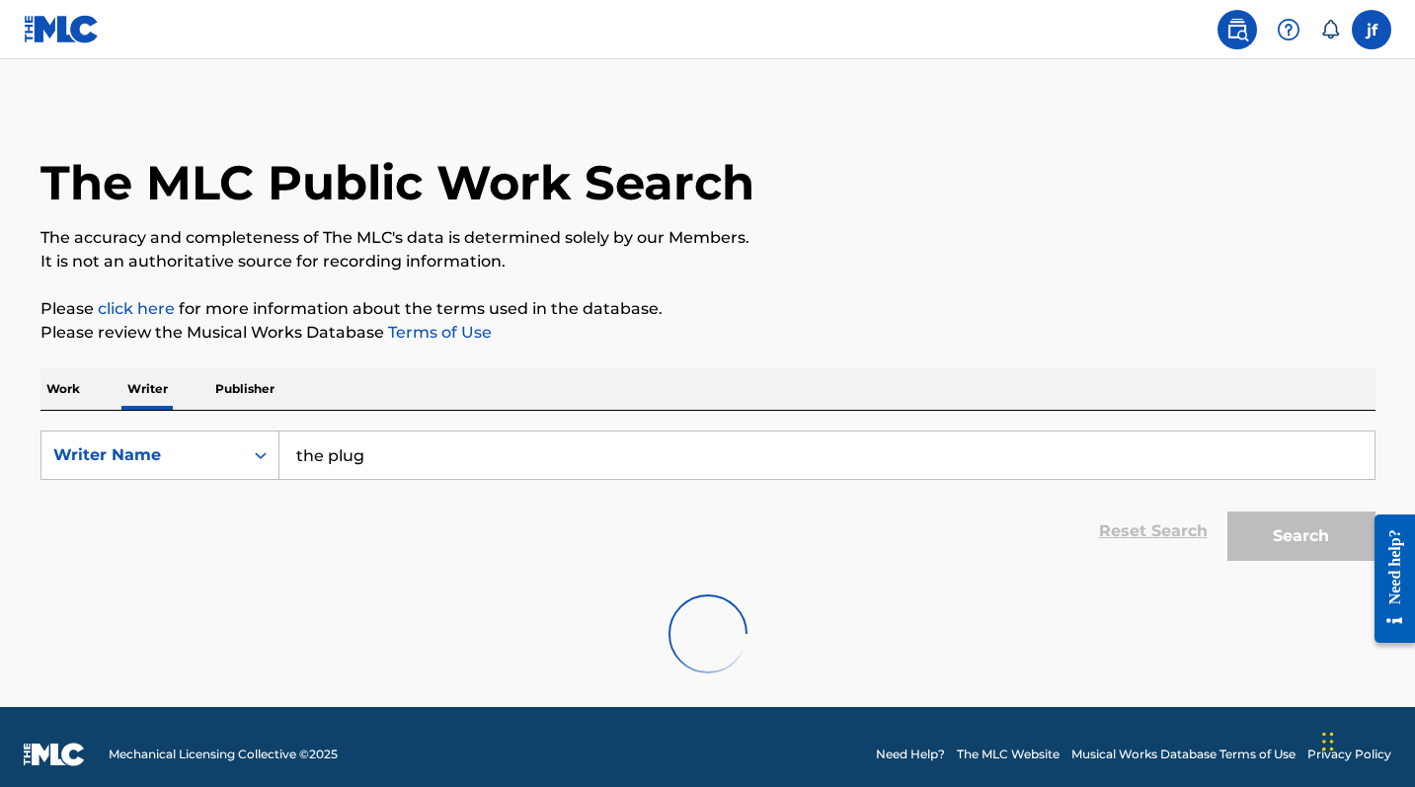
click at [581, 459] on input "the plug" at bounding box center [826, 454] width 1095 height 47
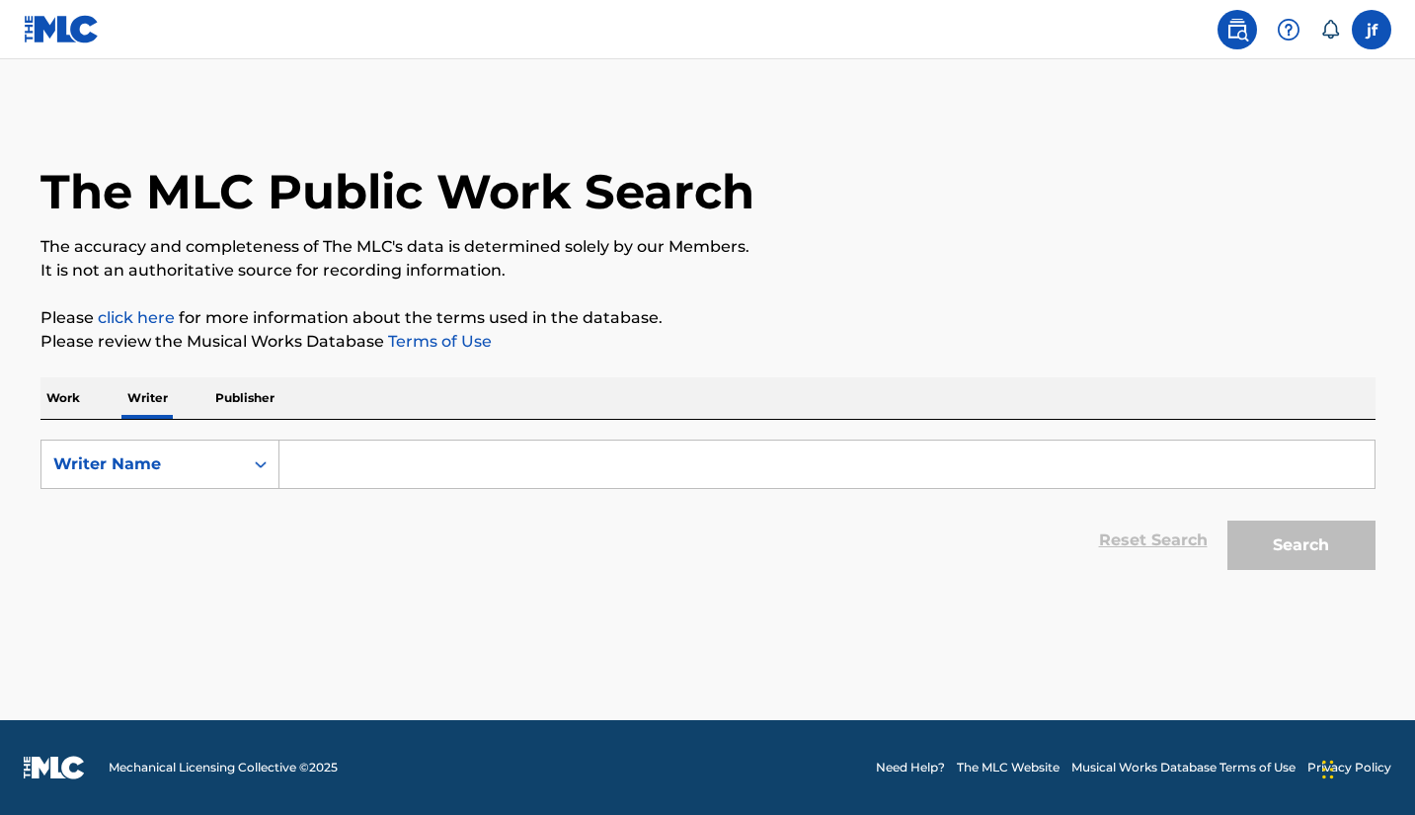
click at [377, 473] on input "Search Form" at bounding box center [826, 463] width 1095 height 47
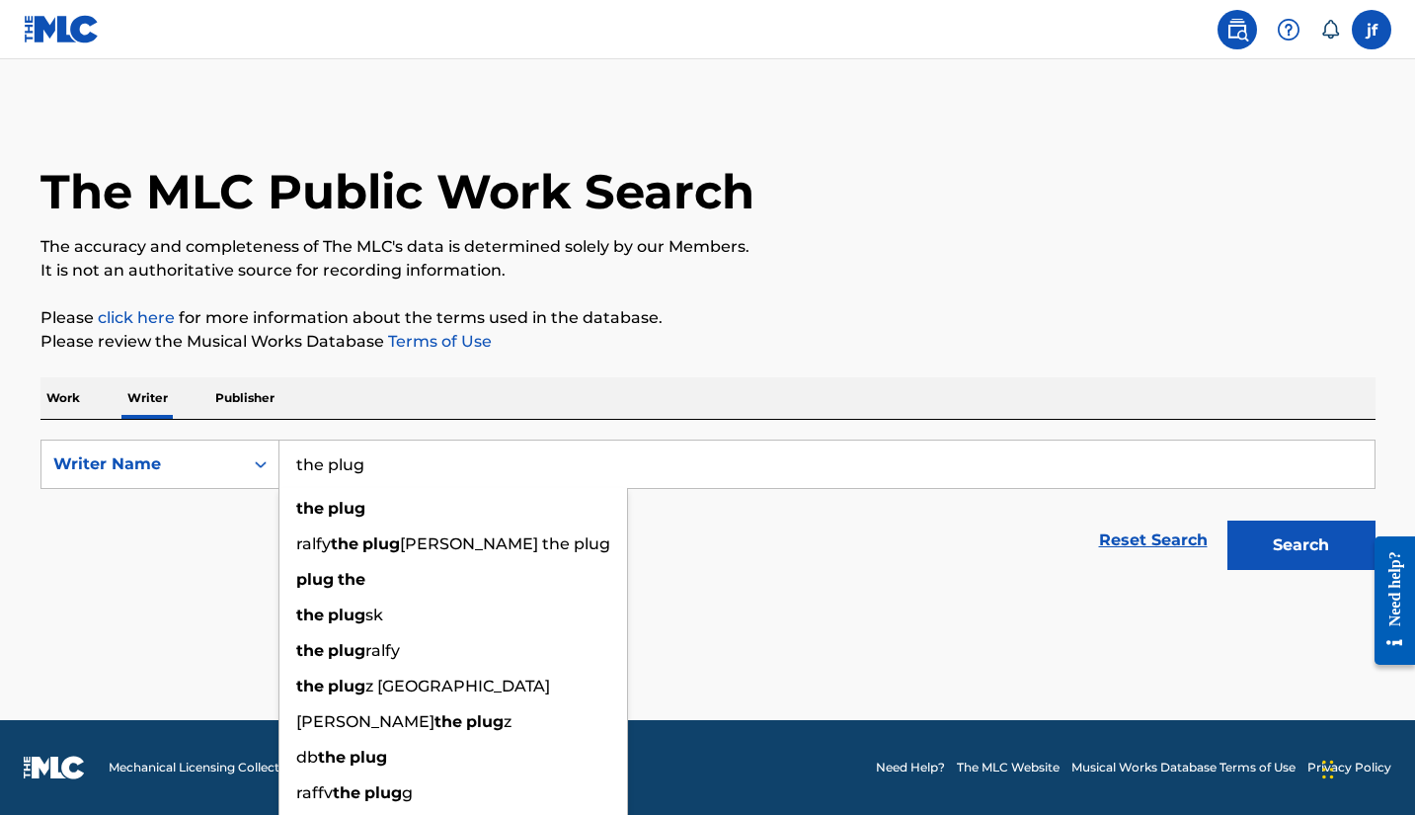
type input "the plug"
click at [1300, 545] on button "Search" at bounding box center [1301, 544] width 148 height 49
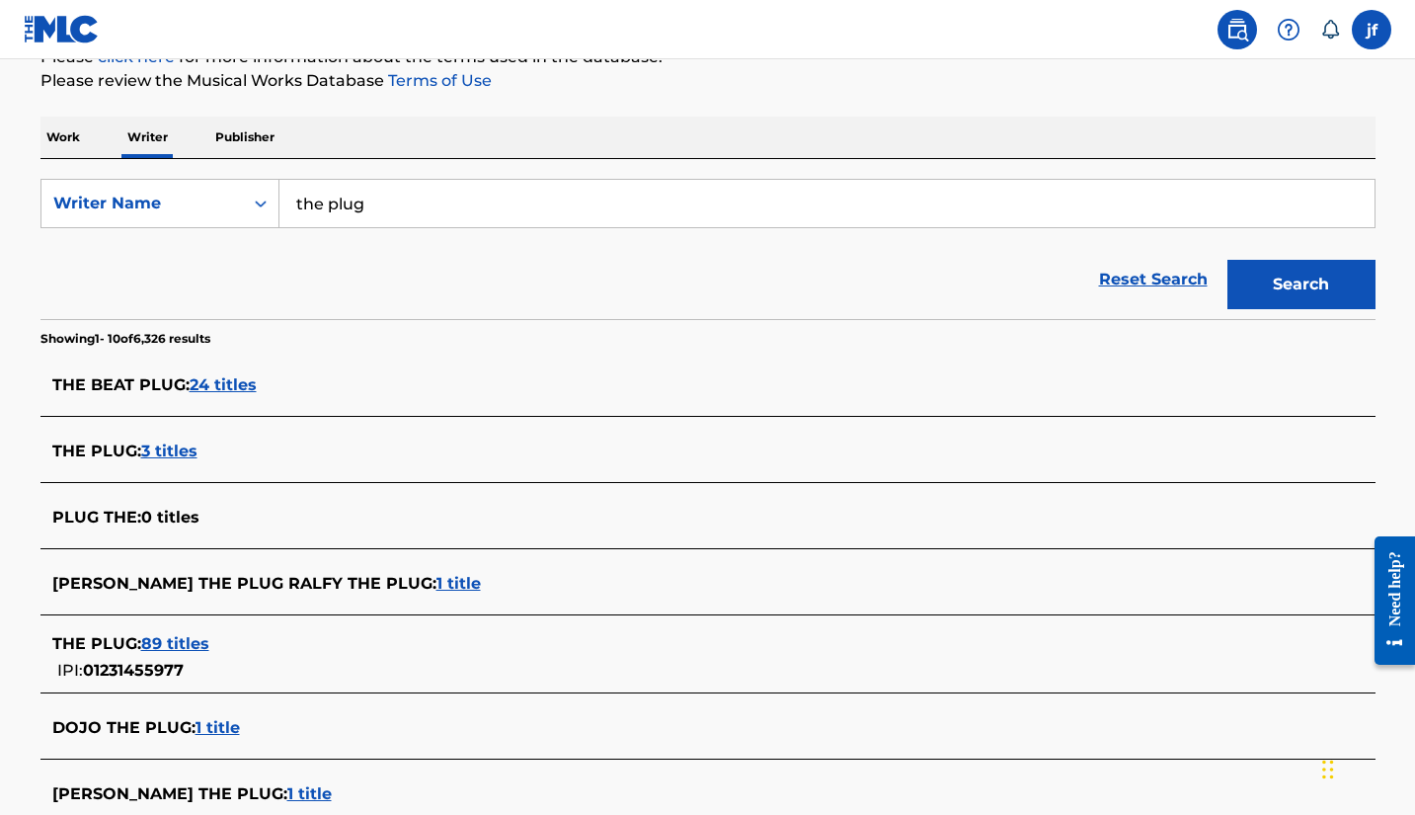
scroll to position [405, 0]
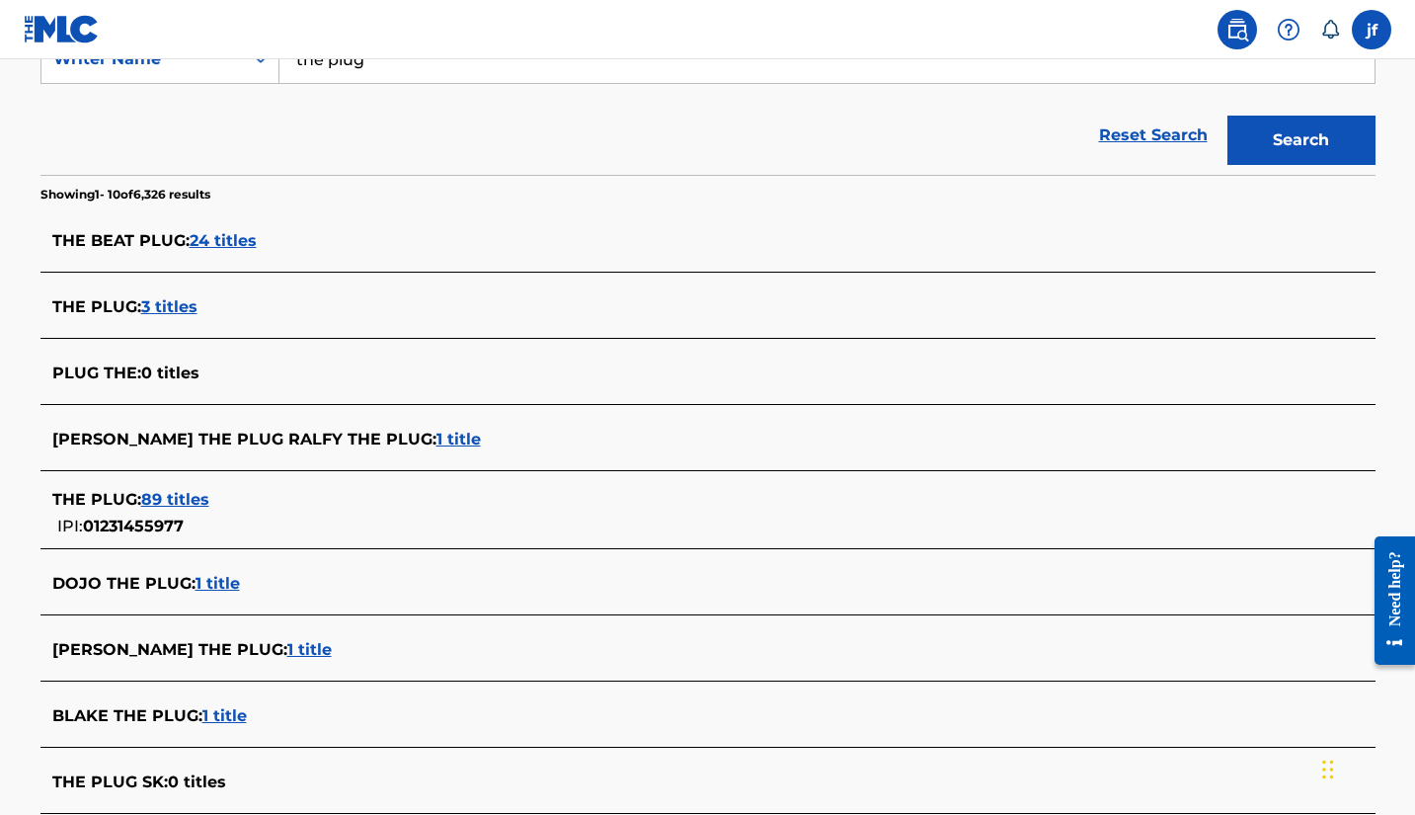
click at [177, 502] on span "89 titles" at bounding box center [175, 499] width 68 height 19
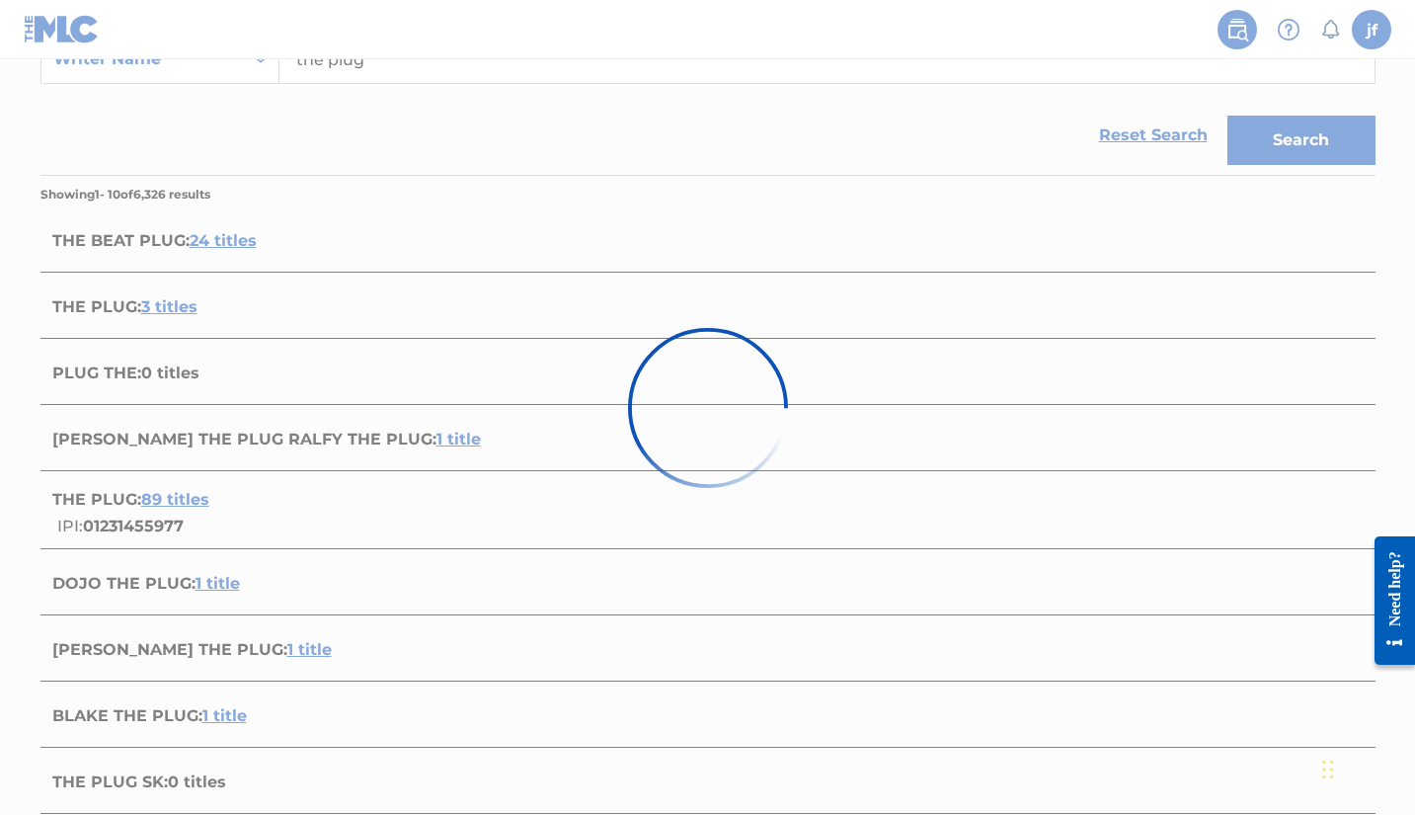
click at [157, 496] on div at bounding box center [707, 407] width 1415 height 815
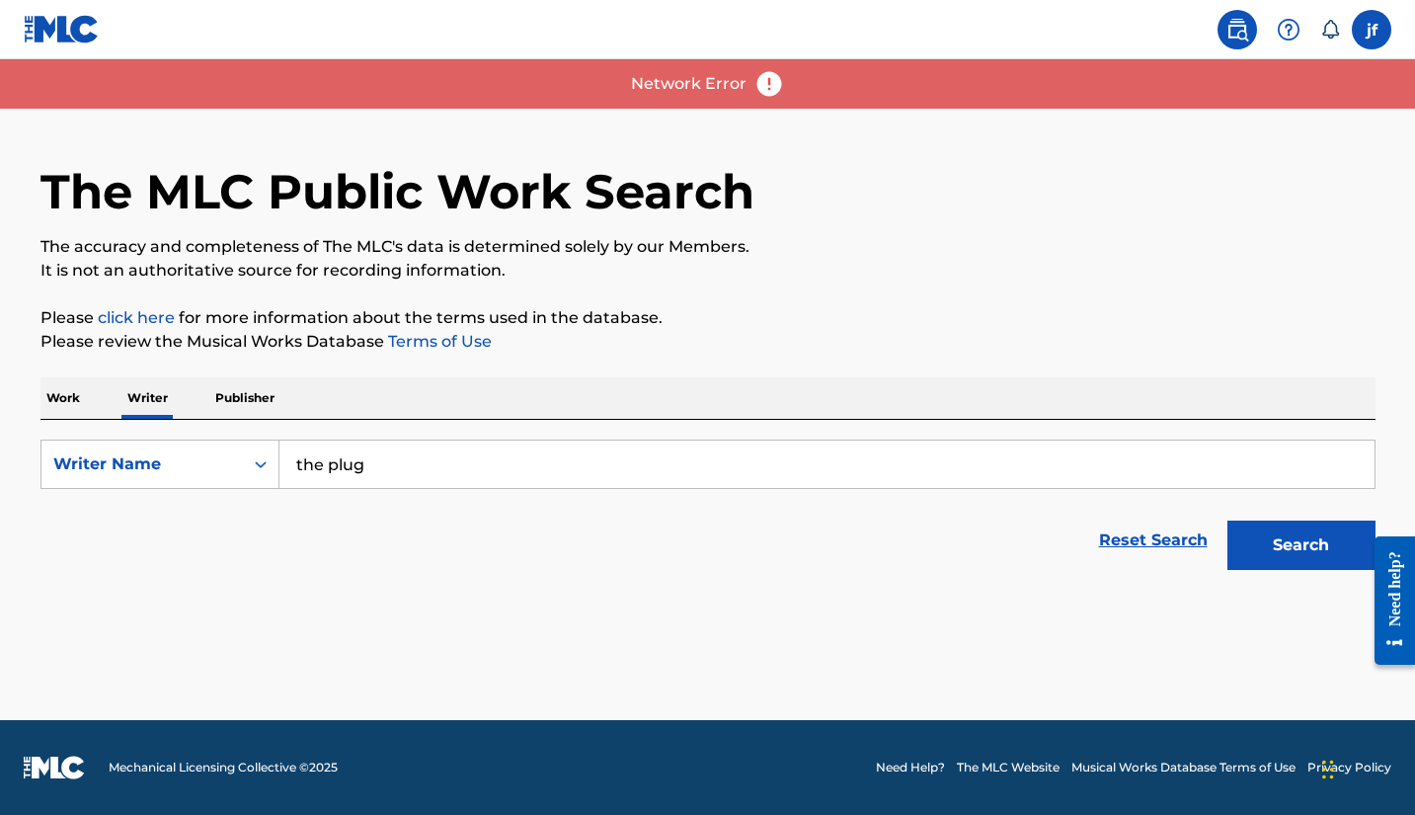
scroll to position [0, 0]
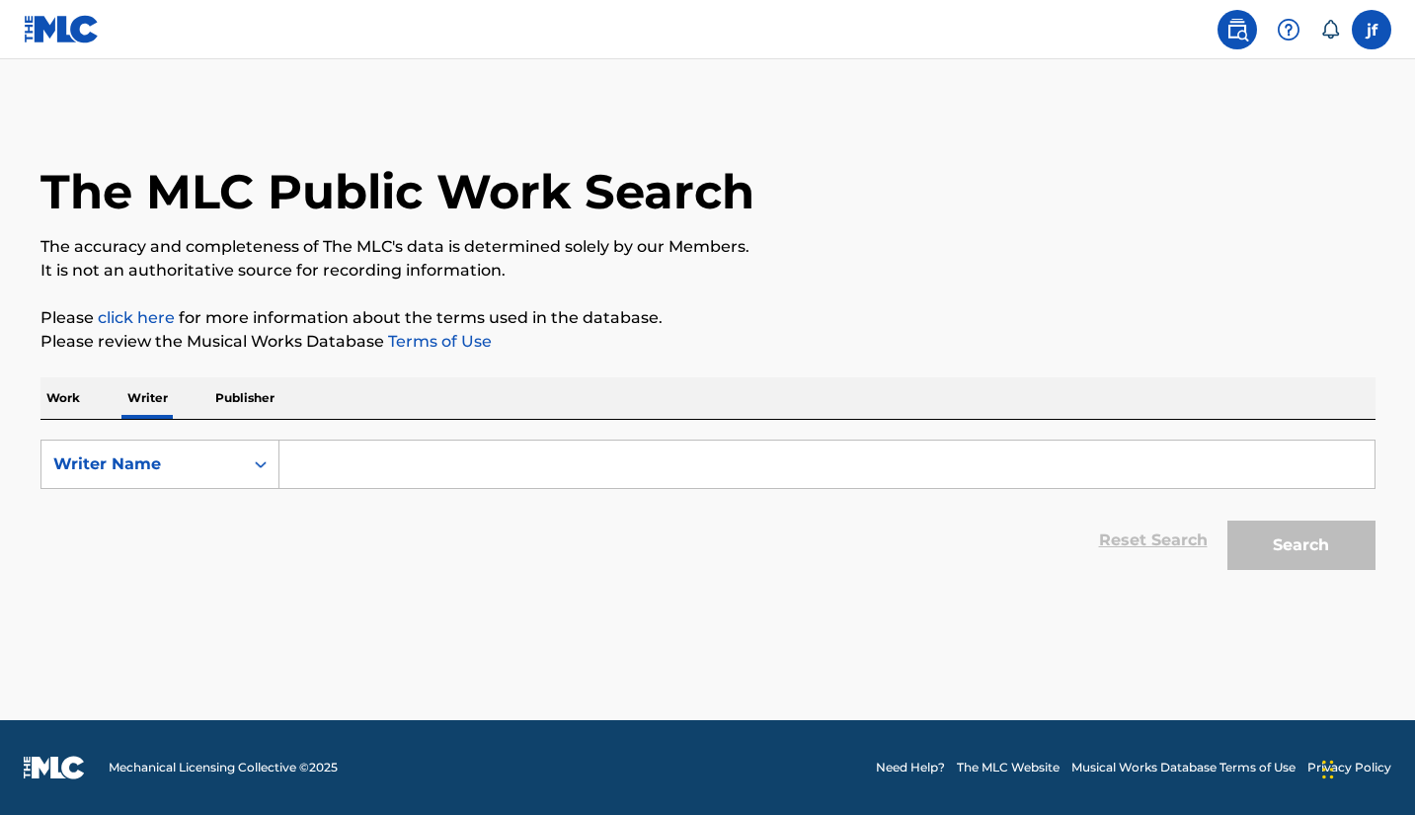
click at [569, 479] on input "Search Form" at bounding box center [826, 463] width 1095 height 47
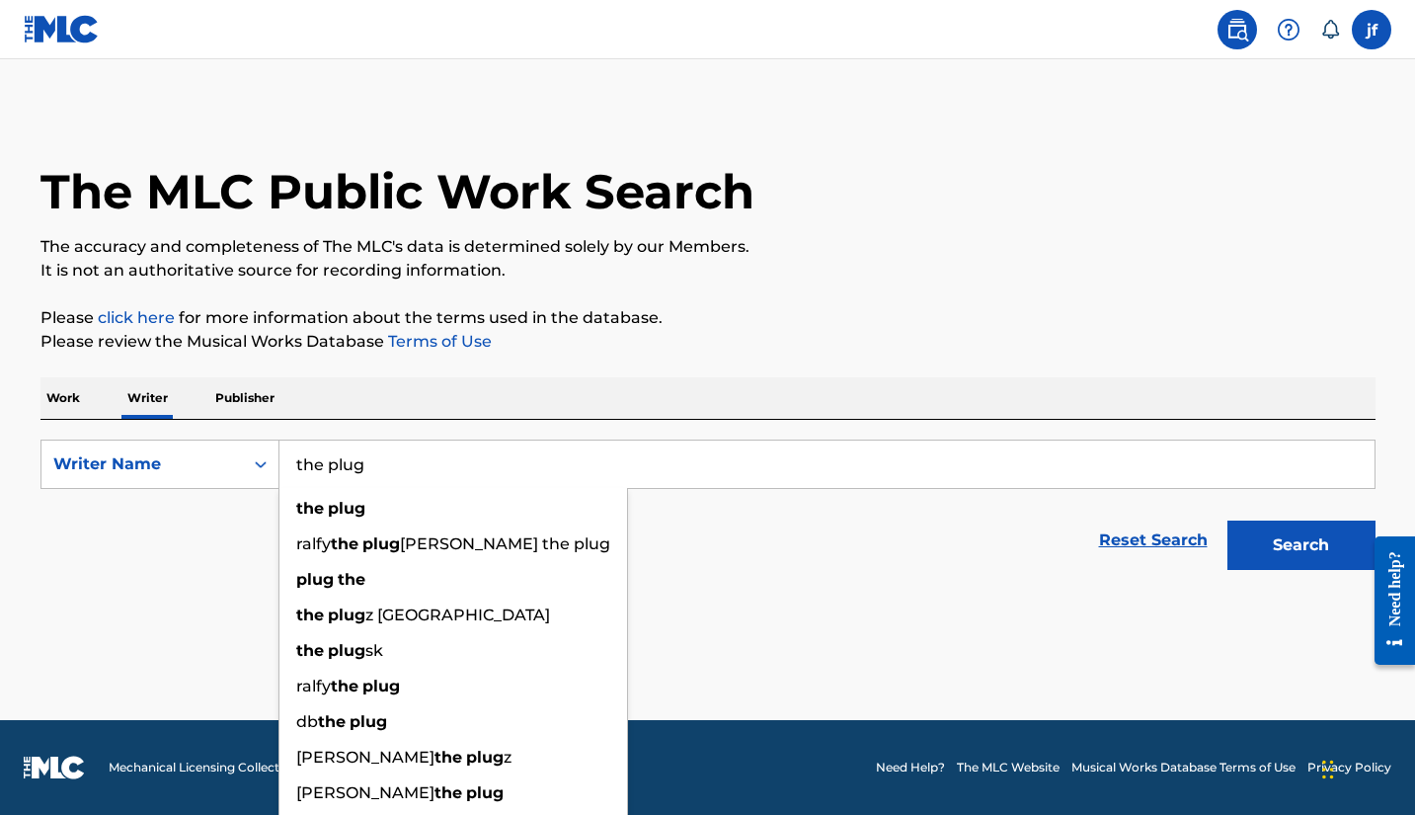
type input "the plug"
click at [1300, 545] on button "Search" at bounding box center [1301, 544] width 148 height 49
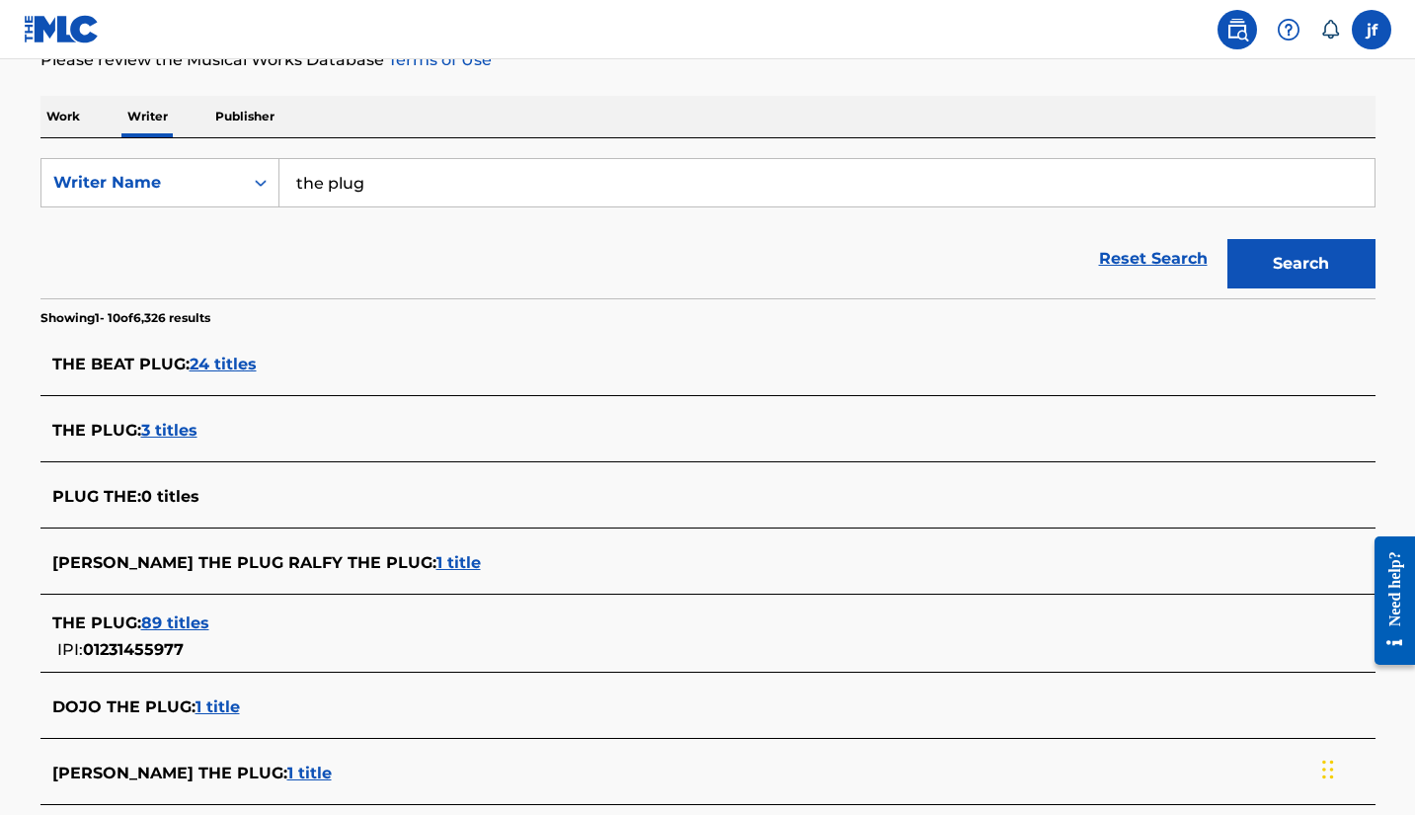
scroll to position [396, 0]
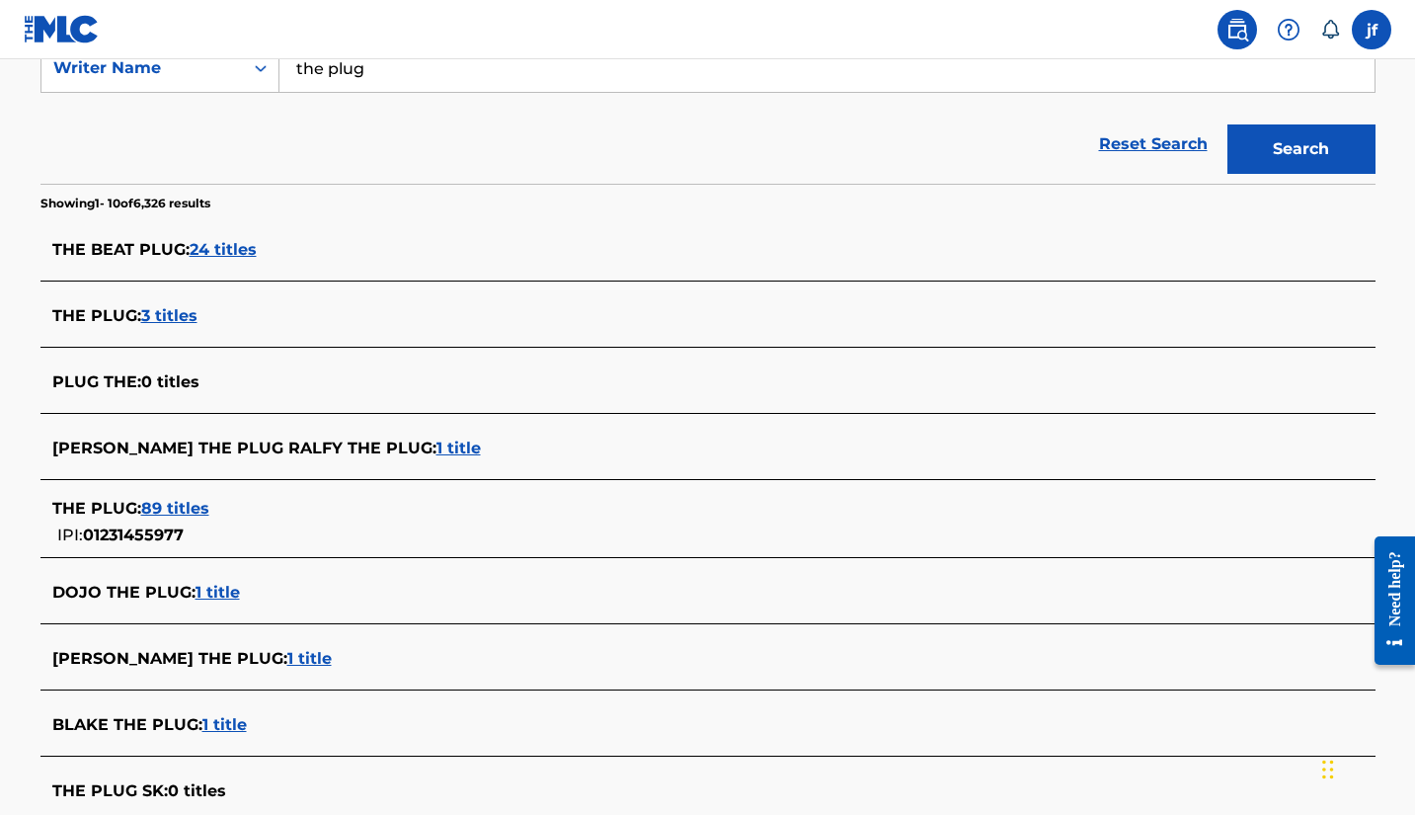
click at [200, 511] on span "89 titles" at bounding box center [175, 508] width 68 height 19
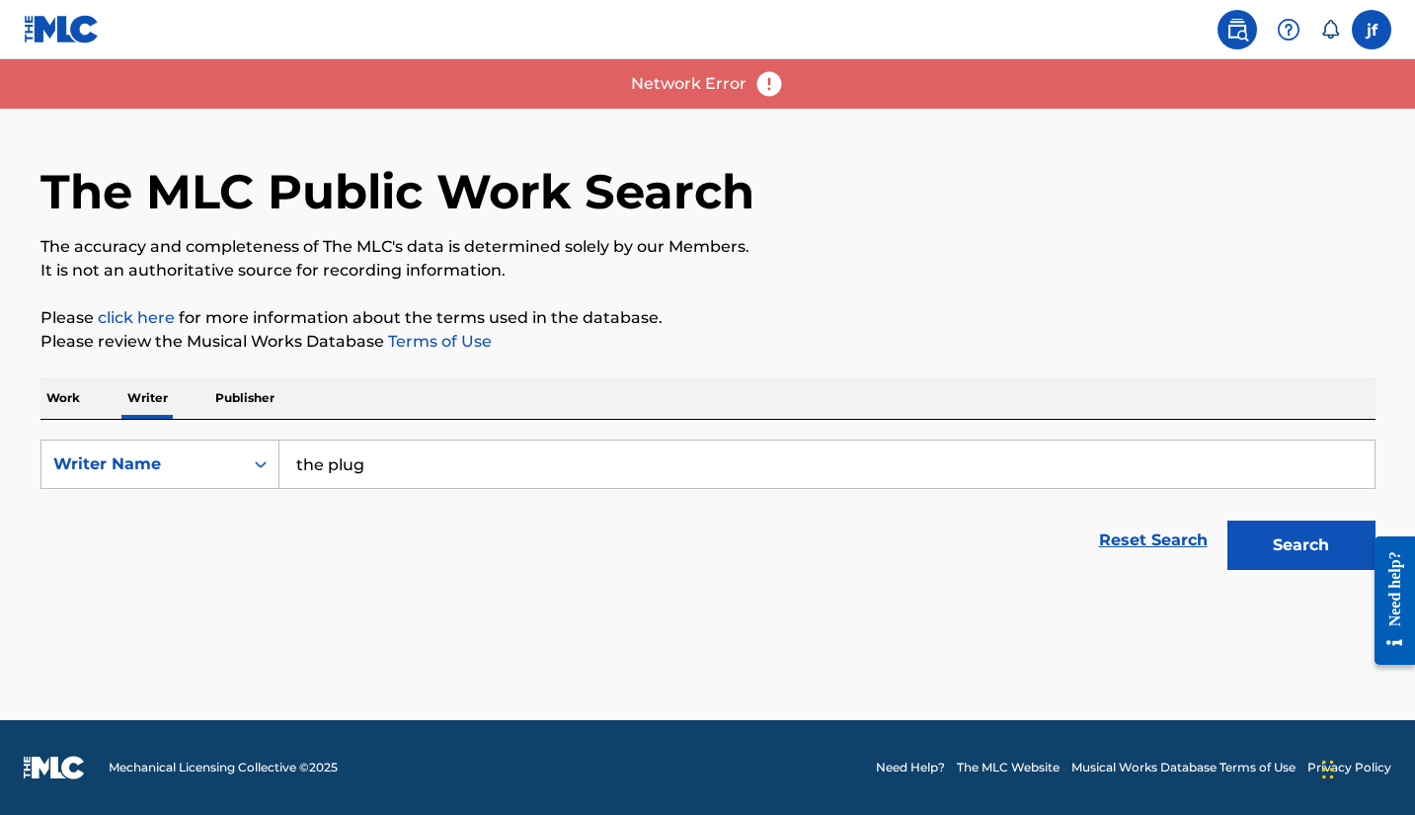
scroll to position [0, 0]
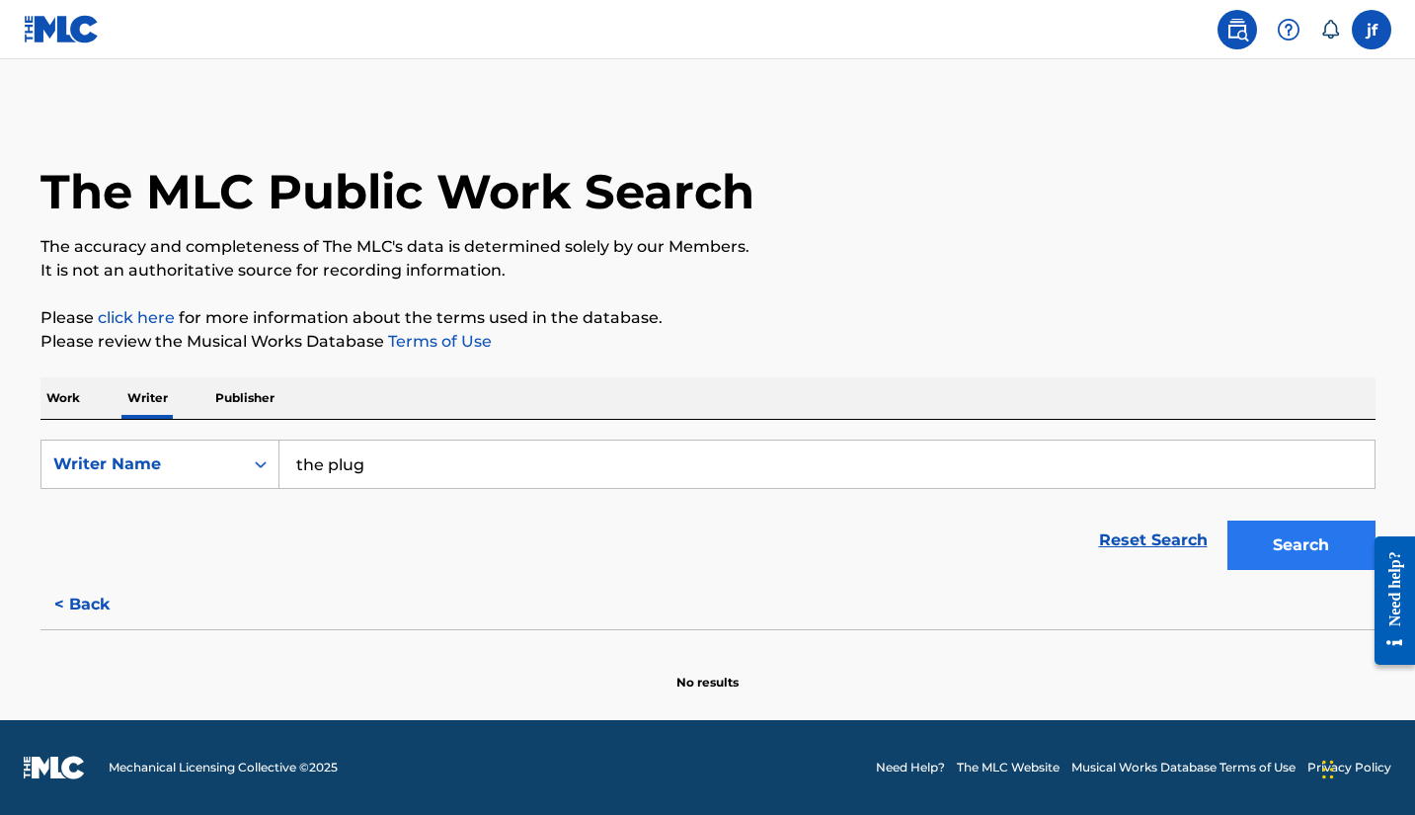
click at [1292, 539] on button "Search" at bounding box center [1301, 544] width 148 height 49
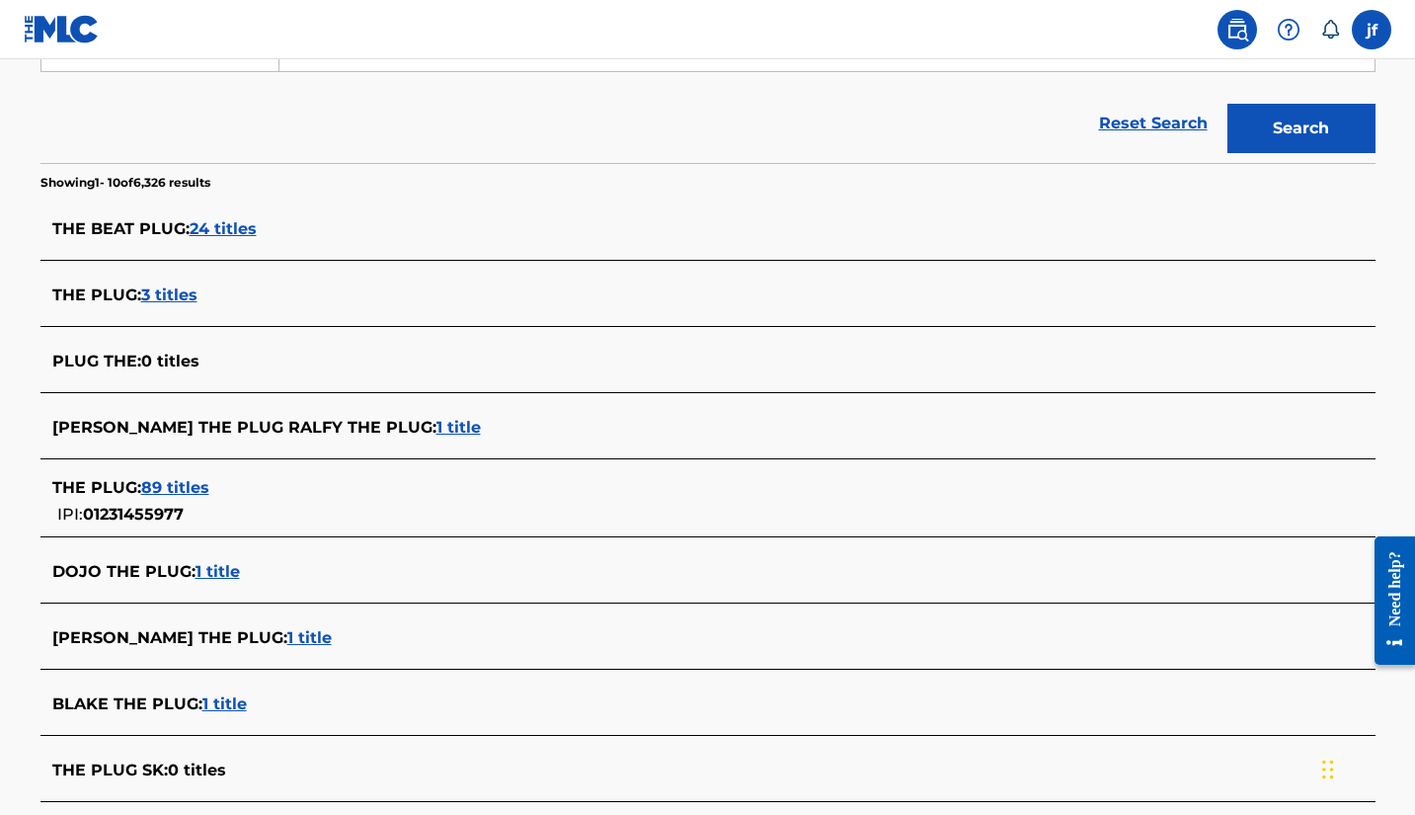
scroll to position [438, 0]
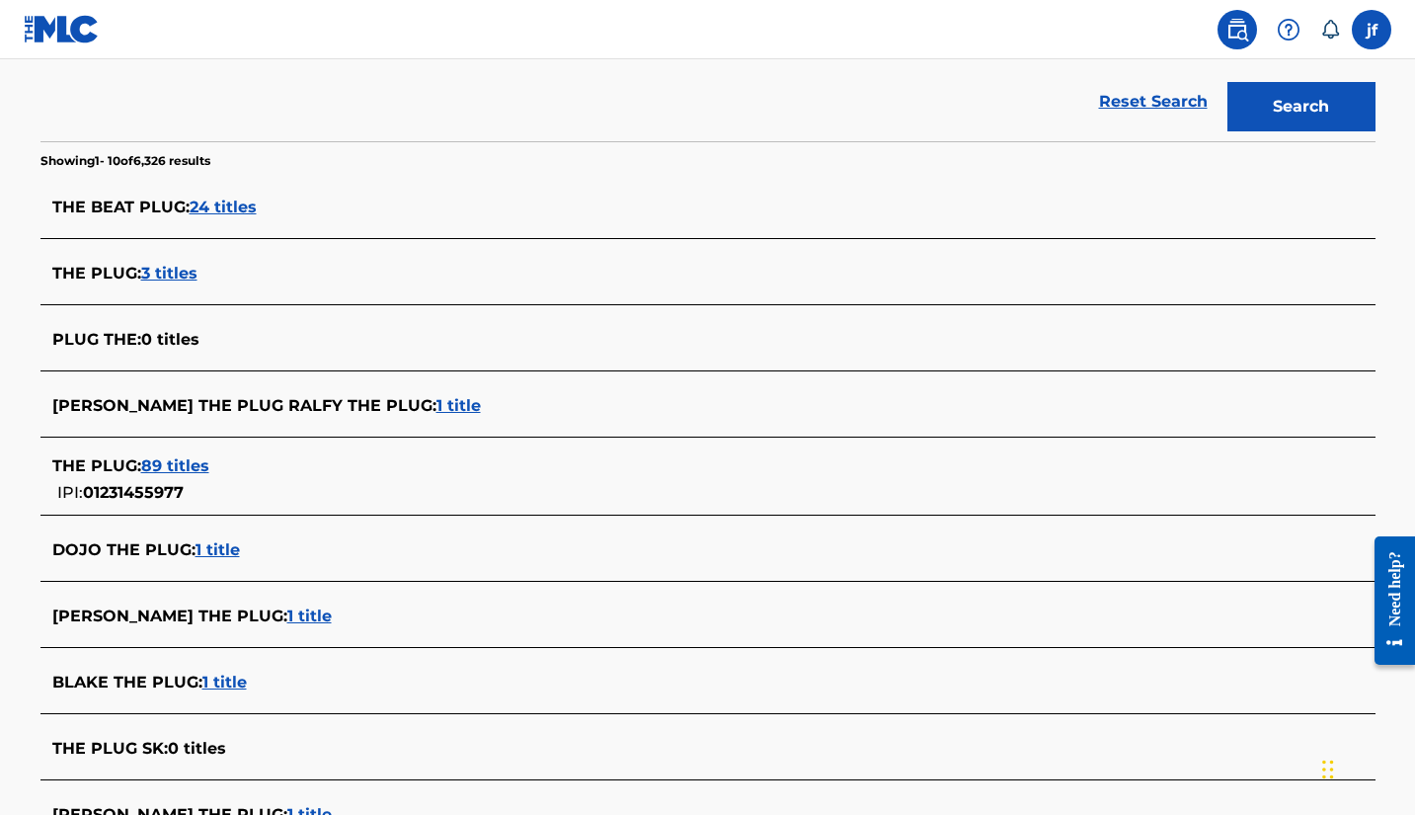
click at [186, 470] on span "89 titles" at bounding box center [175, 465] width 68 height 19
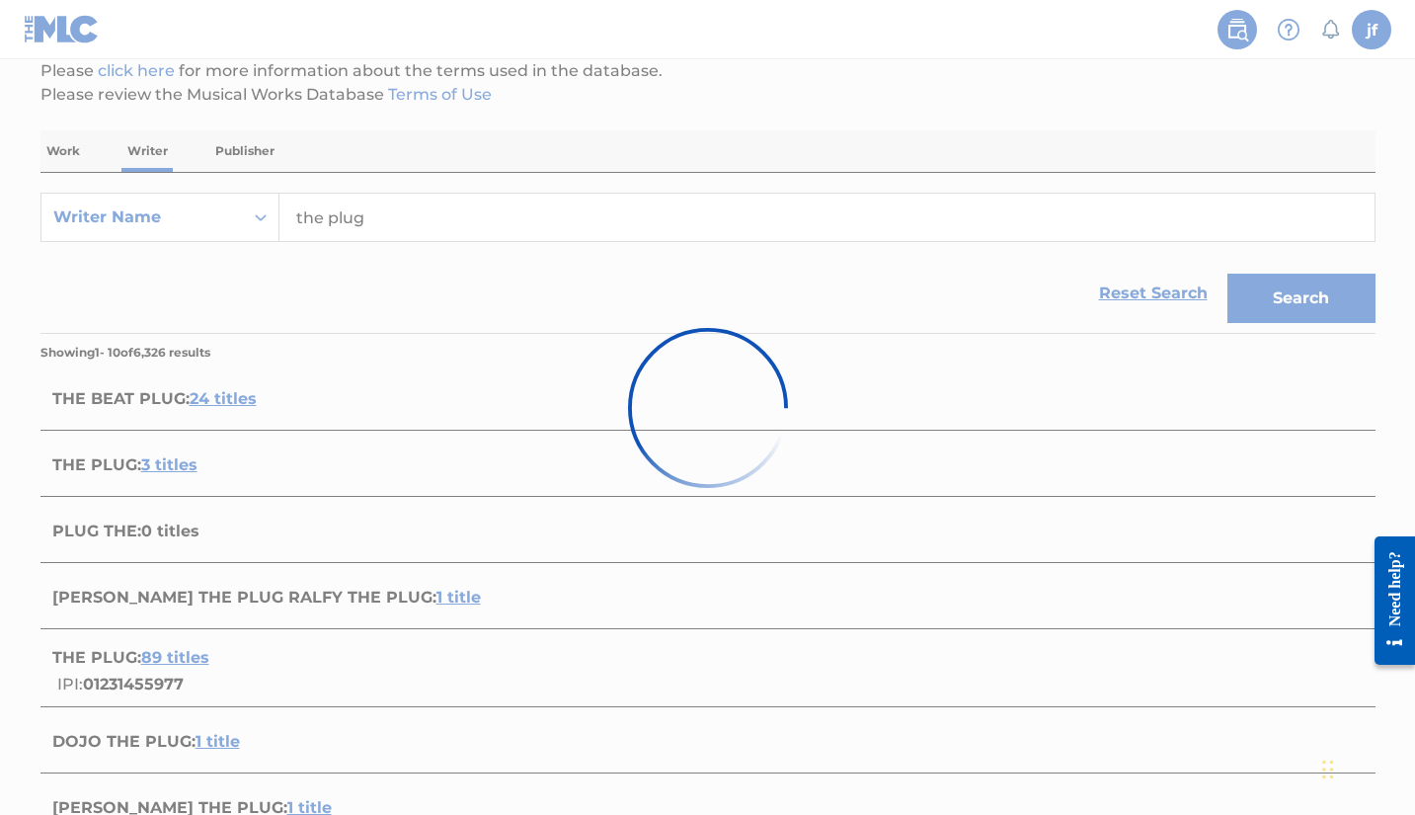
scroll to position [0, 0]
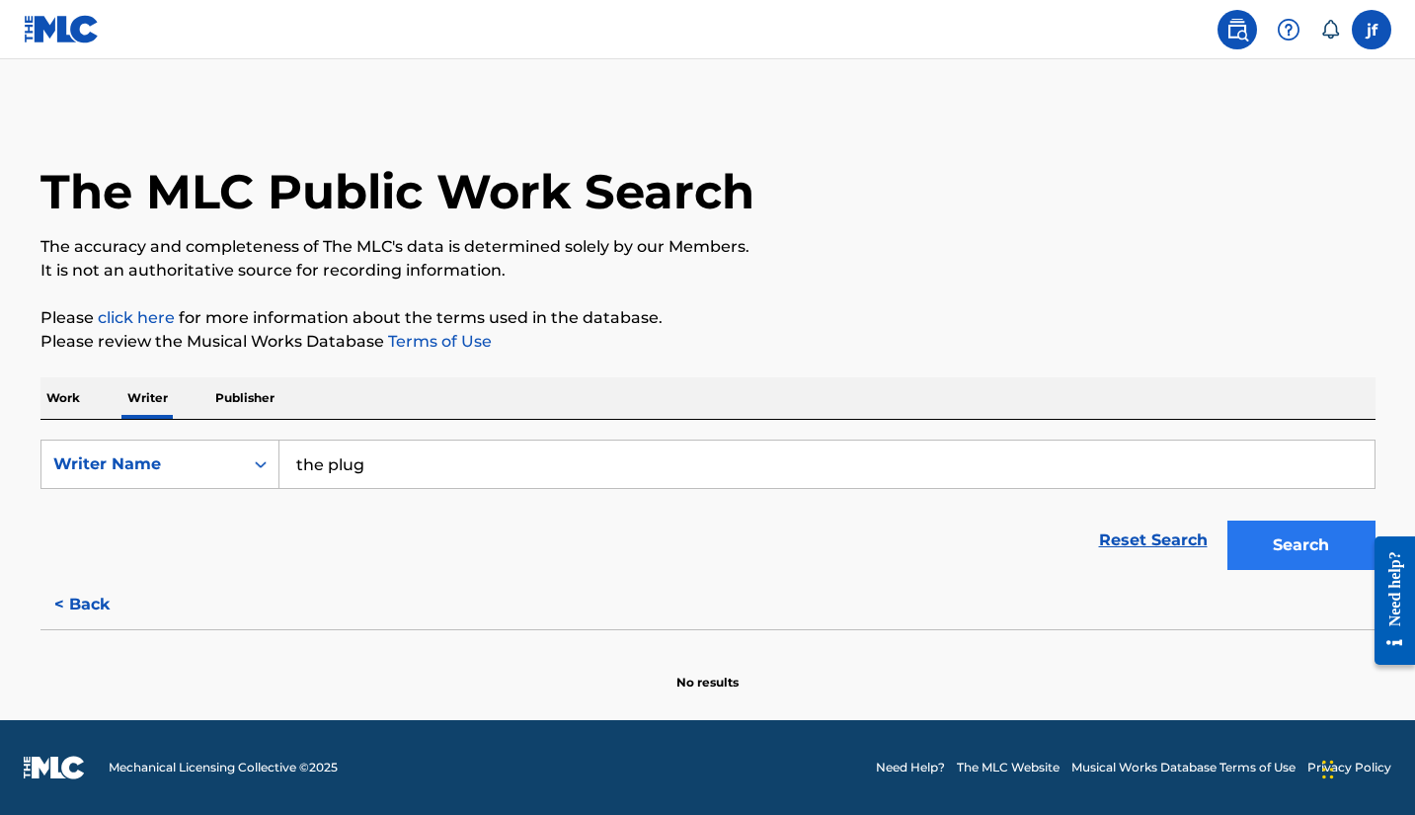
click at [1289, 544] on button "Search" at bounding box center [1301, 544] width 148 height 49
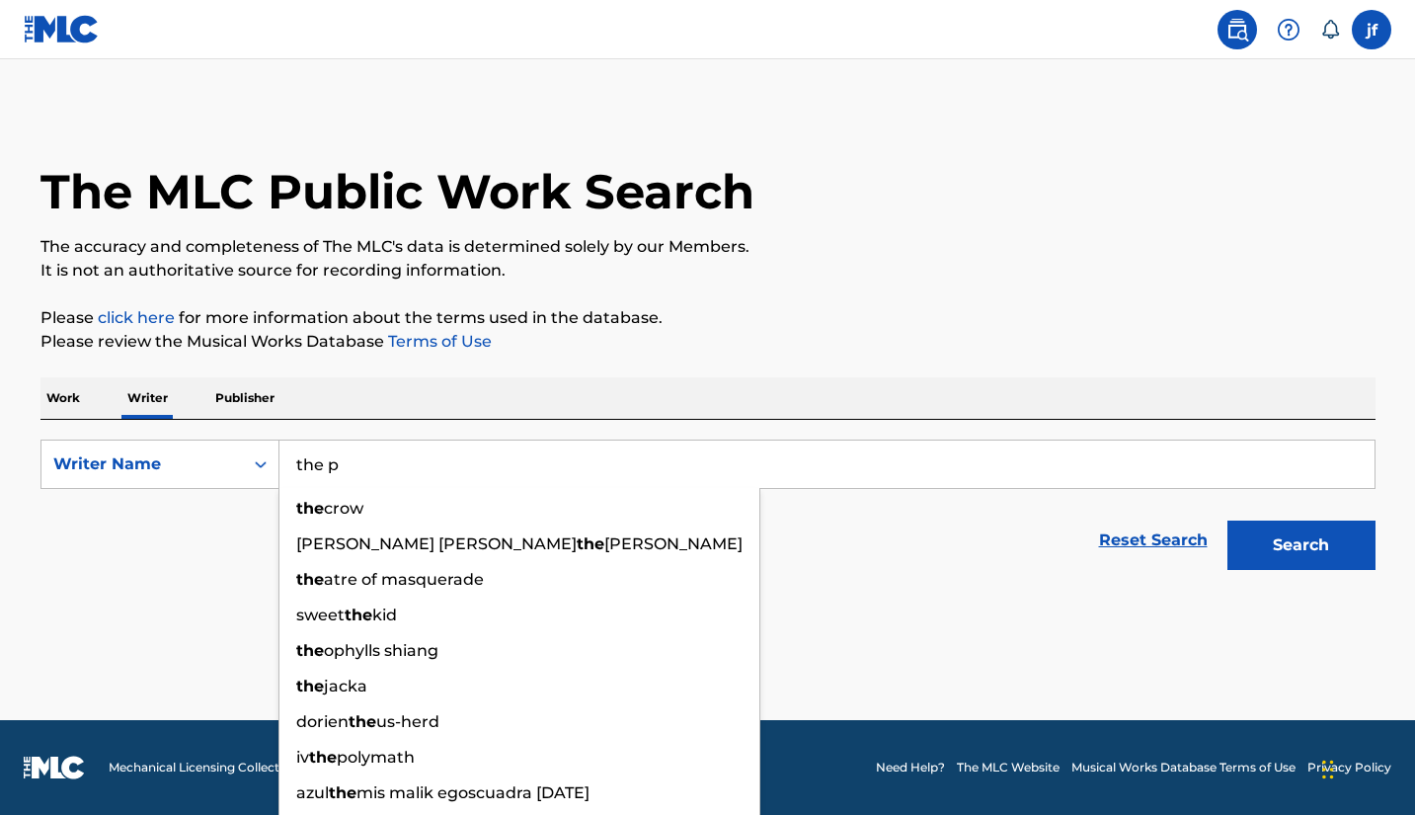
click at [391, 461] on input "the p" at bounding box center [826, 463] width 1095 height 47
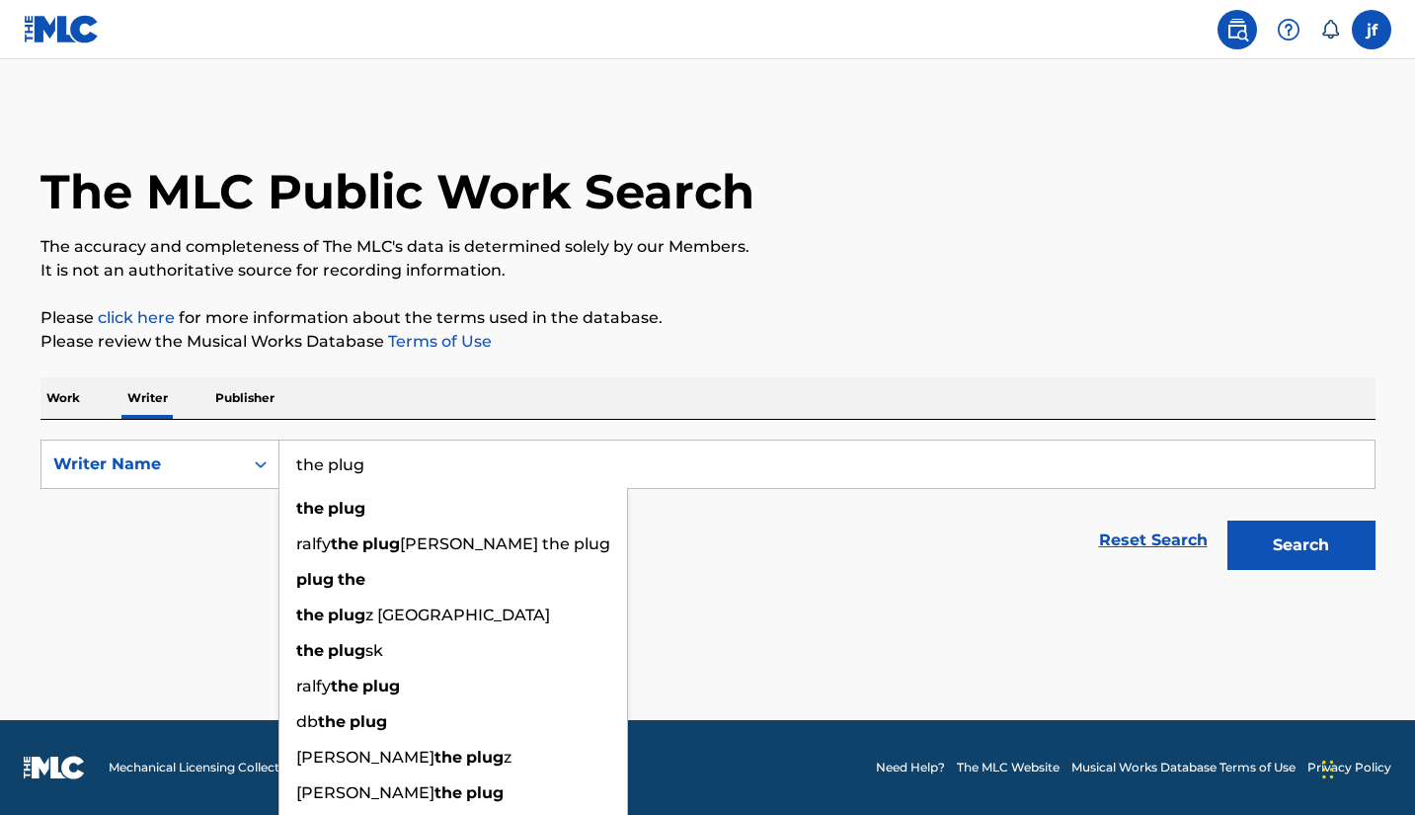
type input "the plug"
click at [1300, 545] on button "Search" at bounding box center [1301, 544] width 148 height 49
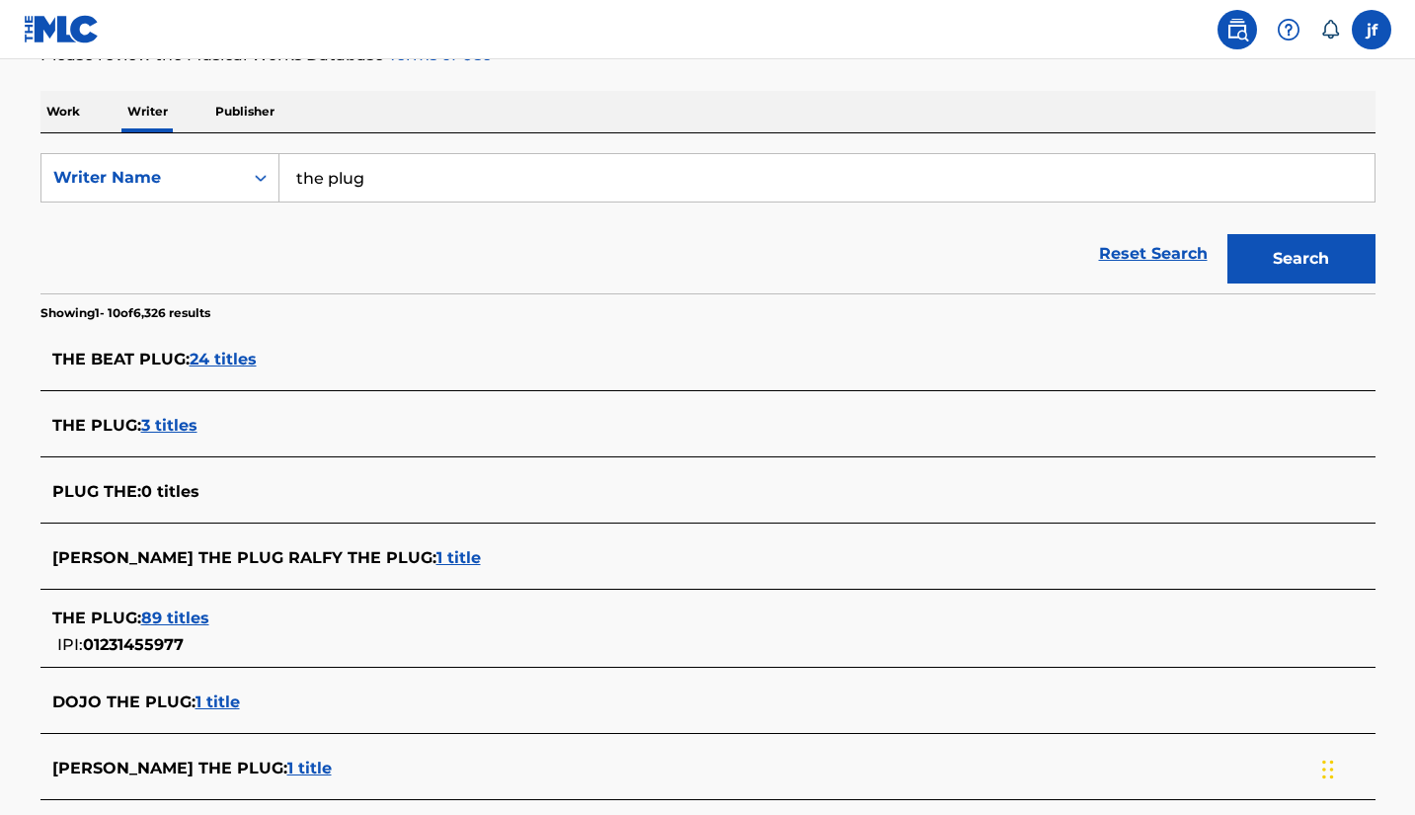
scroll to position [401, 0]
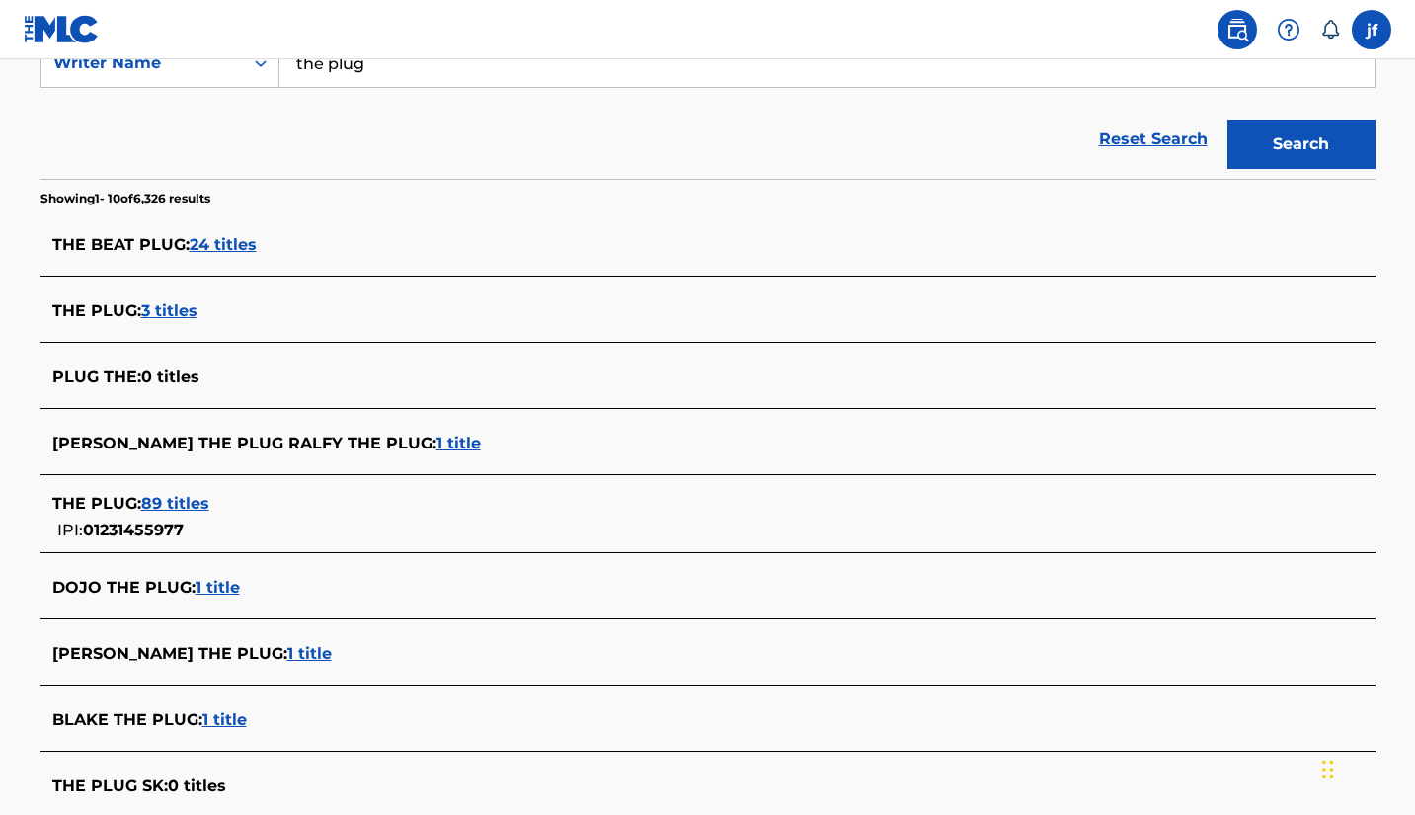
click at [193, 503] on span "89 titles" at bounding box center [175, 503] width 68 height 19
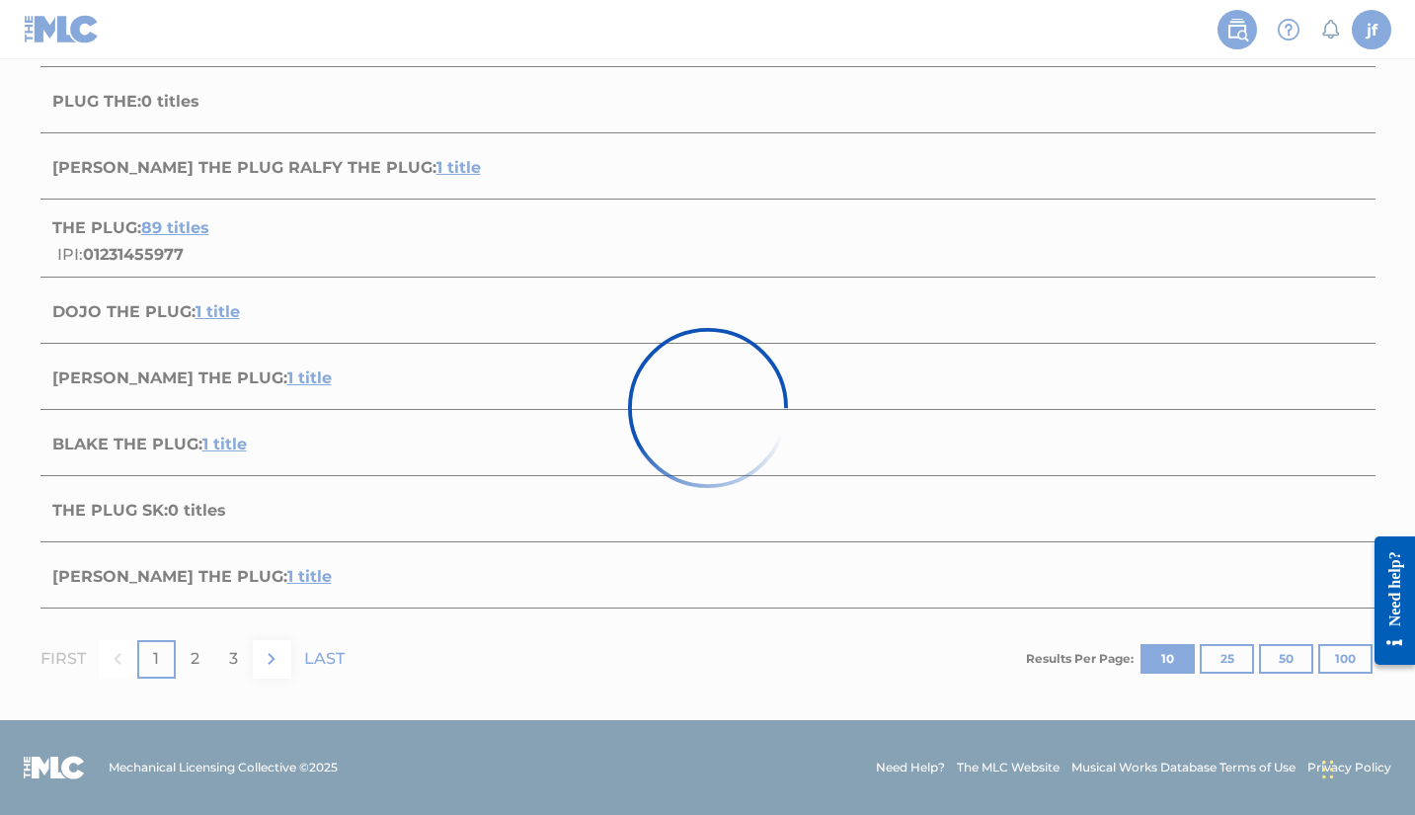
scroll to position [0, 0]
